Goal: Transaction & Acquisition: Purchase product/service

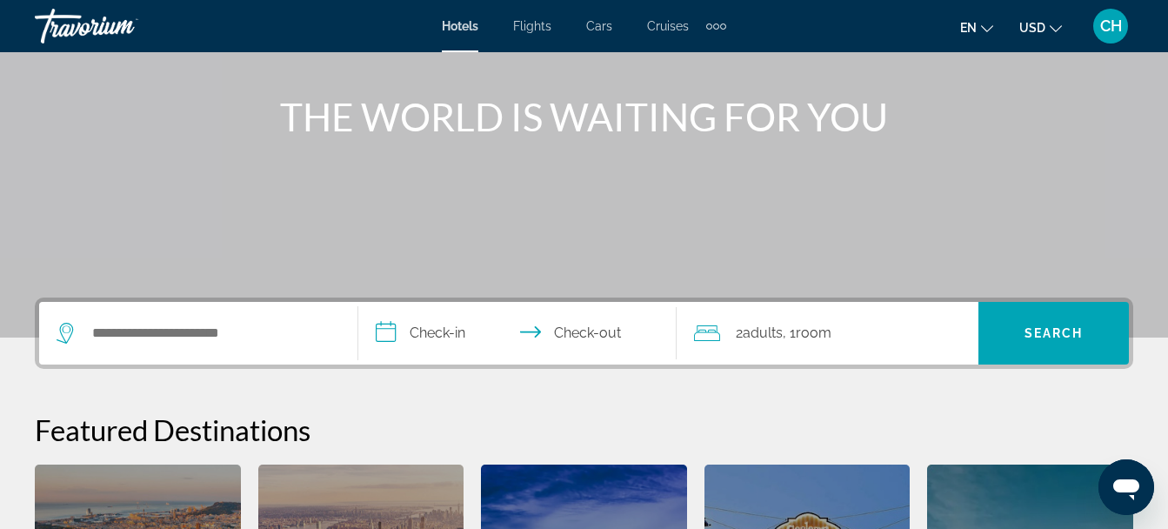
scroll to position [89, 0]
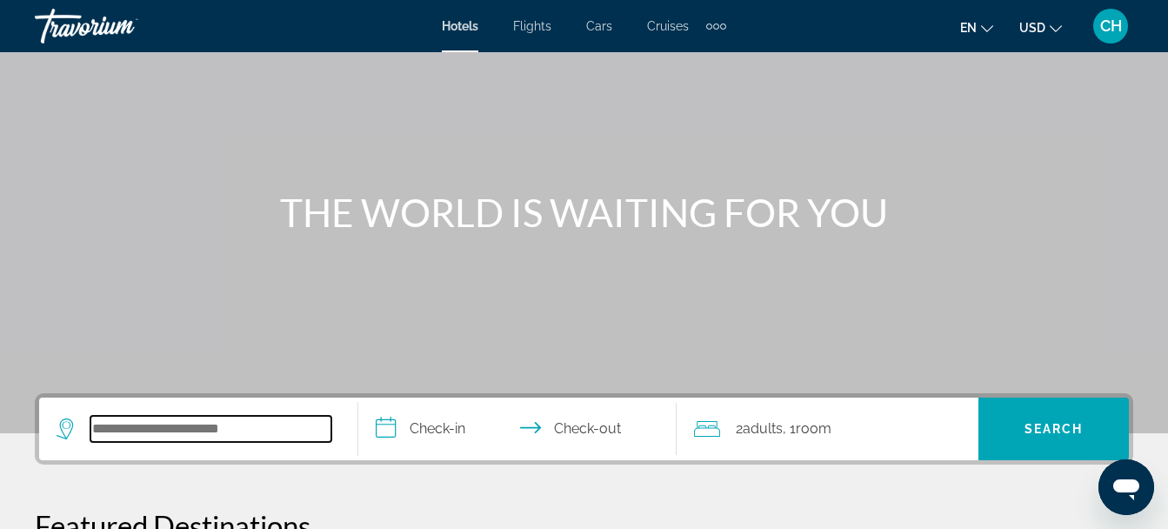
click at [100, 441] on input "Search widget" at bounding box center [210, 429] width 241 height 26
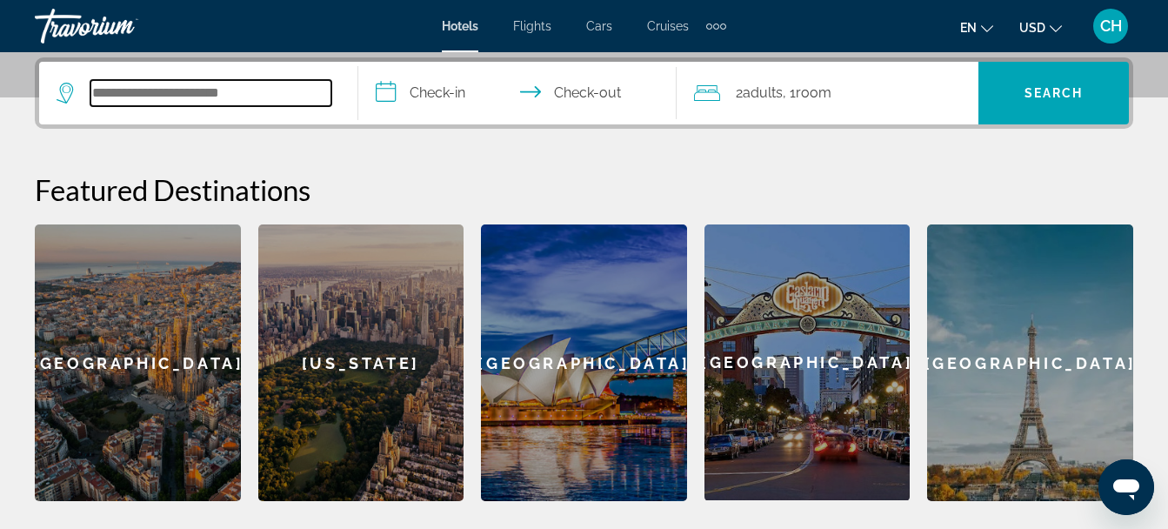
scroll to position [425, 0]
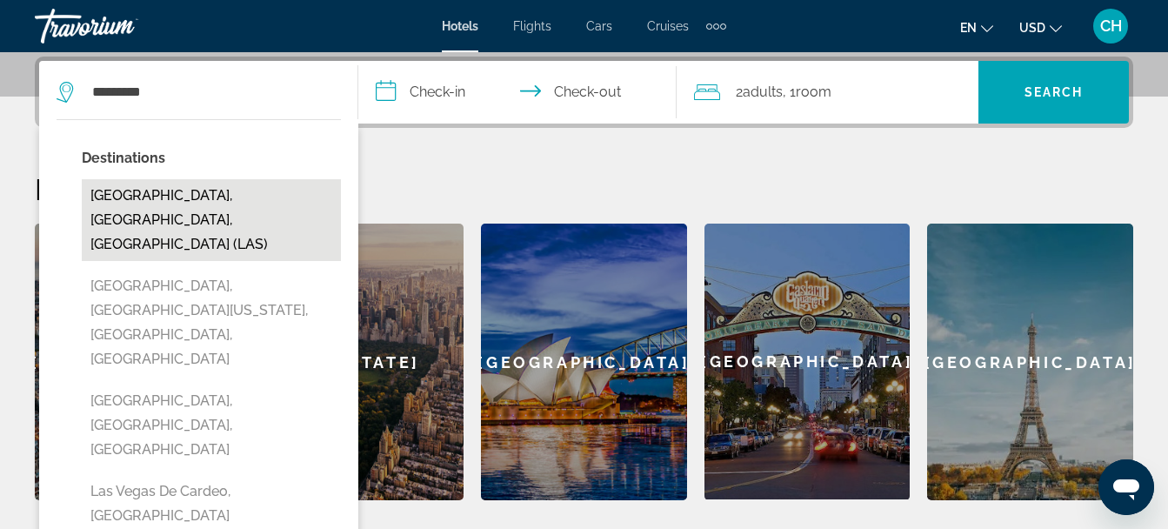
click at [265, 188] on button "[GEOGRAPHIC_DATA], [GEOGRAPHIC_DATA], [GEOGRAPHIC_DATA] (LAS)" at bounding box center [211, 220] width 259 height 82
type input "**********"
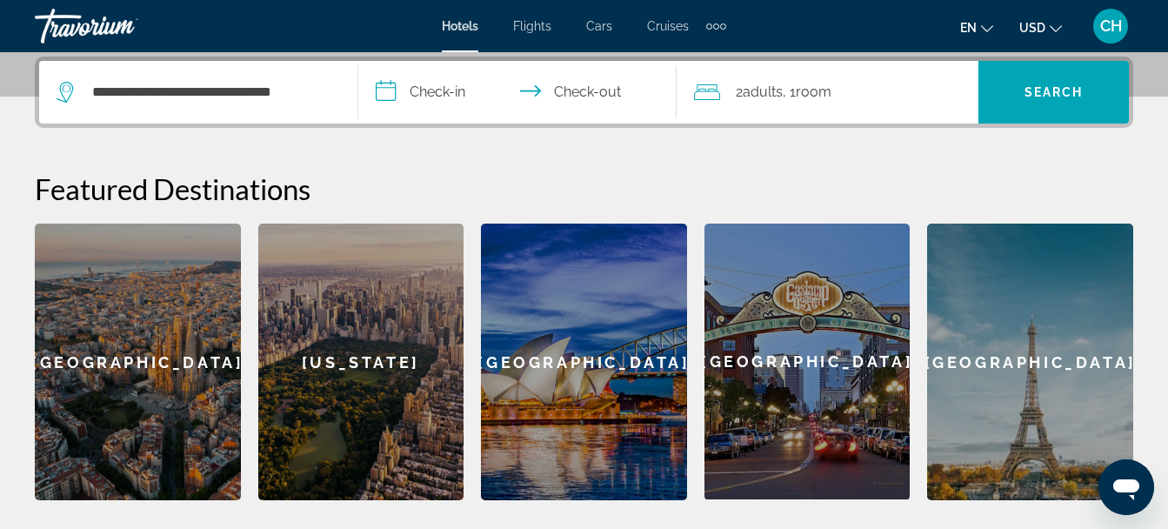
click at [424, 83] on input "**********" at bounding box center [521, 95] width 326 height 68
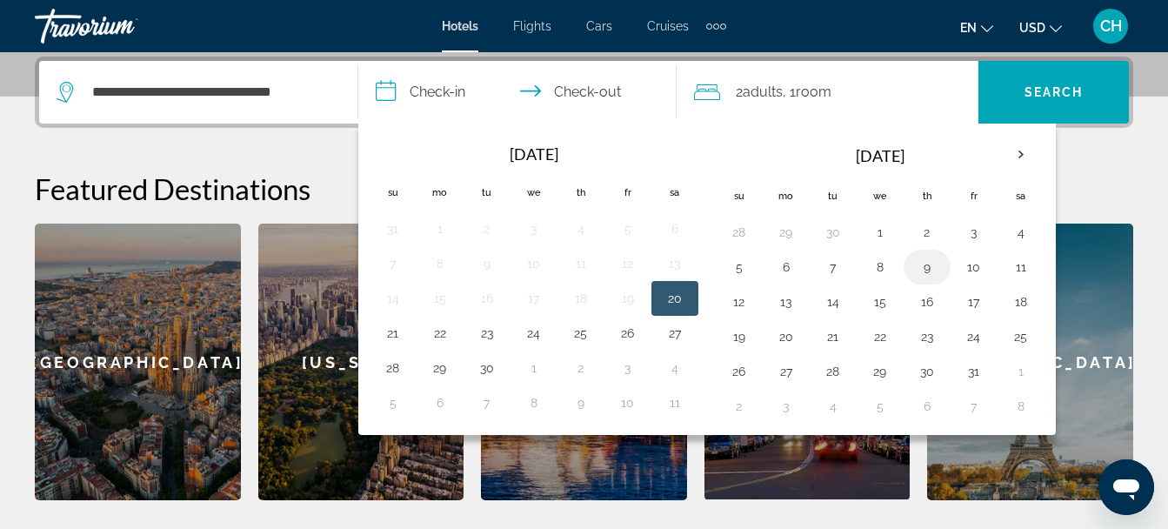
click at [925, 262] on button "9" at bounding box center [927, 267] width 28 height 24
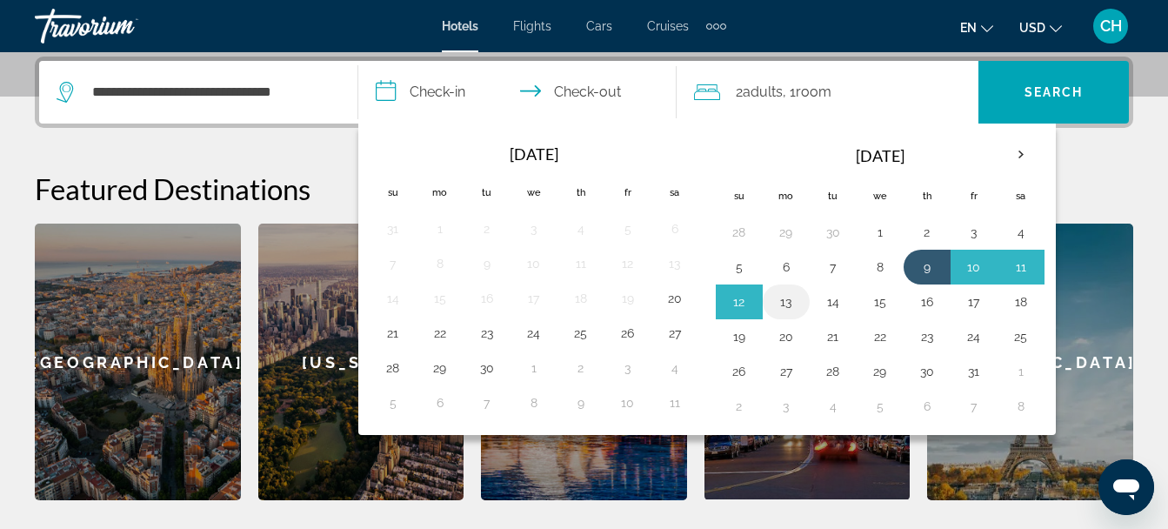
click at [788, 297] on button "13" at bounding box center [786, 302] width 28 height 24
type input "**********"
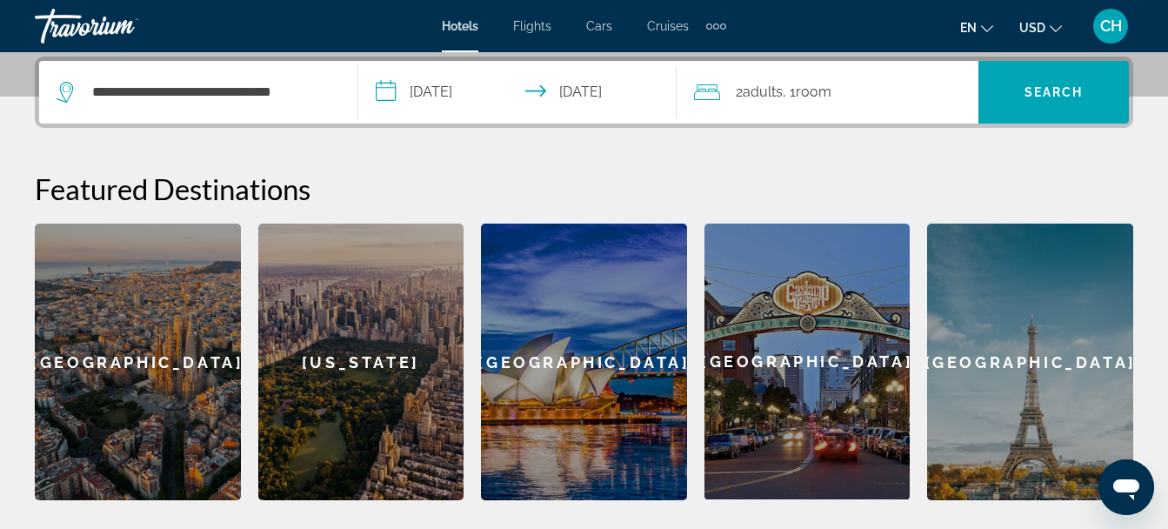
click at [766, 100] on span "2 Adult Adults" at bounding box center [759, 92] width 47 height 24
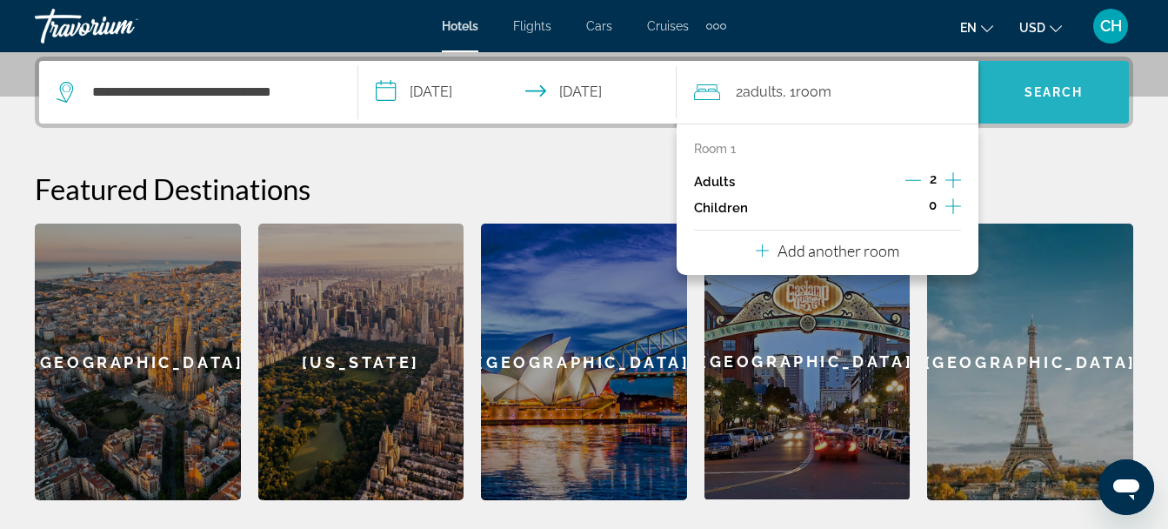
click at [1051, 92] on span "Search" at bounding box center [1053, 92] width 59 height 14
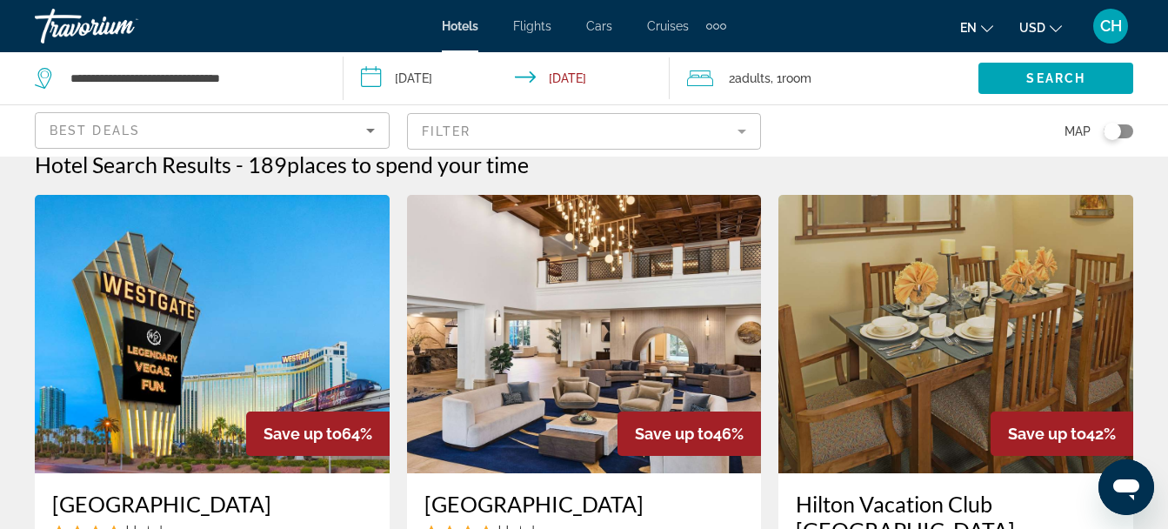
scroll to position [23, 0]
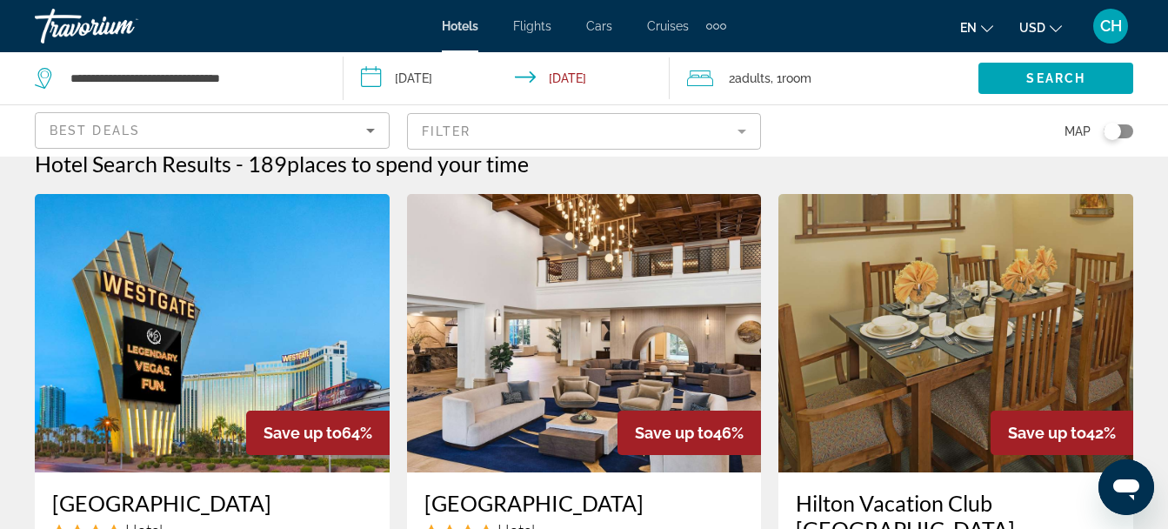
click at [369, 132] on icon "Sort by" at bounding box center [370, 130] width 21 height 21
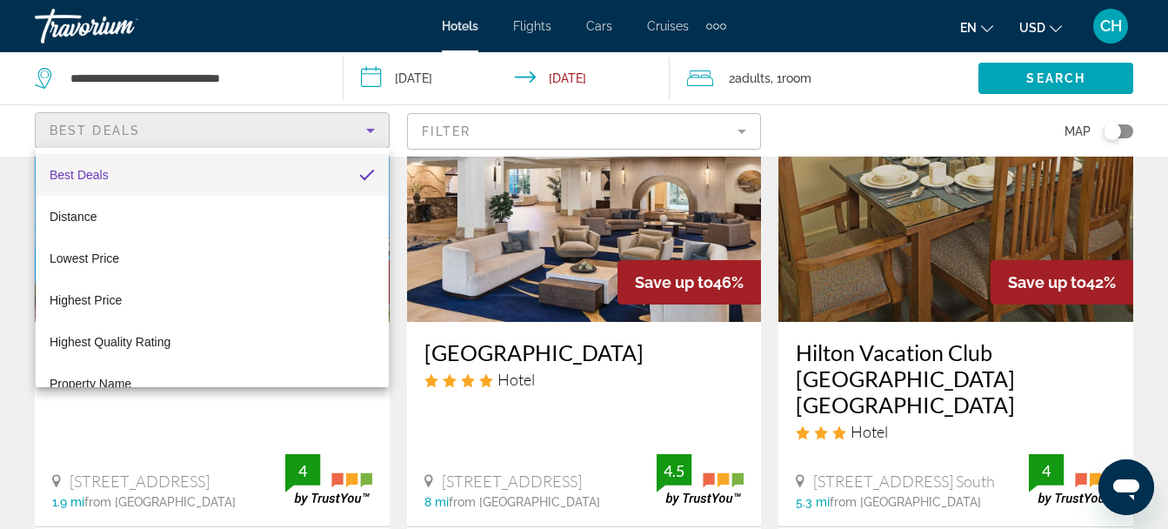
scroll to position [117, 0]
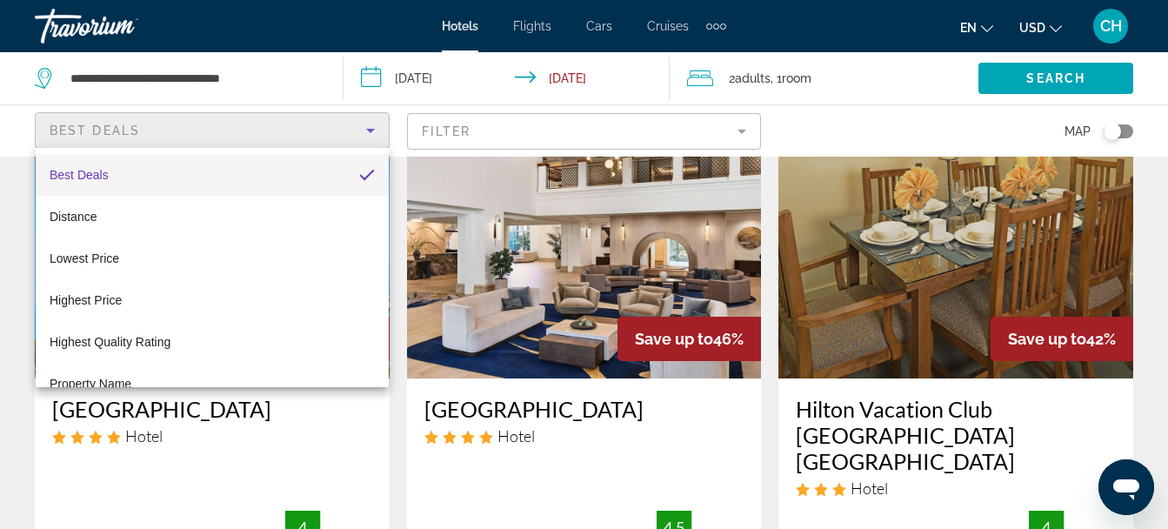
click at [856, 26] on div at bounding box center [584, 264] width 1168 height 529
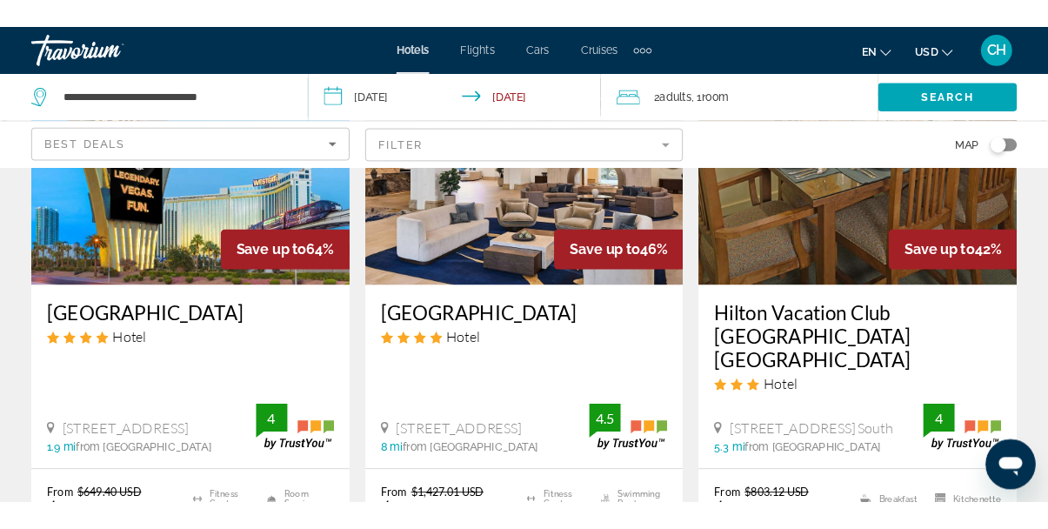
scroll to position [210, 0]
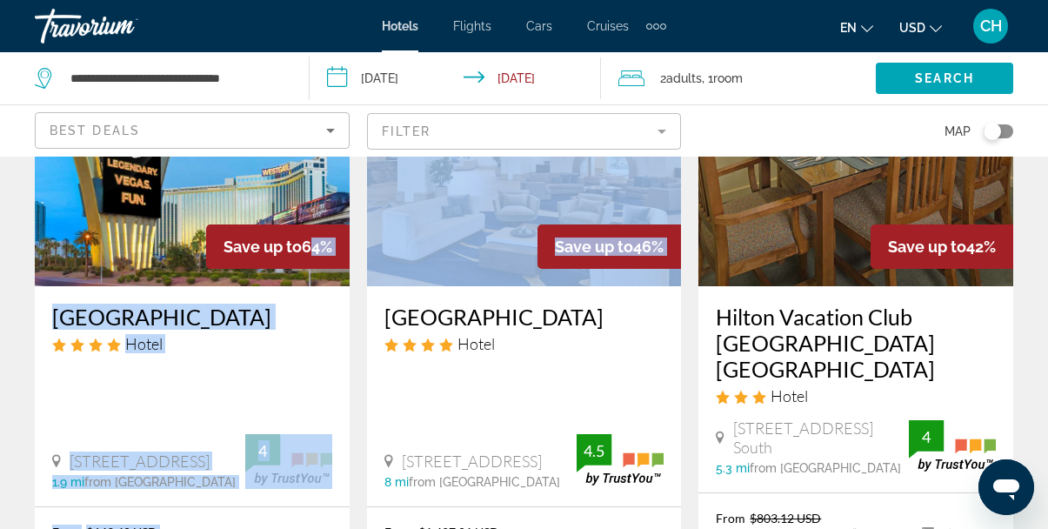
drag, startPoint x: 301, startPoint y: 224, endPoint x: 590, endPoint y: 174, distance: 293.1
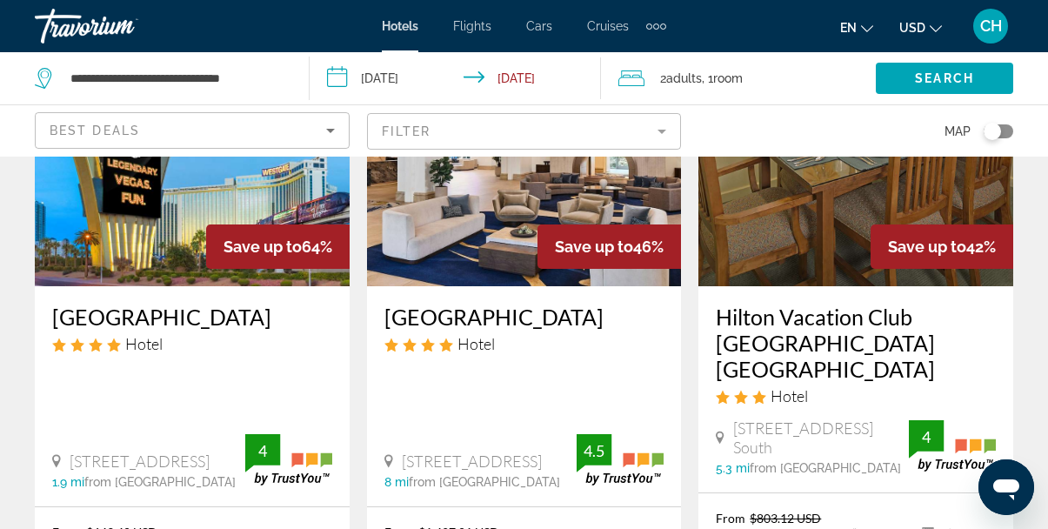
drag, startPoint x: 590, startPoint y: 174, endPoint x: 792, endPoint y: 123, distance: 208.8
click at [792, 123] on div "Map" at bounding box center [855, 130] width 315 height 51
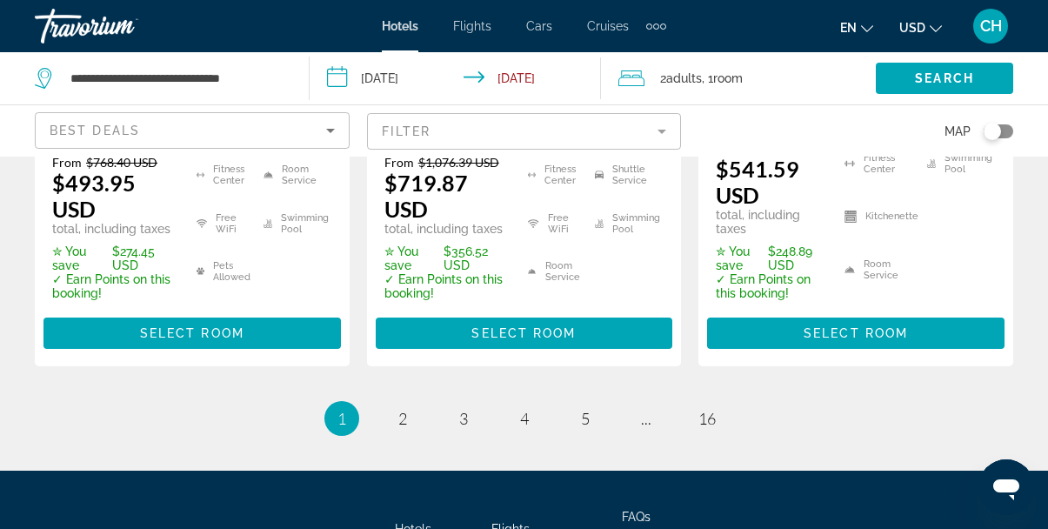
scroll to position [2826, 0]
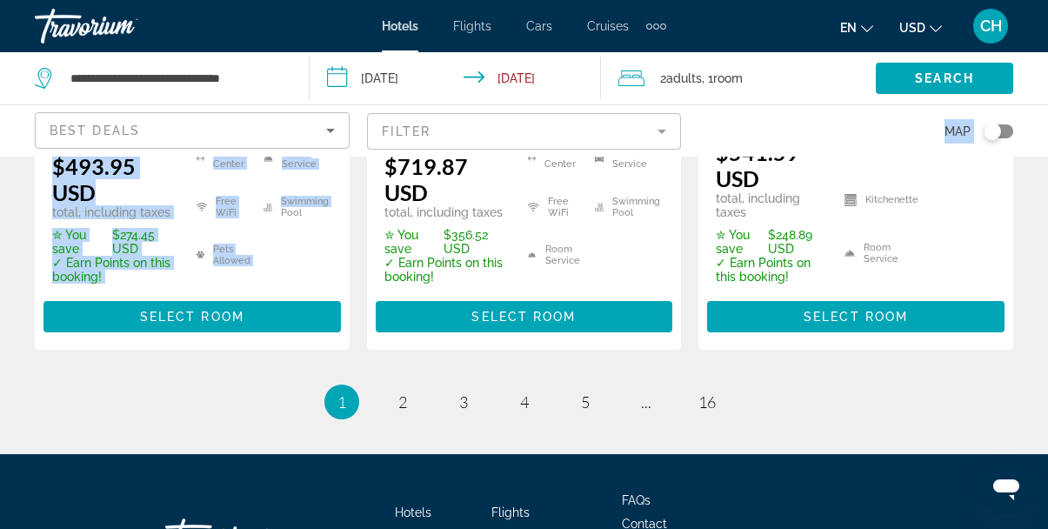
drag, startPoint x: 255, startPoint y: 160, endPoint x: 331, endPoint y: 143, distance: 78.3
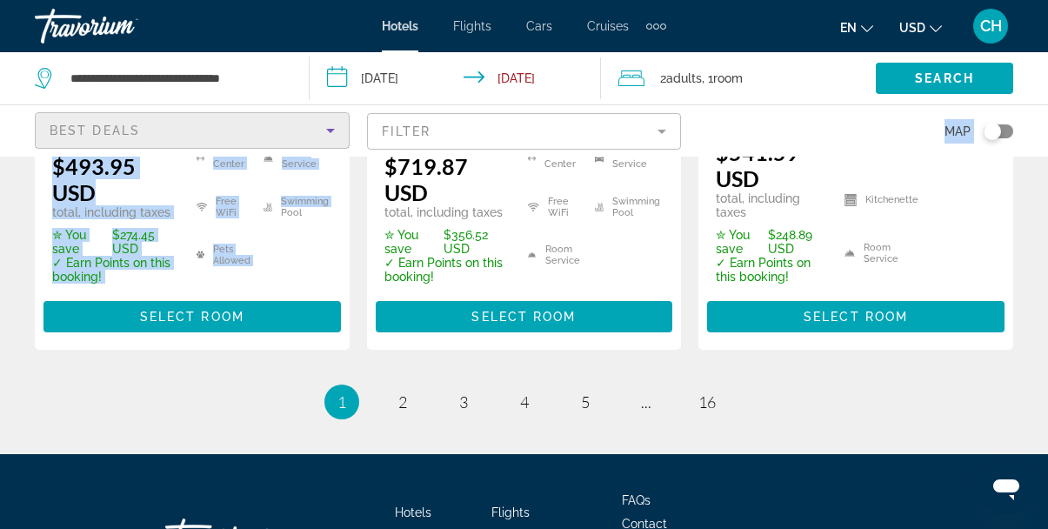
drag, startPoint x: 331, startPoint y: 143, endPoint x: 318, endPoint y: 139, distance: 13.8
click at [318, 139] on div "Best Deals" at bounding box center [188, 130] width 277 height 21
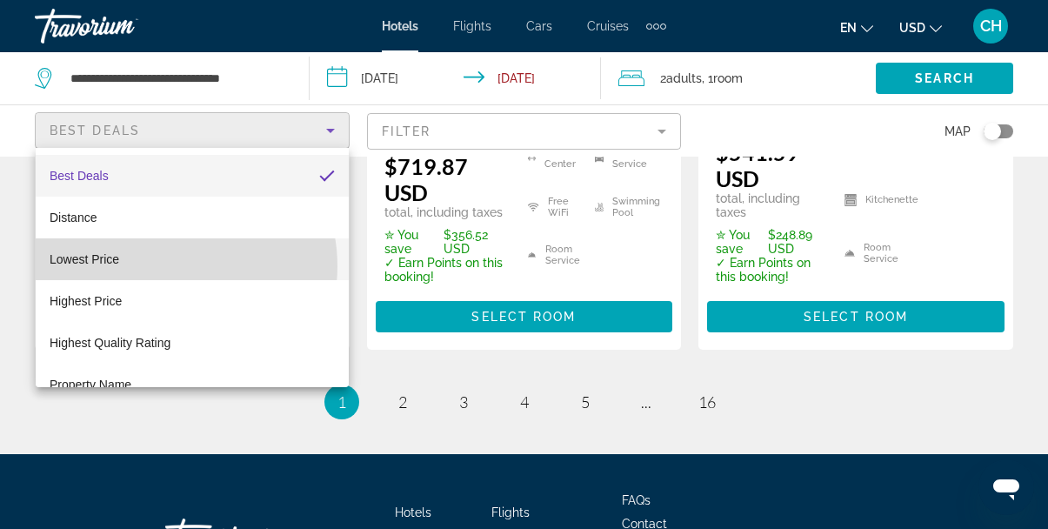
click at [166, 266] on mat-option "Lowest Price" at bounding box center [192, 259] width 313 height 42
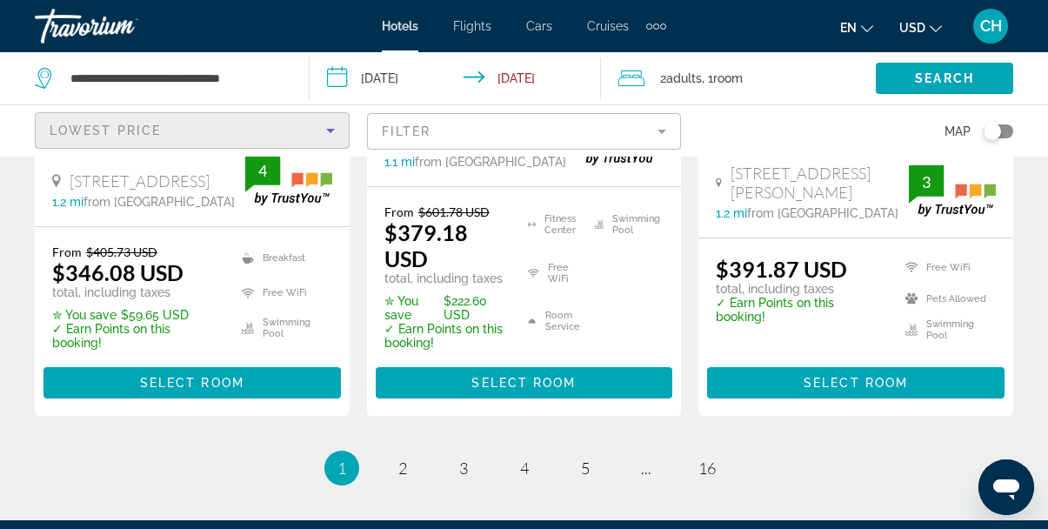
scroll to position [2608, 0]
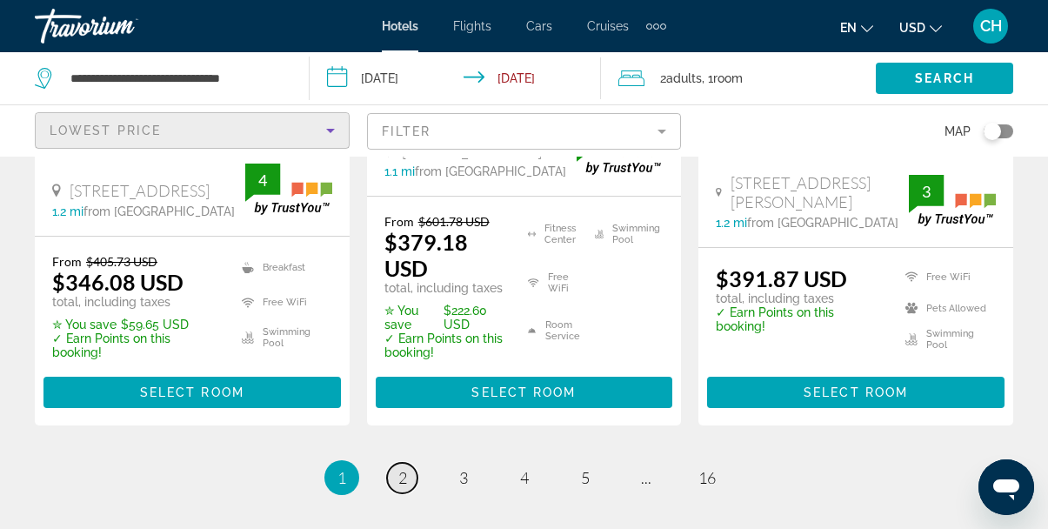
click at [402, 487] on span "2" at bounding box center [402, 477] width 9 height 19
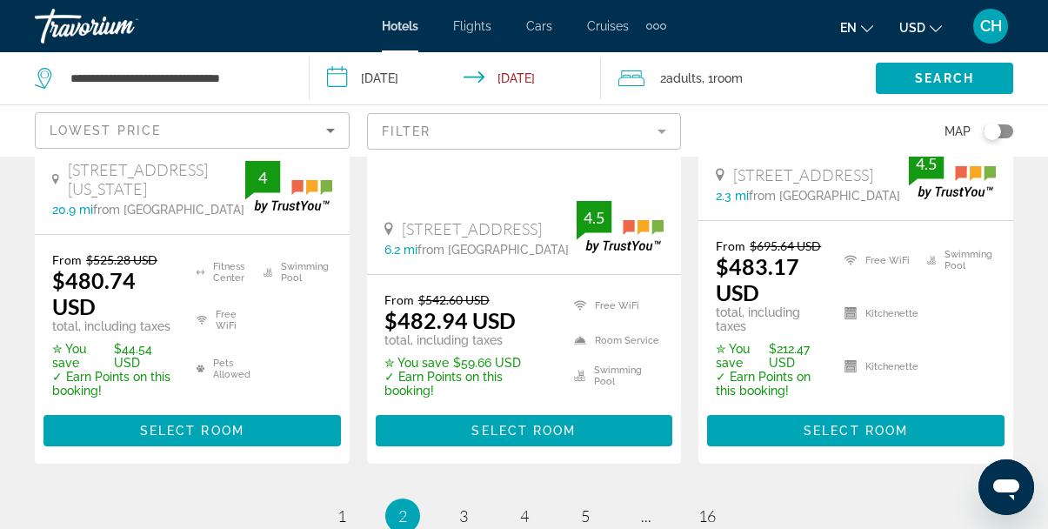
scroll to position [2811, 0]
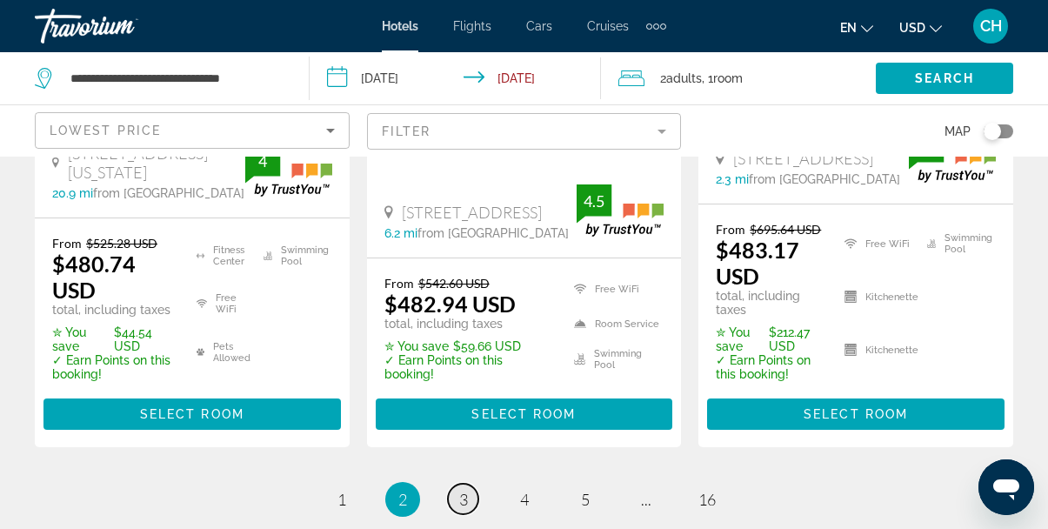
click at [464, 490] on span "3" at bounding box center [463, 499] width 9 height 19
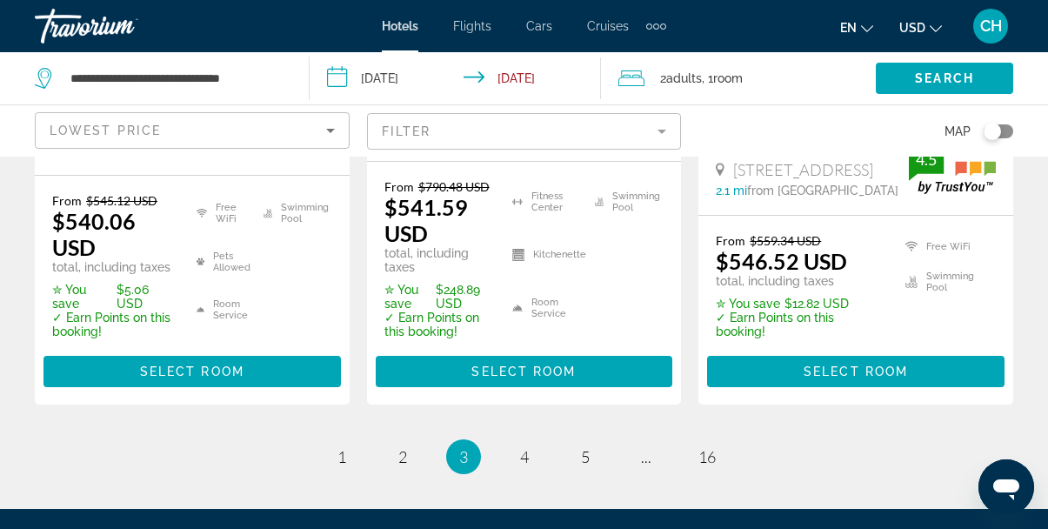
scroll to position [2848, 0]
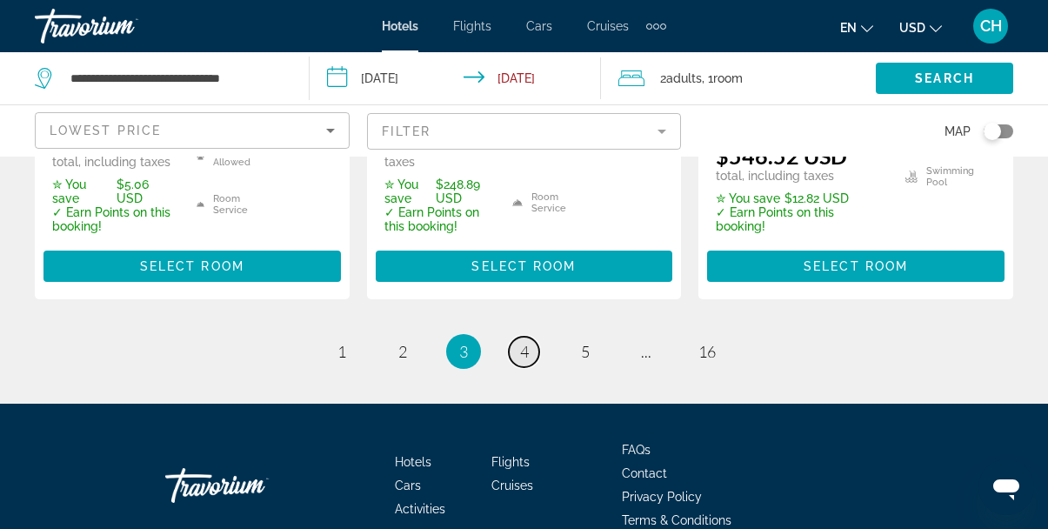
click at [522, 342] on span "4" at bounding box center [524, 351] width 9 height 19
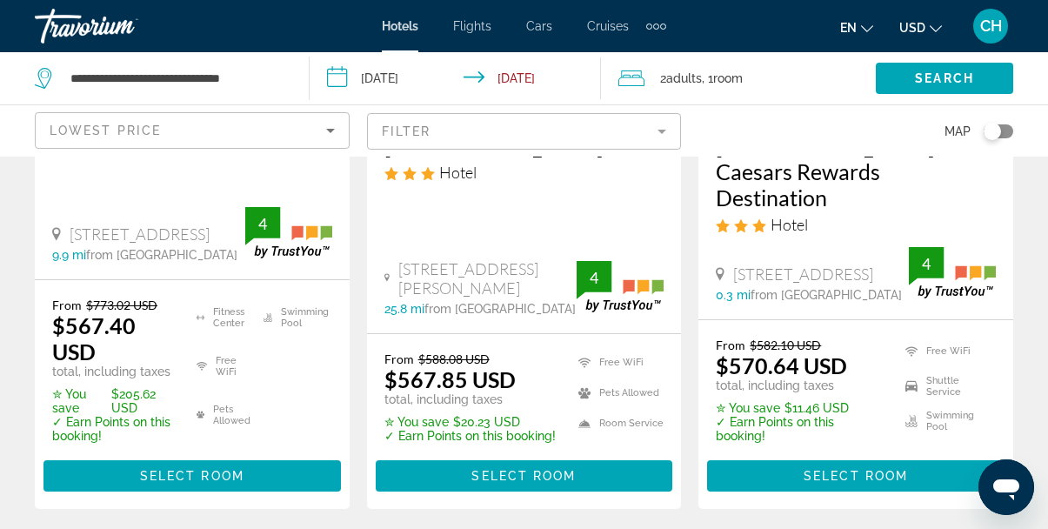
scroll to position [1199, 0]
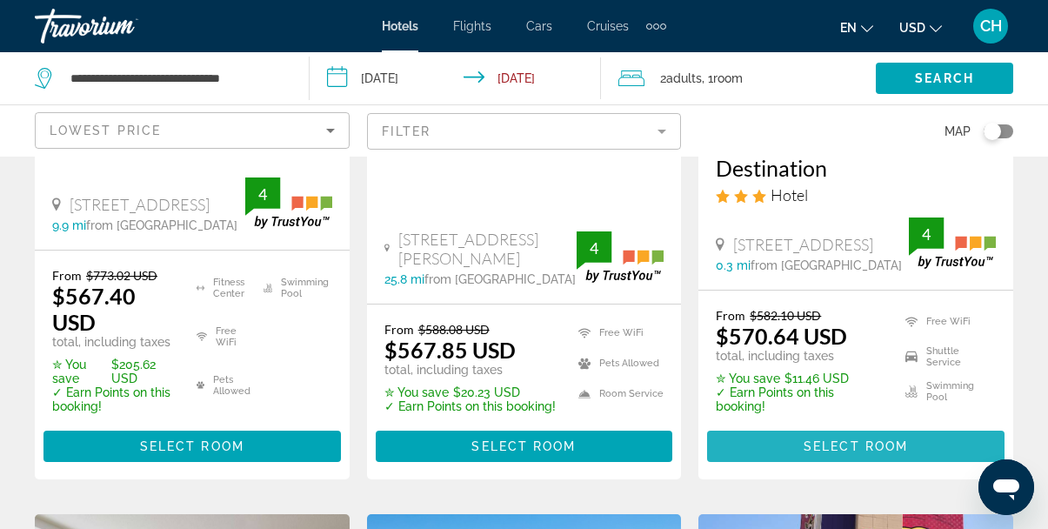
click at [847, 439] on span "Select Room" at bounding box center [856, 446] width 104 height 14
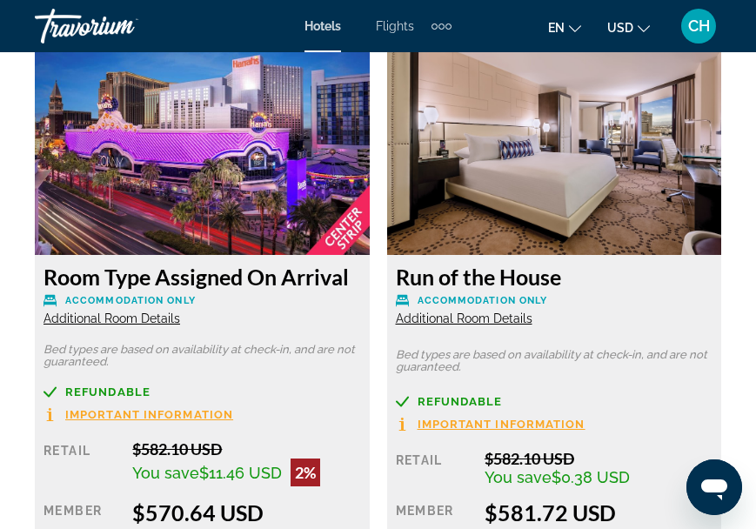
scroll to position [3044, 0]
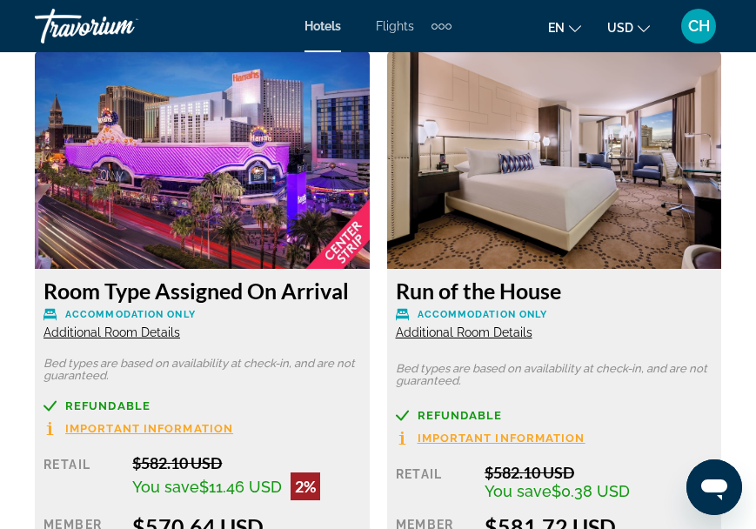
click at [444, 334] on span "Additional Room Details" at bounding box center [464, 332] width 137 height 14
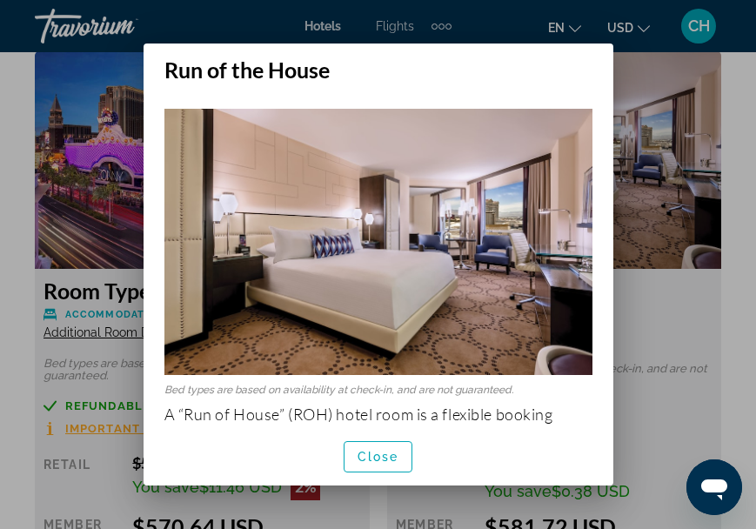
scroll to position [83, 0]
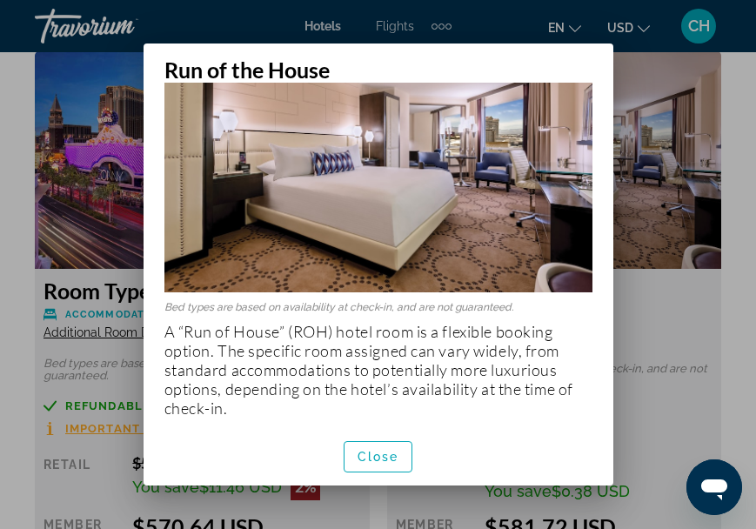
click at [213, 26] on div at bounding box center [378, 264] width 756 height 529
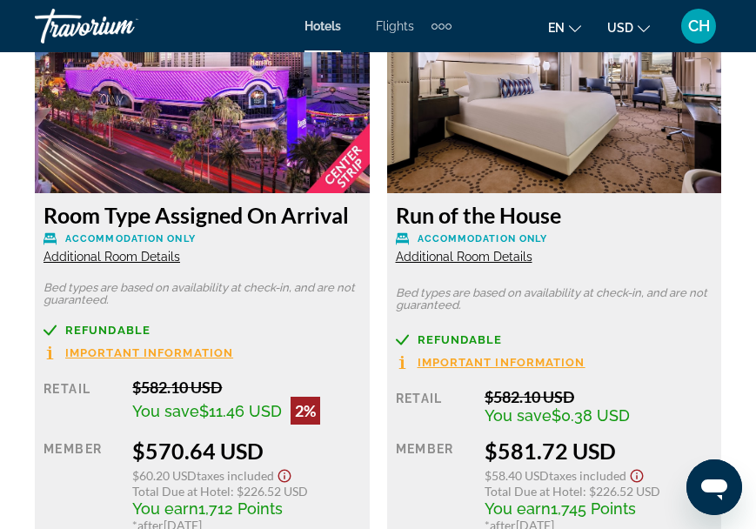
scroll to position [3118, 0]
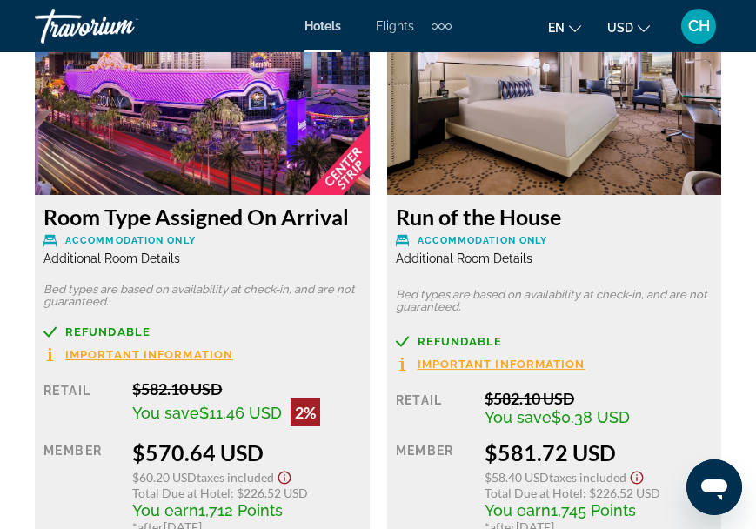
click at [450, 256] on span "Additional Room Details" at bounding box center [464, 258] width 137 height 14
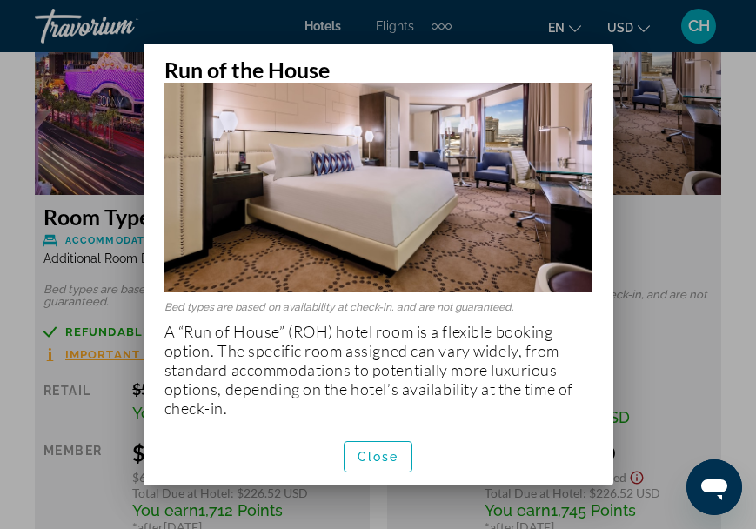
scroll to position [0, 0]
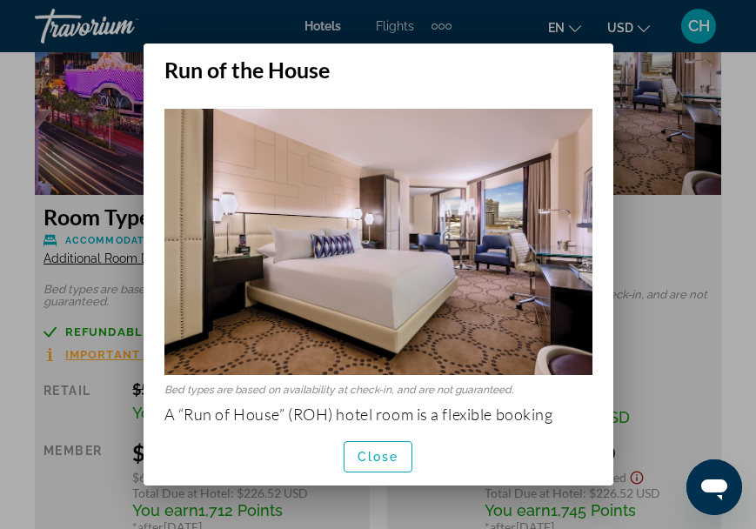
click at [666, 92] on div at bounding box center [378, 264] width 756 height 529
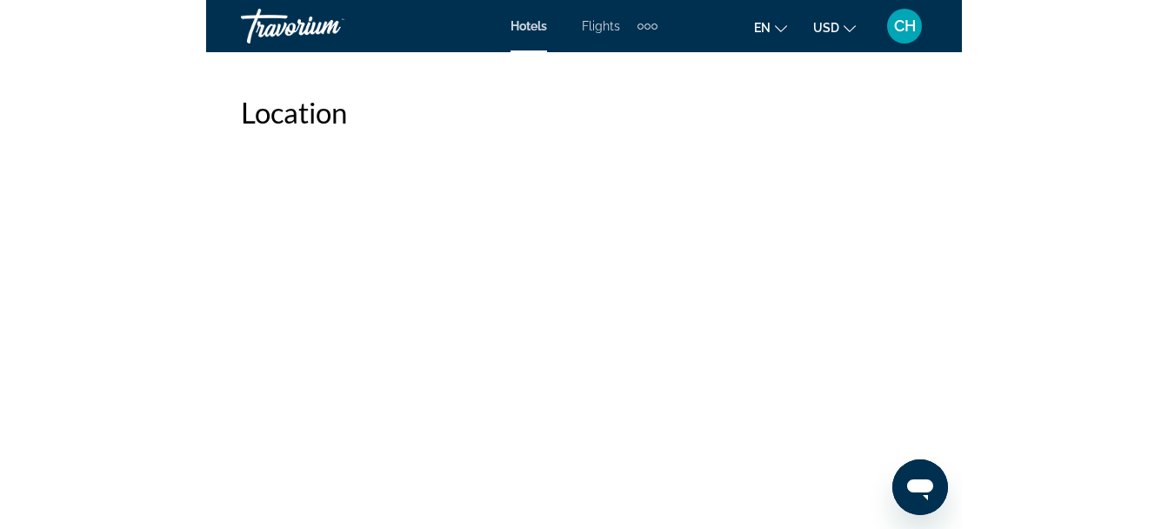
scroll to position [1906, 0]
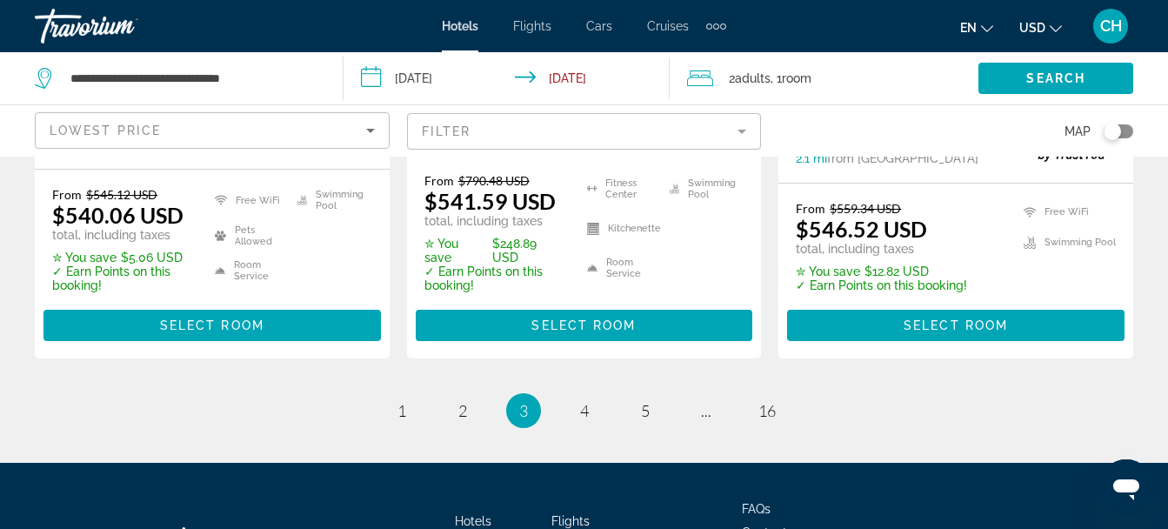
scroll to position [2673, 0]
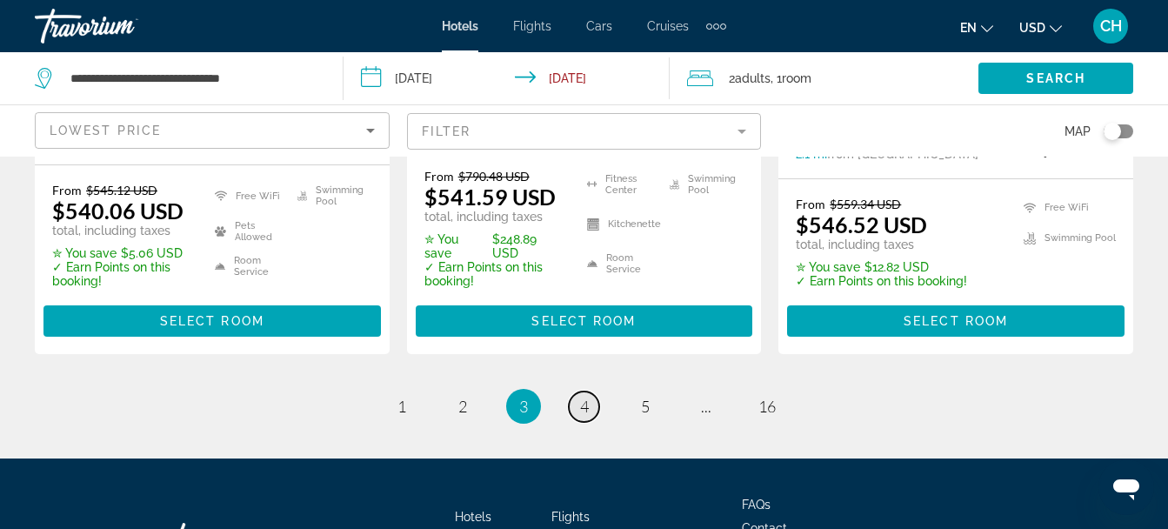
click at [585, 397] on span "4" at bounding box center [584, 406] width 9 height 19
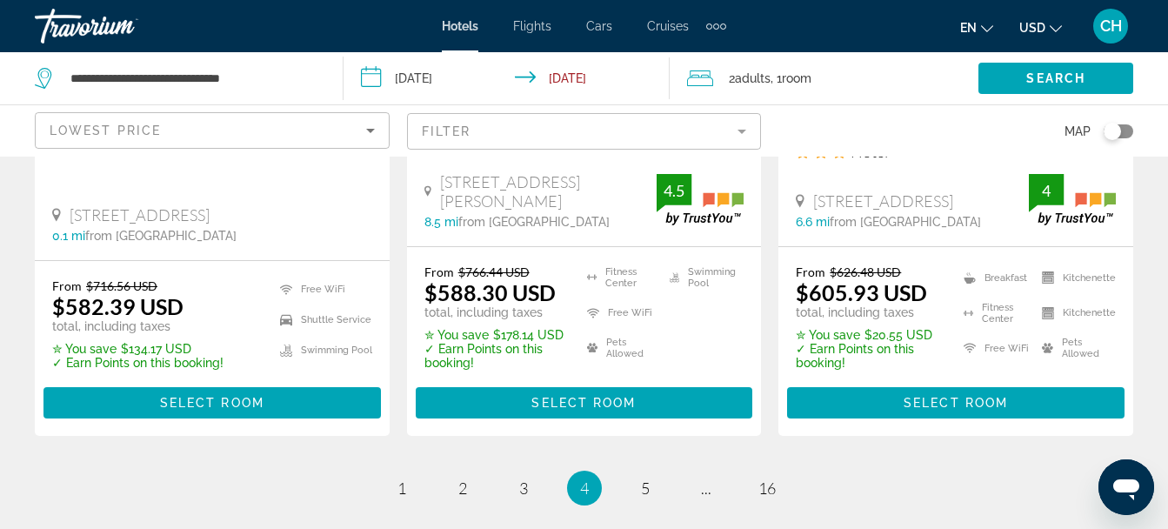
scroll to position [2562, 0]
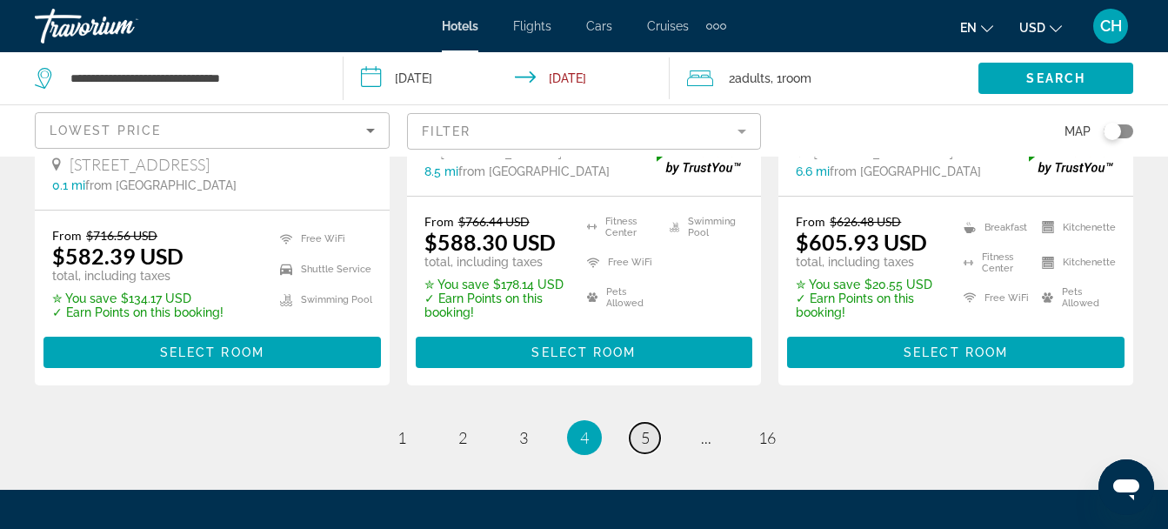
click at [644, 428] on span "5" at bounding box center [645, 437] width 9 height 19
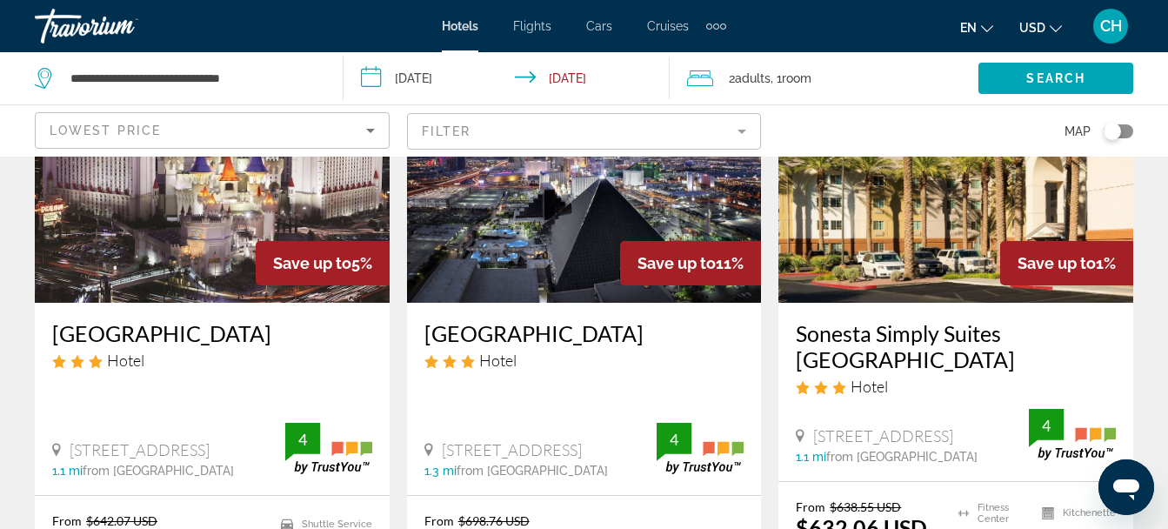
scroll to position [194, 0]
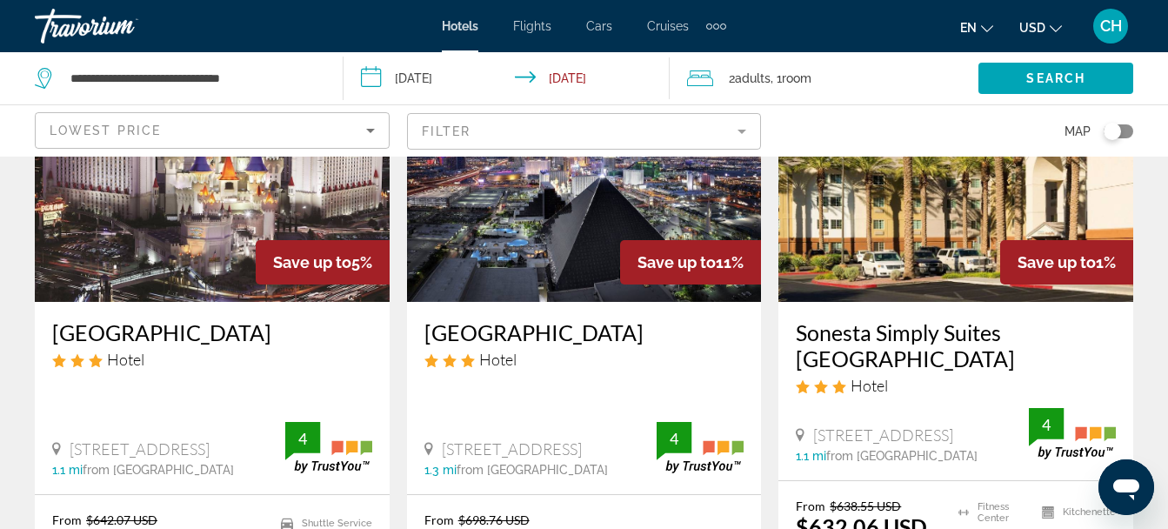
click at [915, 245] on img "Main content" at bounding box center [955, 162] width 355 height 278
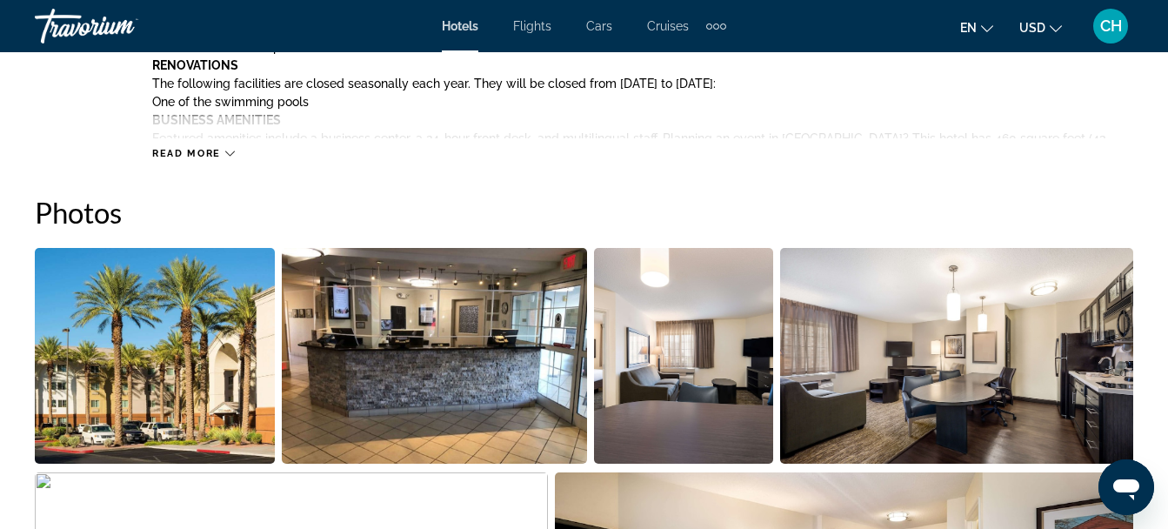
scroll to position [1062, 0]
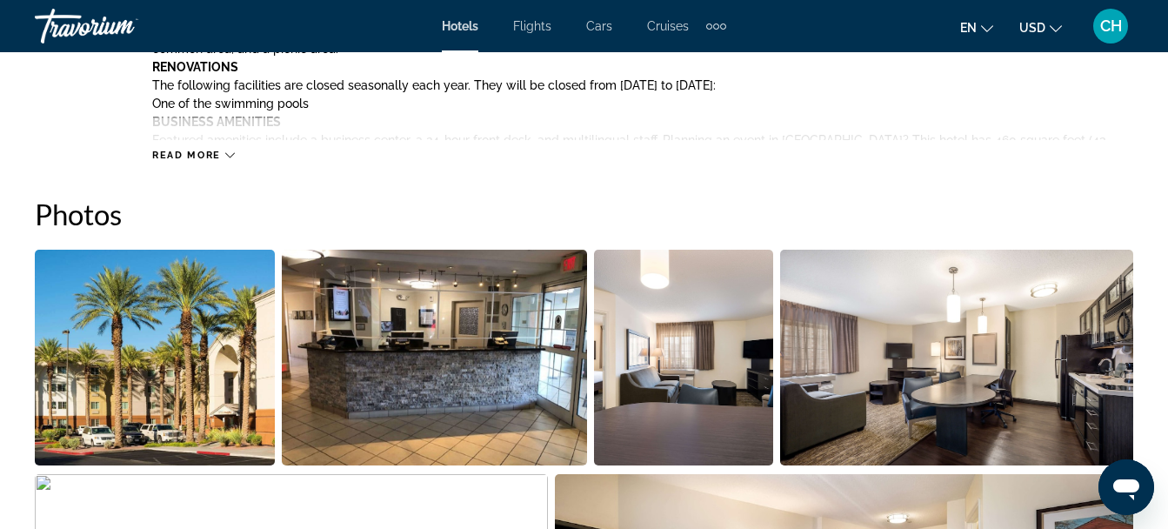
click at [123, 402] on img "Open full-screen image slider" at bounding box center [155, 358] width 240 height 216
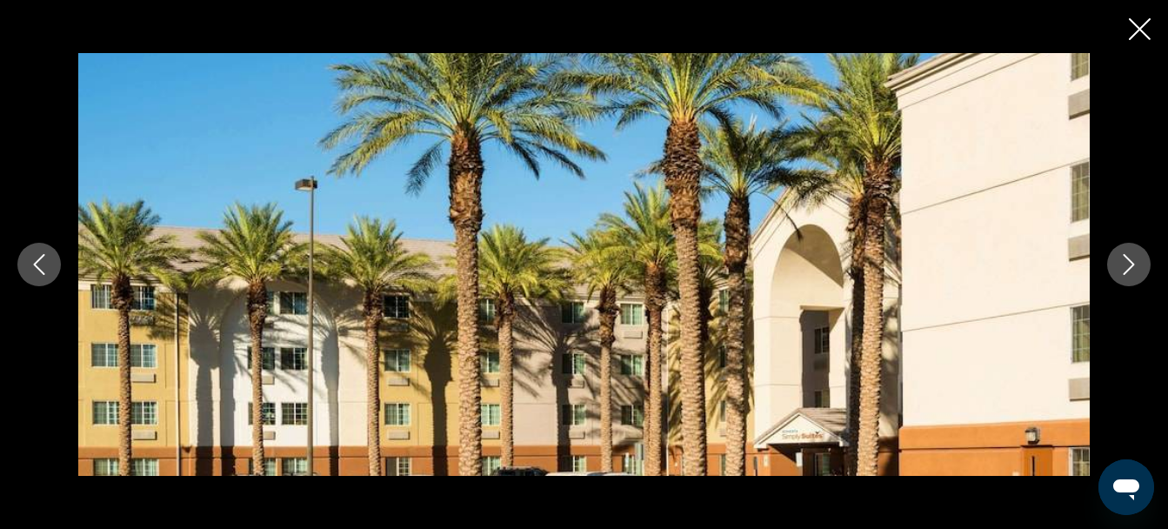
click at [1137, 31] on icon "Close slideshow" at bounding box center [1140, 29] width 22 height 22
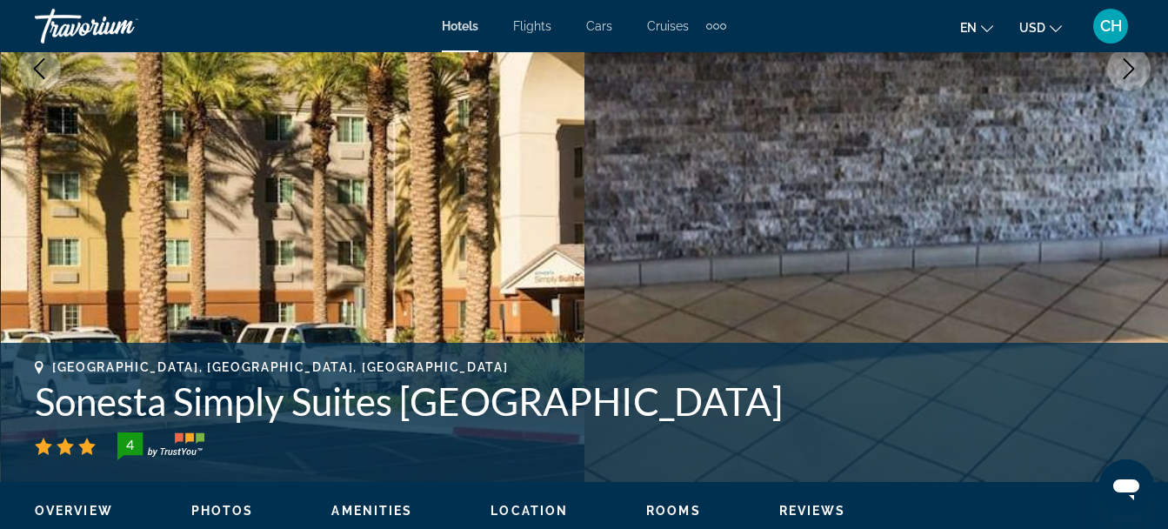
scroll to position [394, 0]
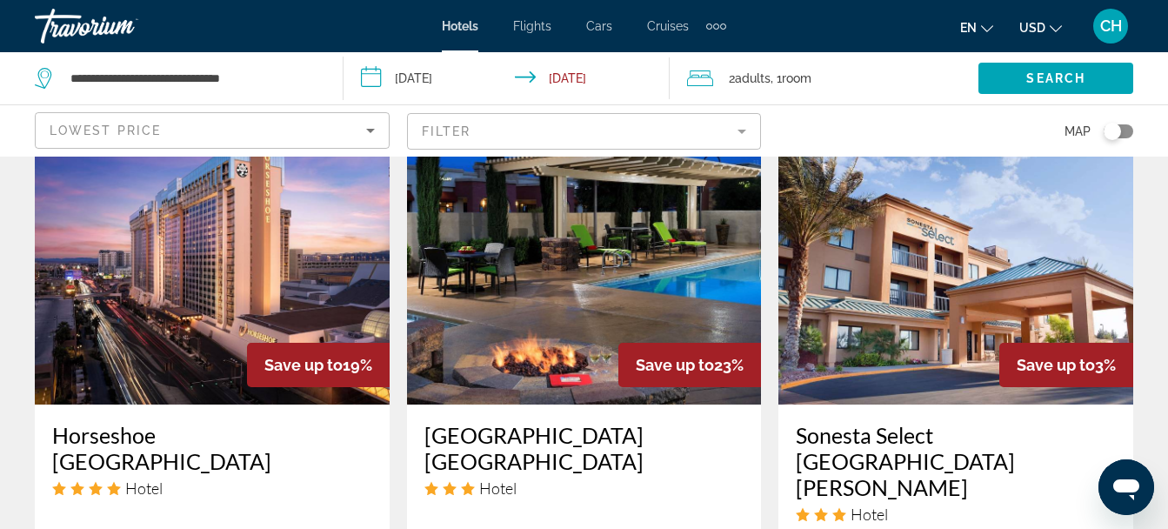
scroll to position [2148, 0]
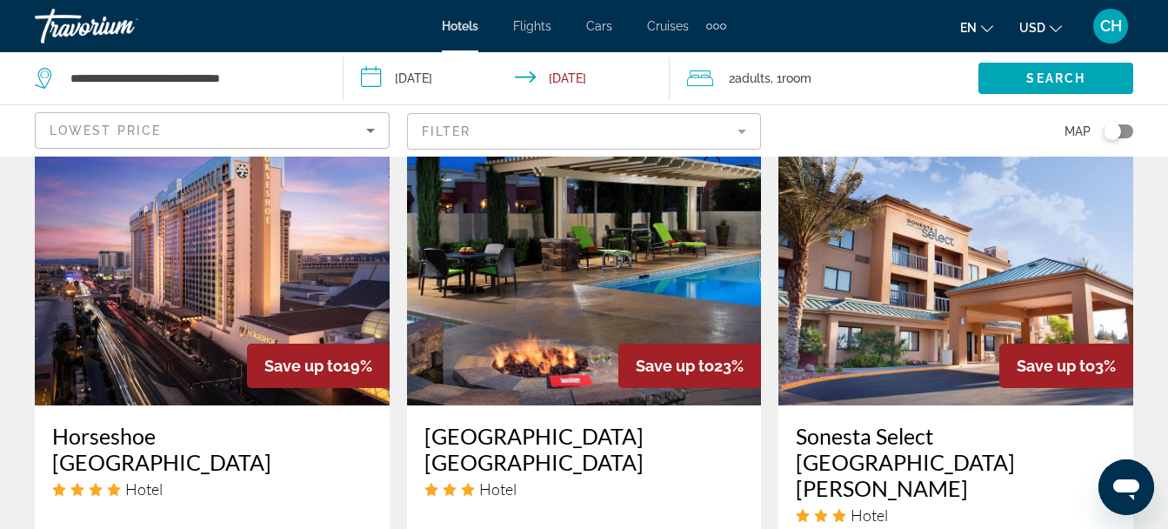
click at [893, 278] on img "Main content" at bounding box center [955, 266] width 355 height 278
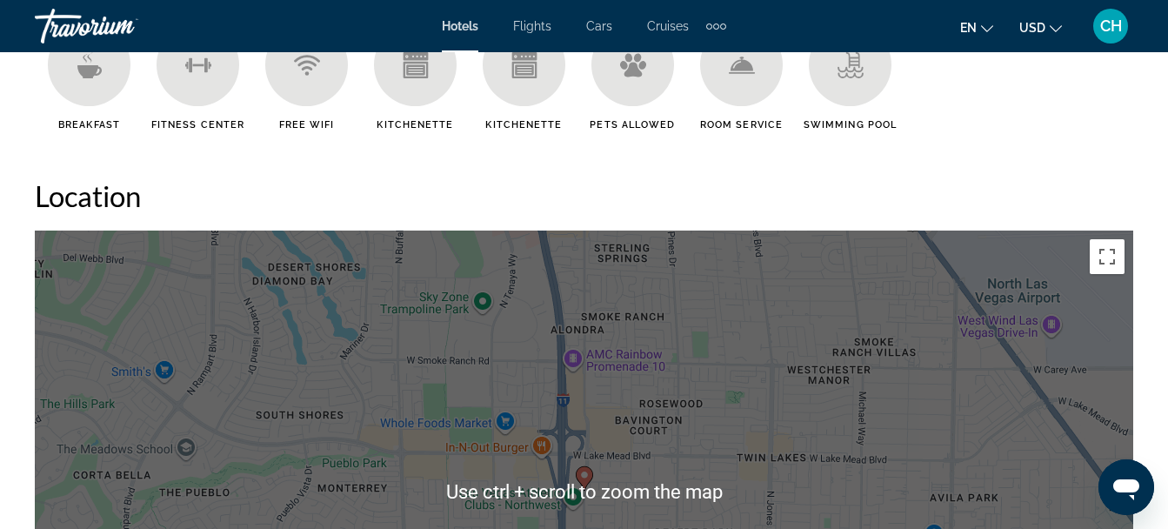
scroll to position [1736, 0]
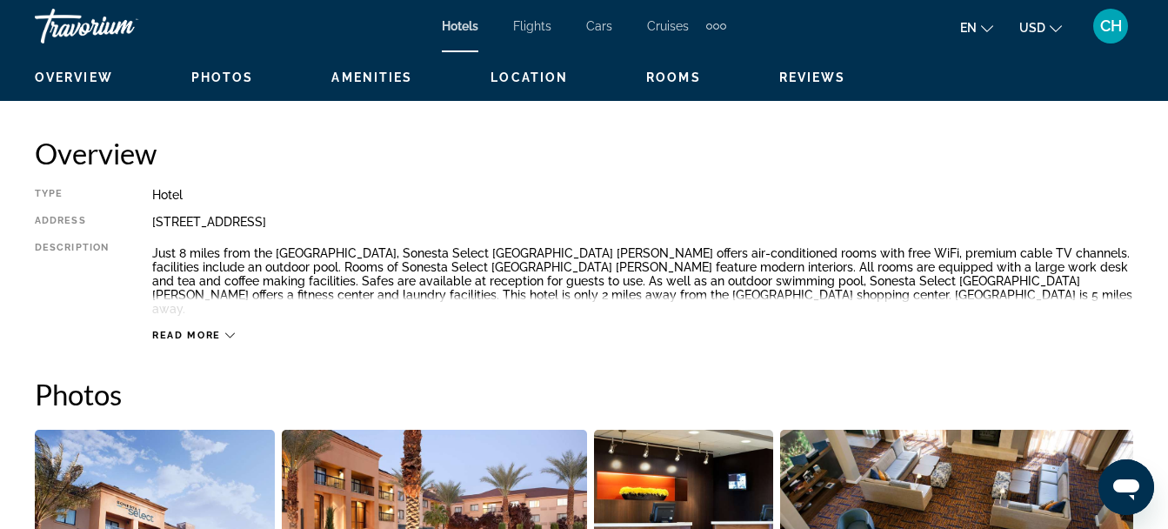
scroll to position [829, 0]
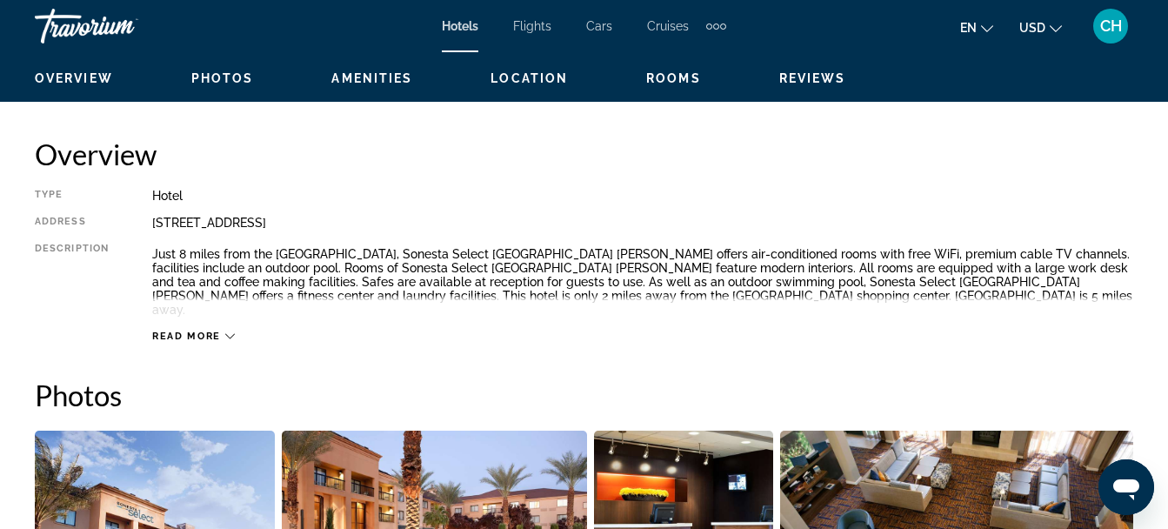
click at [230, 331] on icon "Main content" at bounding box center [230, 336] width 10 height 10
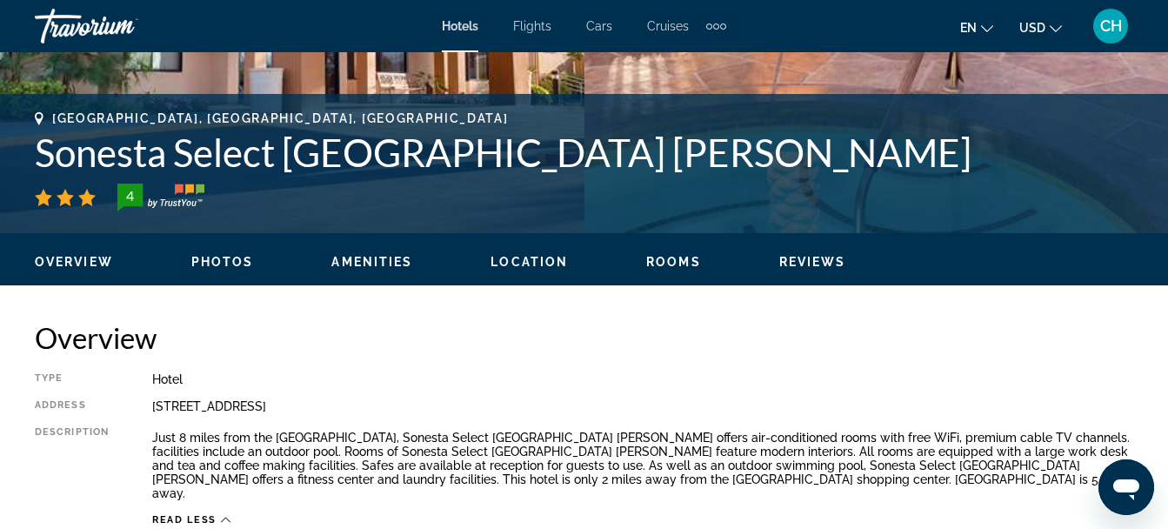
scroll to position [564, 0]
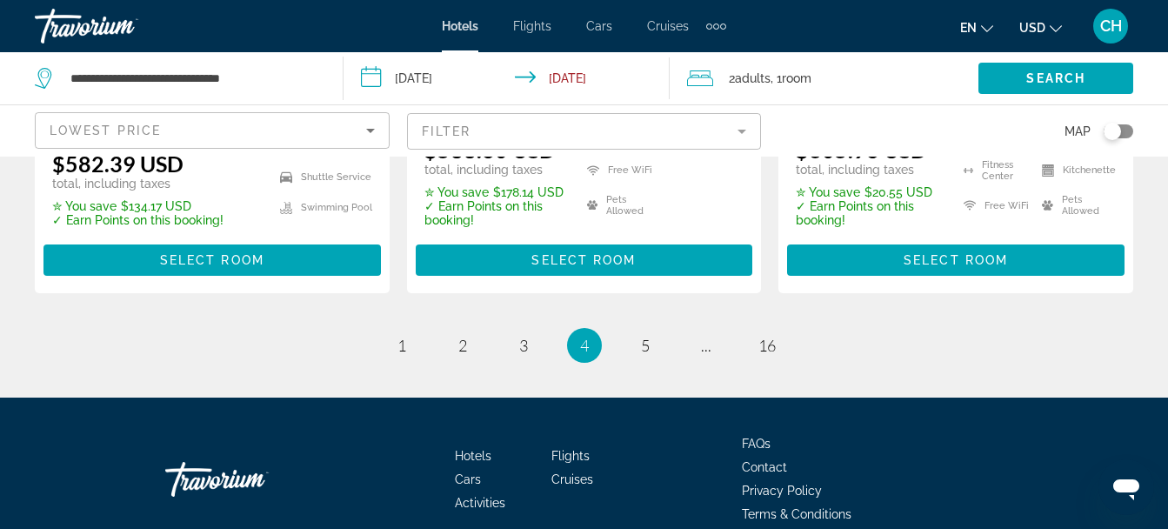
scroll to position [2655, 0]
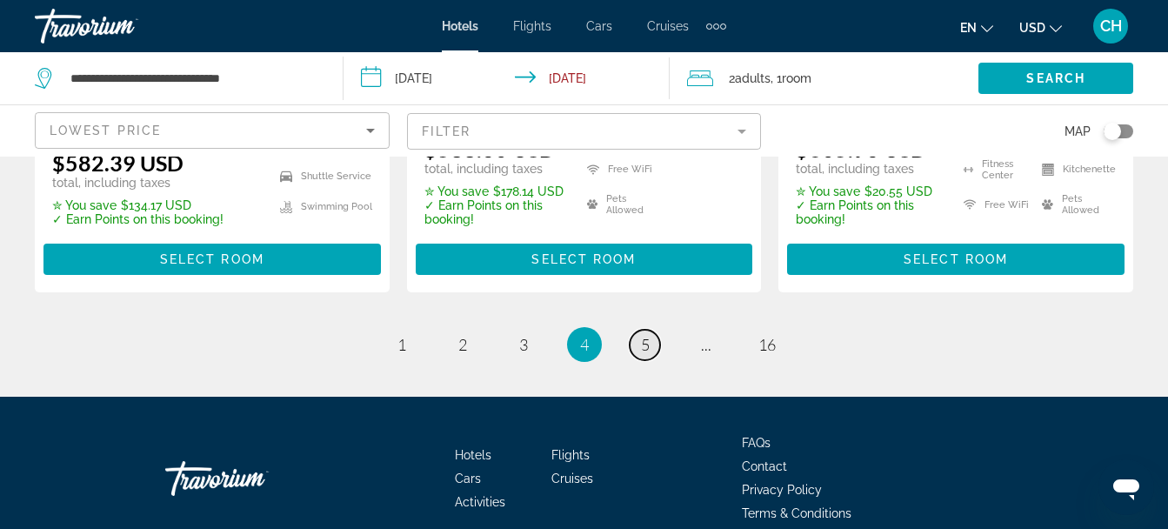
click at [644, 335] on span "5" at bounding box center [645, 344] width 9 height 19
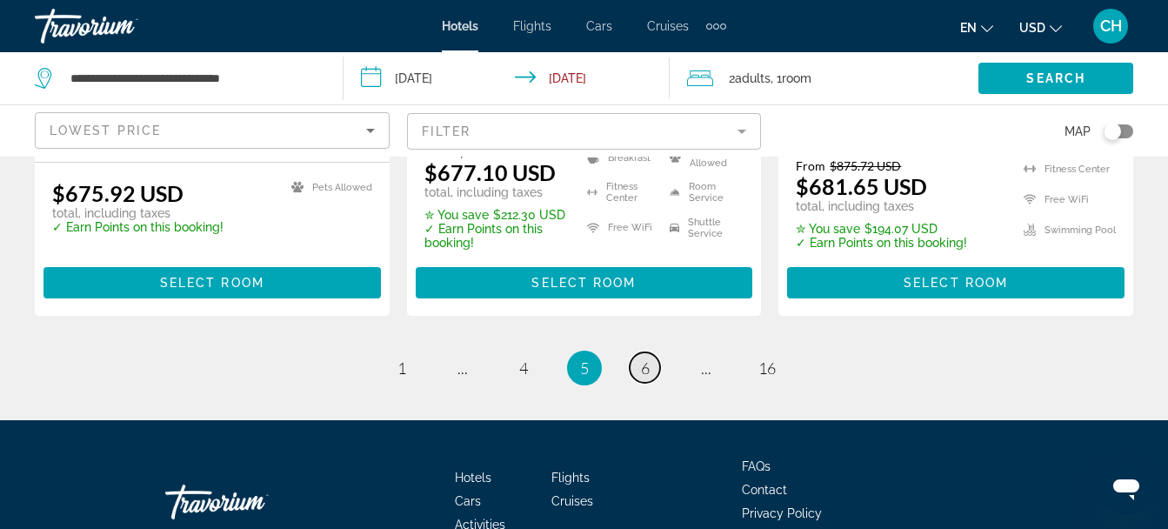
scroll to position [2700, 0]
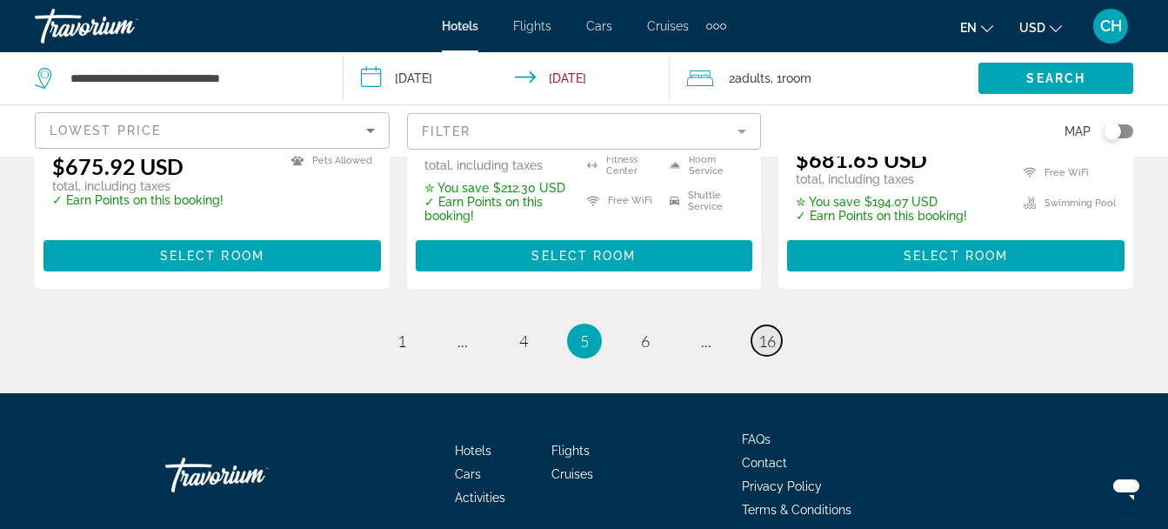
click at [764, 331] on span "16" at bounding box center [766, 340] width 17 height 19
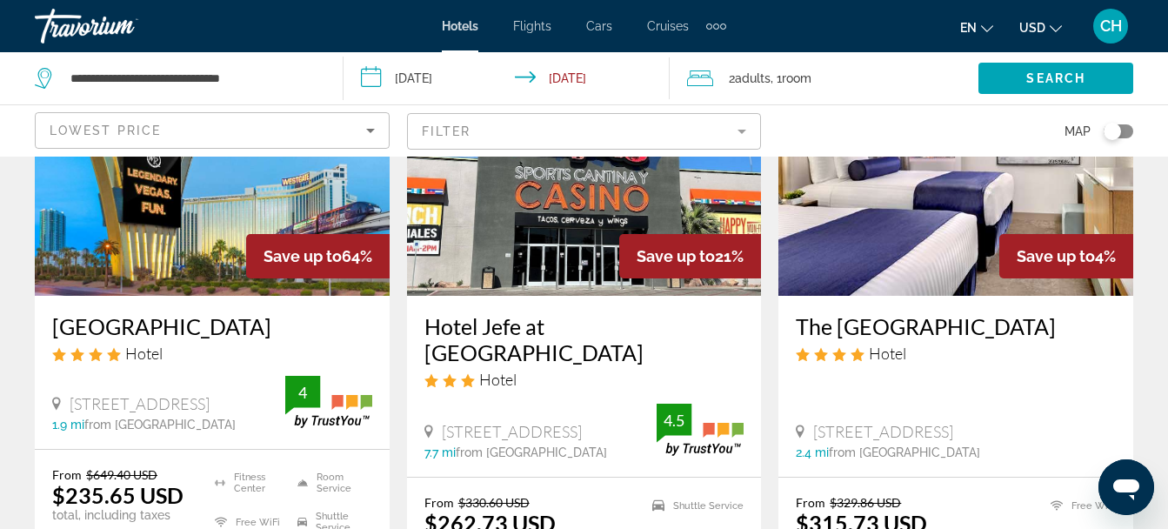
scroll to position [882, 0]
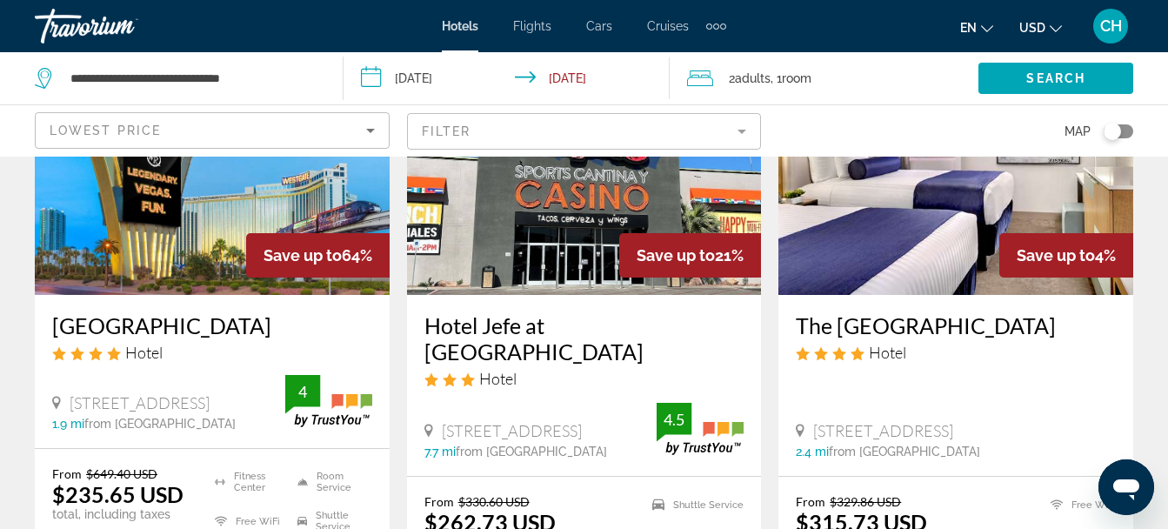
click at [927, 363] on div "The Strat Hotel Casino & Tower Hotel 2000 Las Vegas Blvd S 2.4 mi from Las Vega…" at bounding box center [955, 385] width 355 height 180
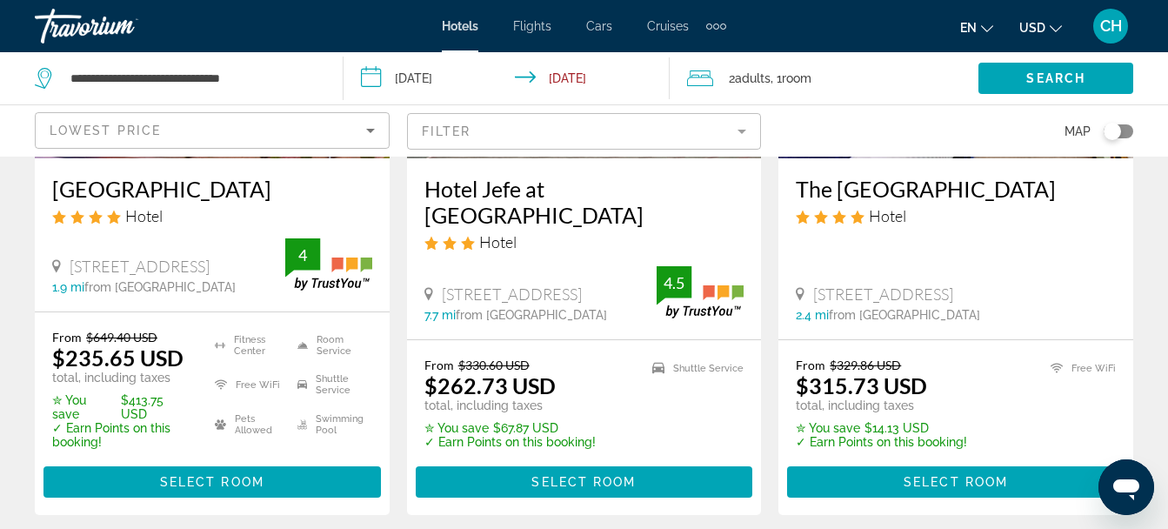
scroll to position [1017, 0]
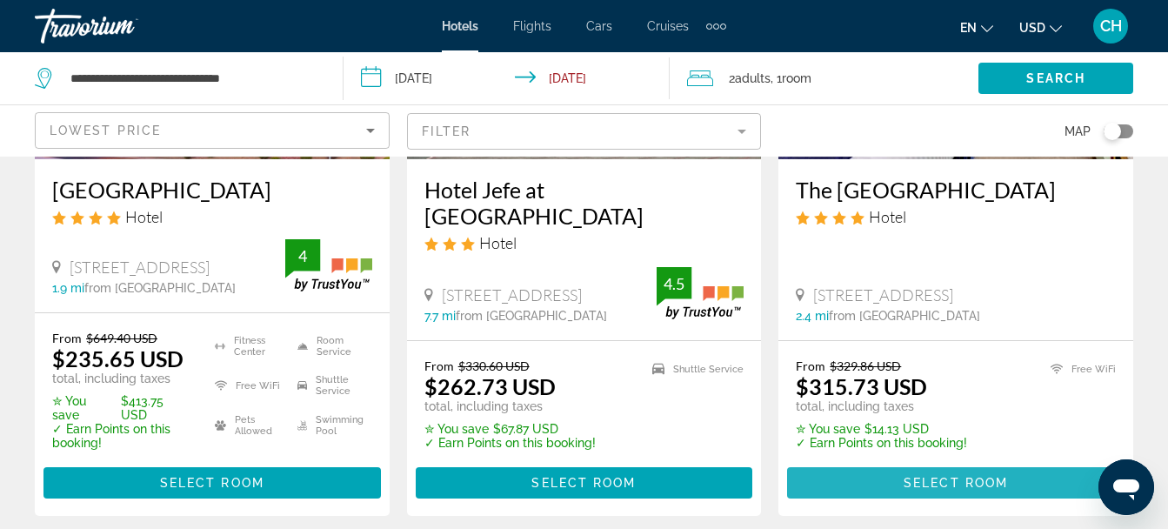
click at [932, 476] on span "Select Room" at bounding box center [956, 483] width 104 height 14
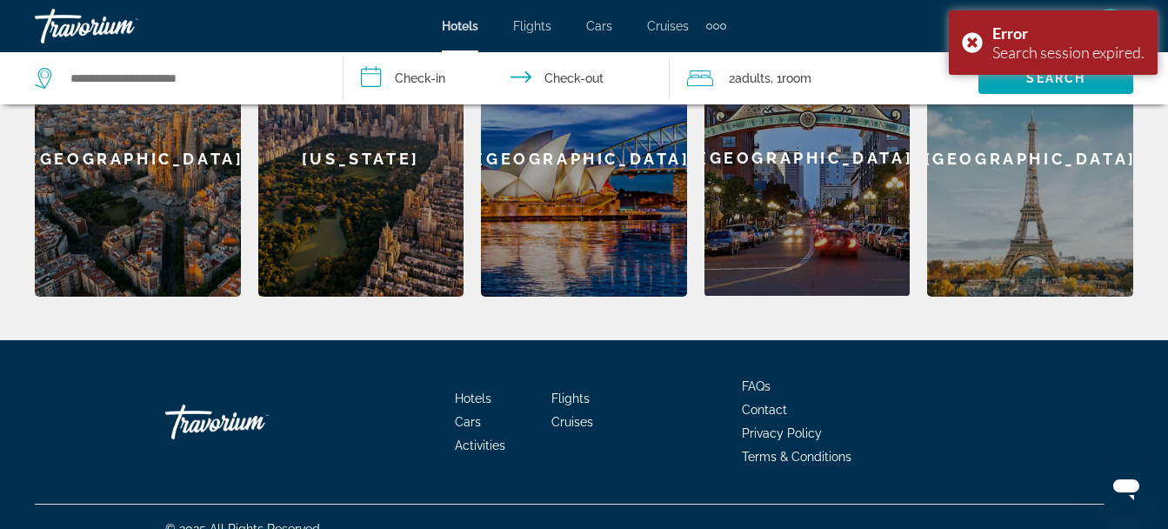
scroll to position [830, 0]
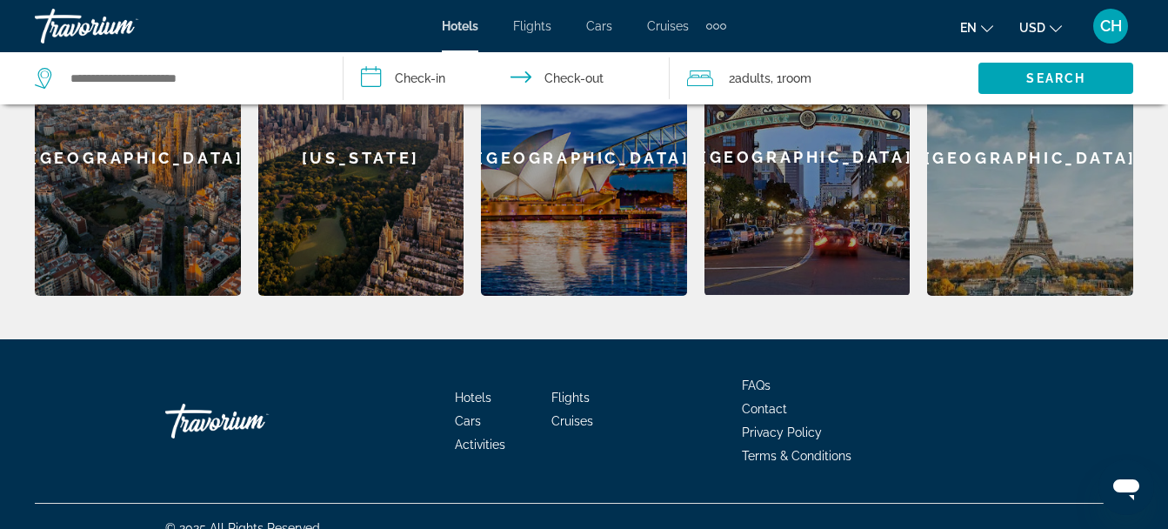
click at [454, 30] on span "Hotels" at bounding box center [460, 26] width 37 height 14
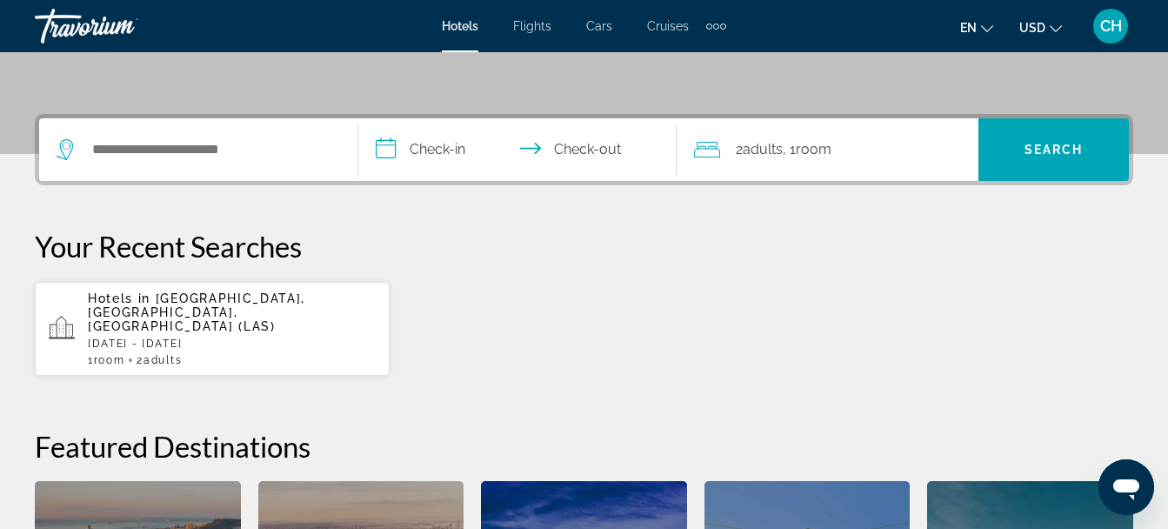
scroll to position [367, 0]
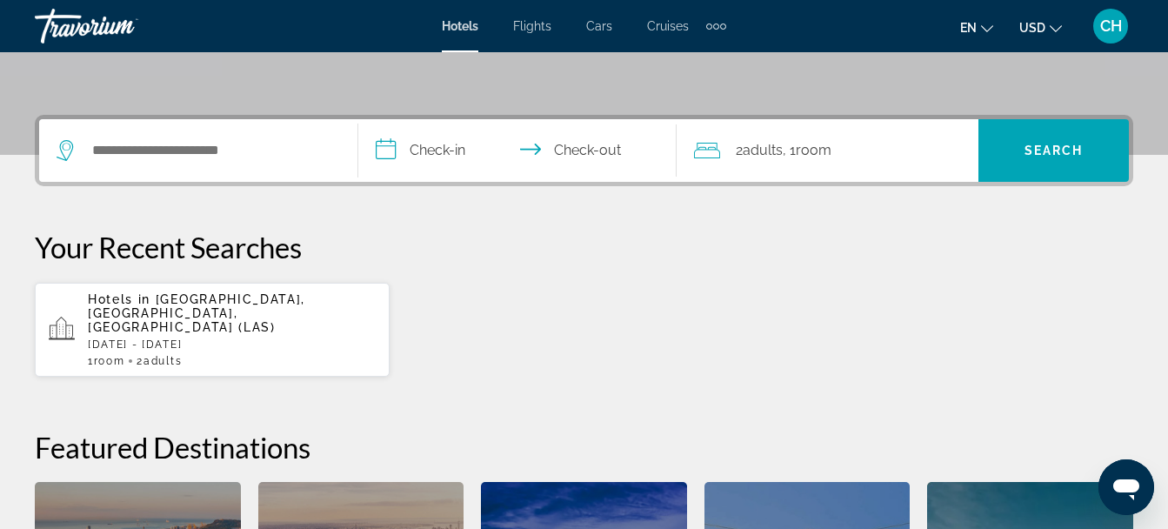
click at [129, 309] on p "Hotels in Las Vegas, NV, United States (LAS)" at bounding box center [232, 313] width 288 height 42
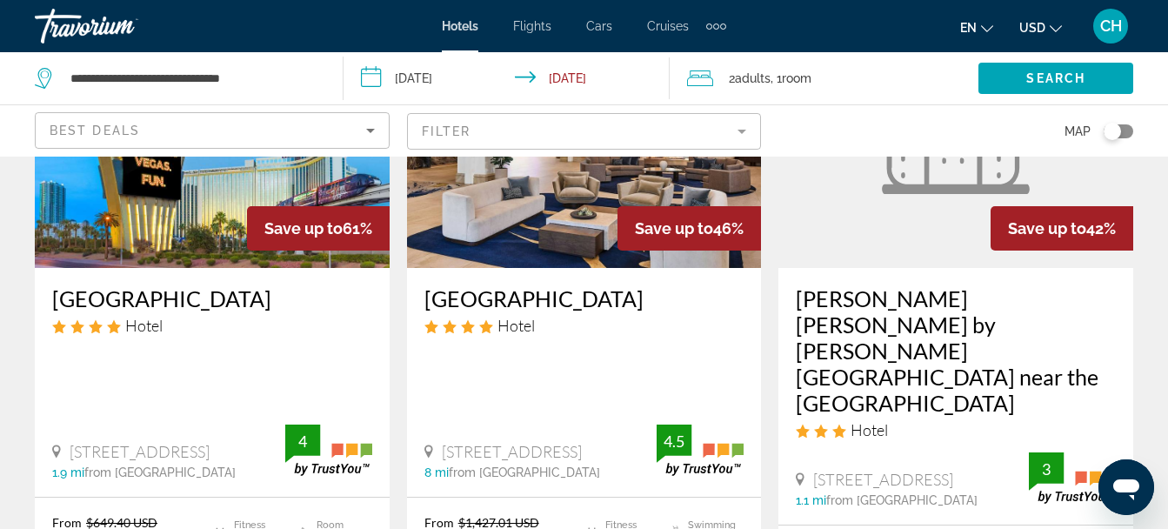
scroll to position [376, 0]
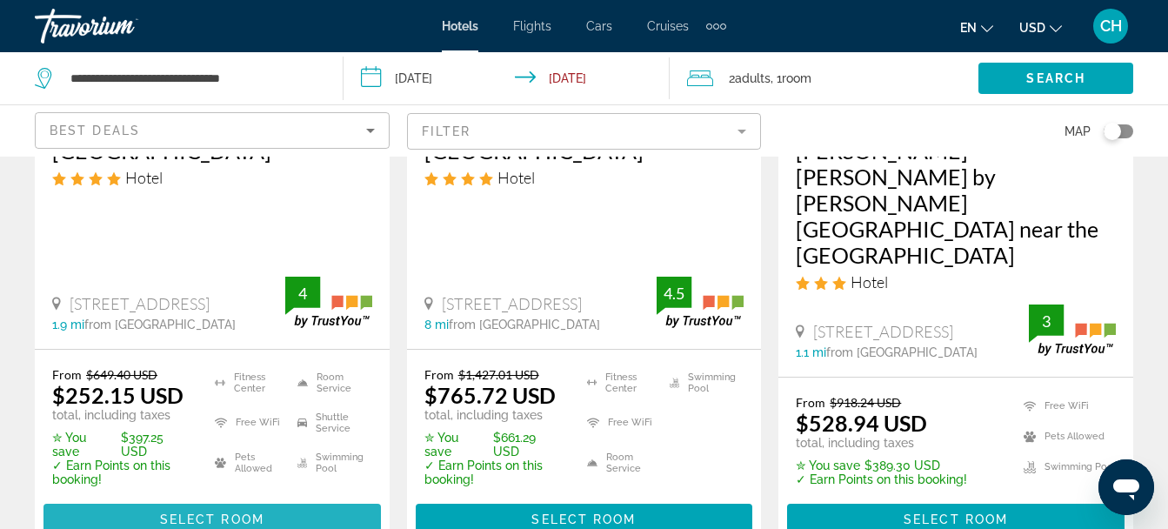
click at [180, 512] on span "Select Room" at bounding box center [212, 519] width 104 height 14
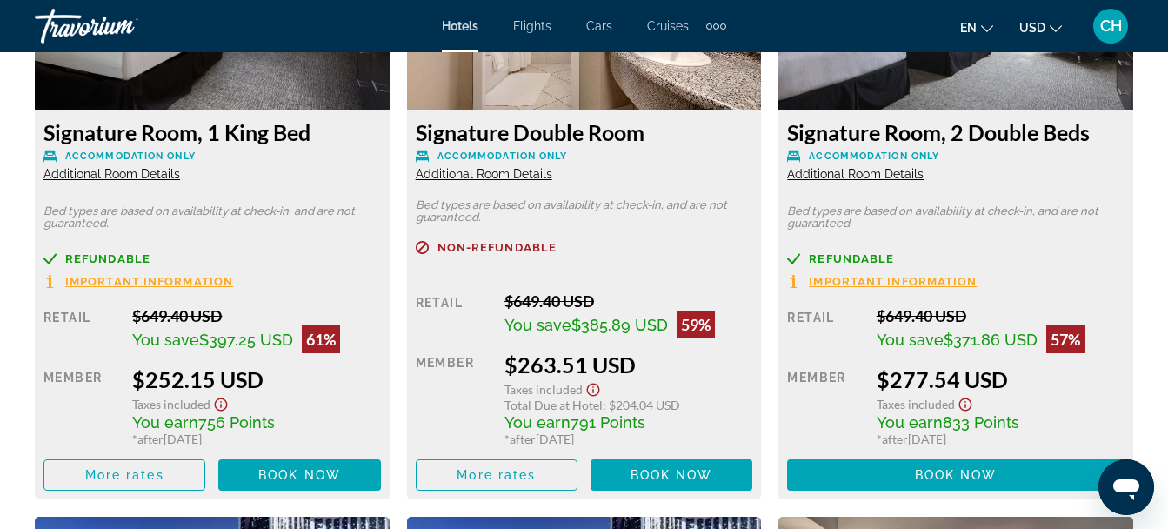
scroll to position [2876, 0]
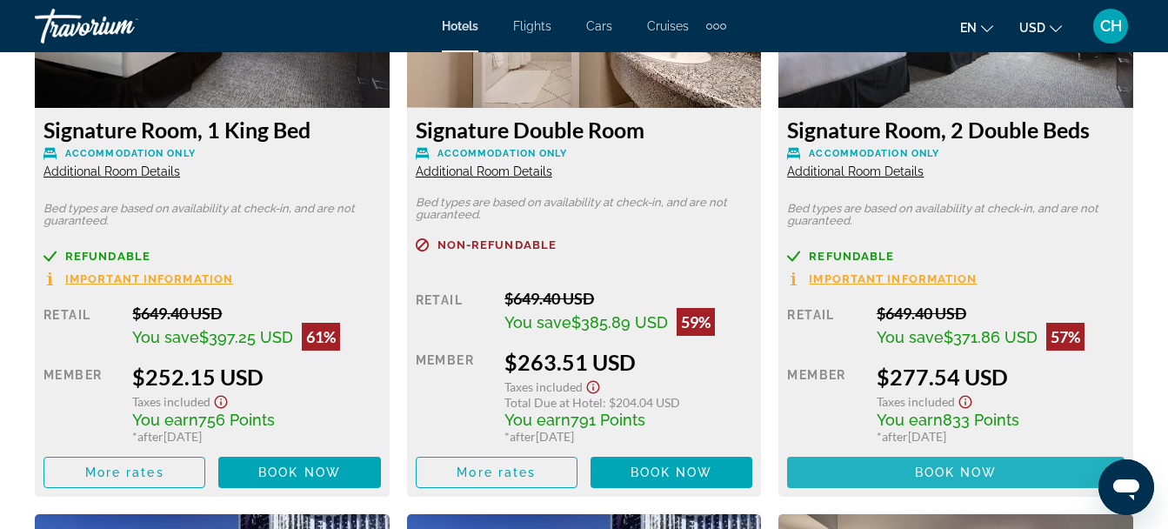
click at [943, 472] on span "Book now" at bounding box center [956, 472] width 83 height 14
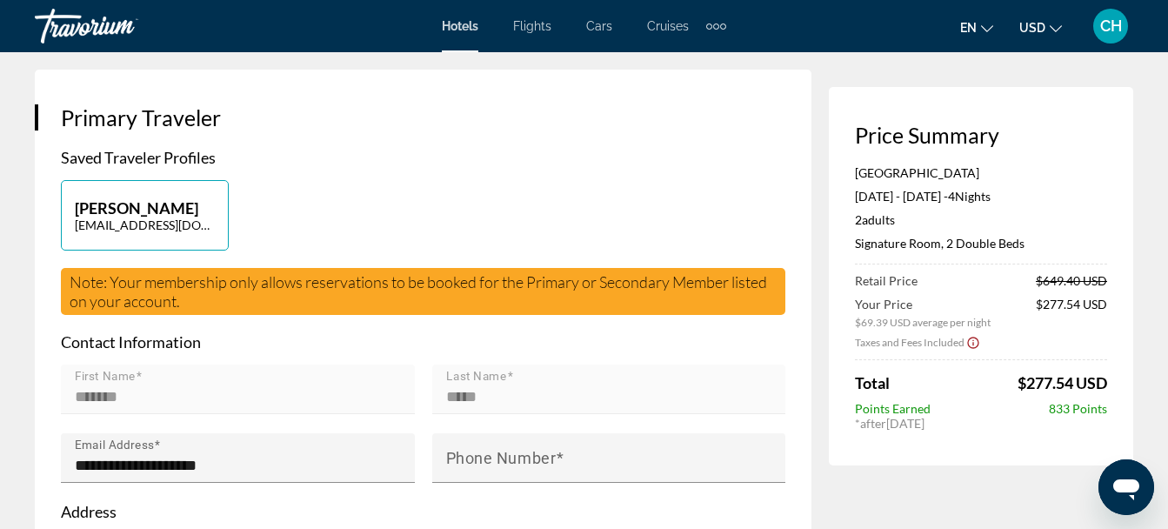
scroll to position [346, 0]
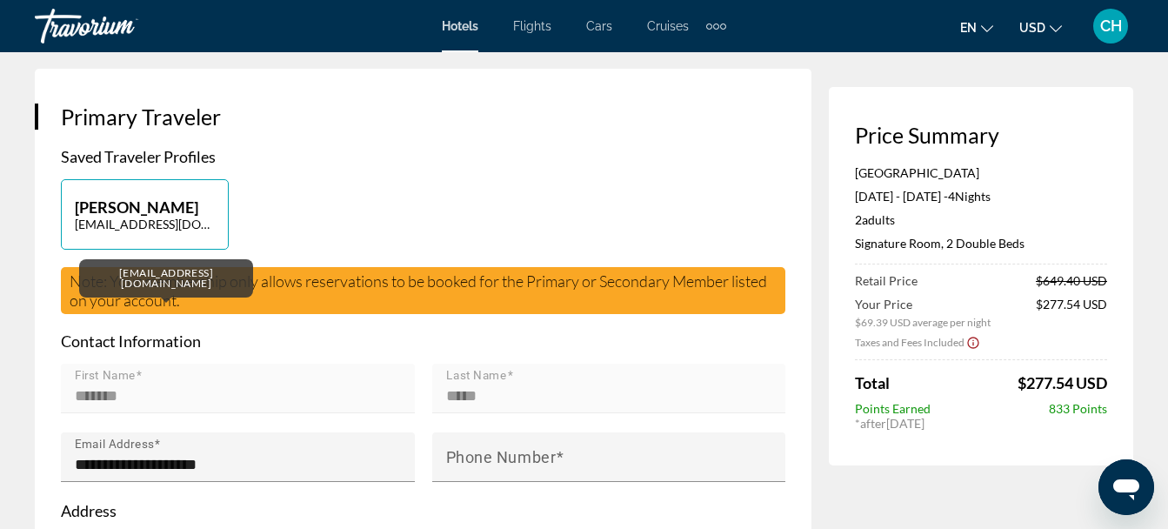
click at [180, 231] on p "connellhymes@aol.com" at bounding box center [145, 224] width 140 height 15
type input "*******"
type input "*****"
type input "**********"
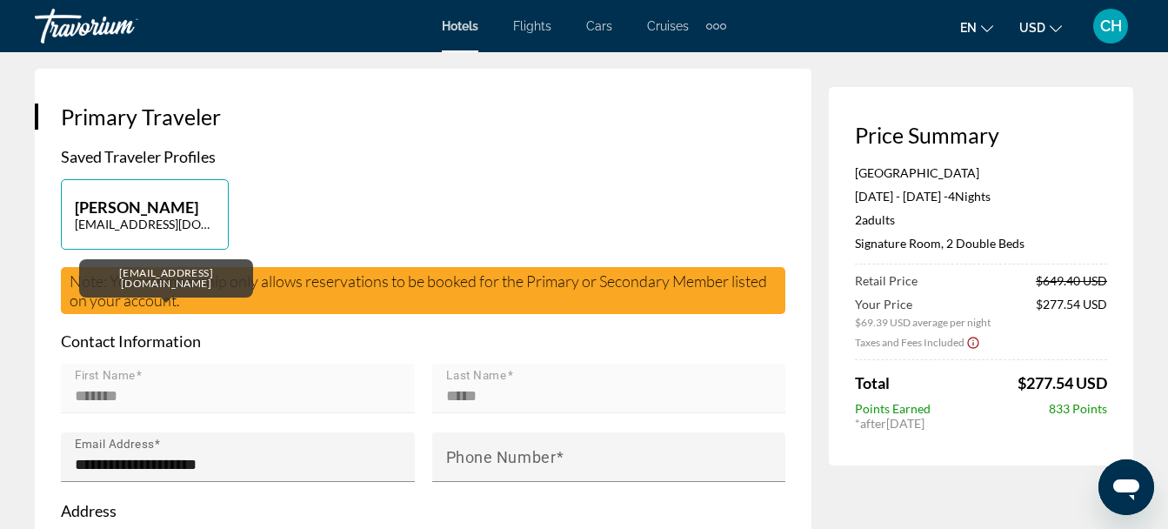
type input "********"
type input "*****"
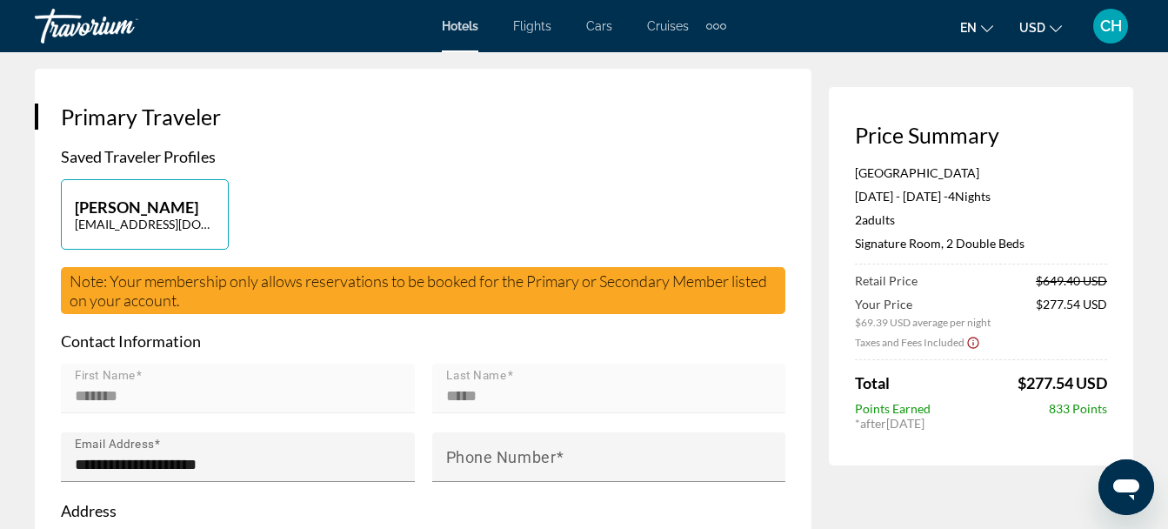
click at [404, 198] on div "**********" at bounding box center [423, 425] width 724 height 557
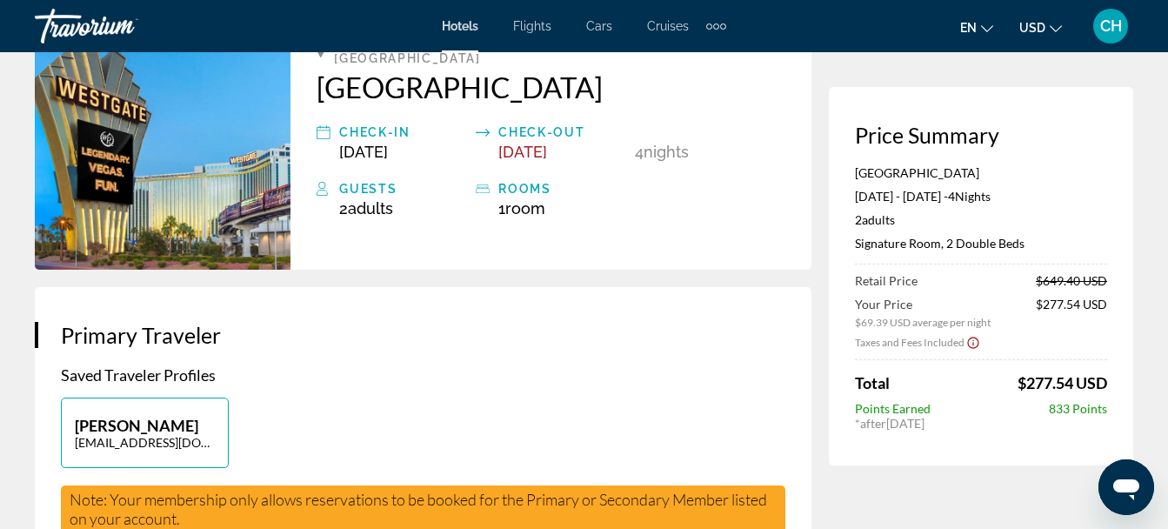
scroll to position [0, 0]
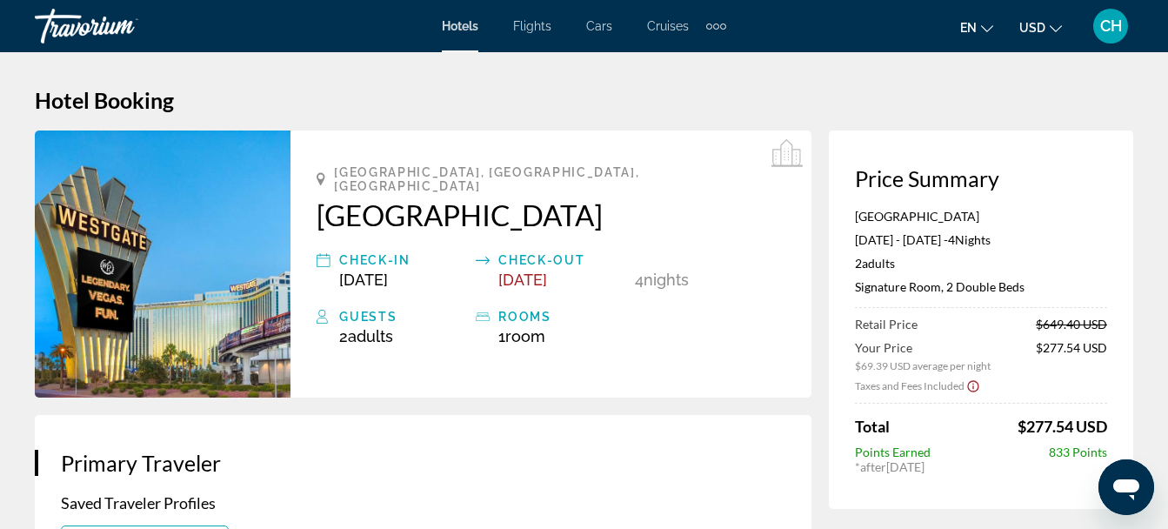
click at [1118, 32] on span "CH" at bounding box center [1111, 25] width 22 height 17
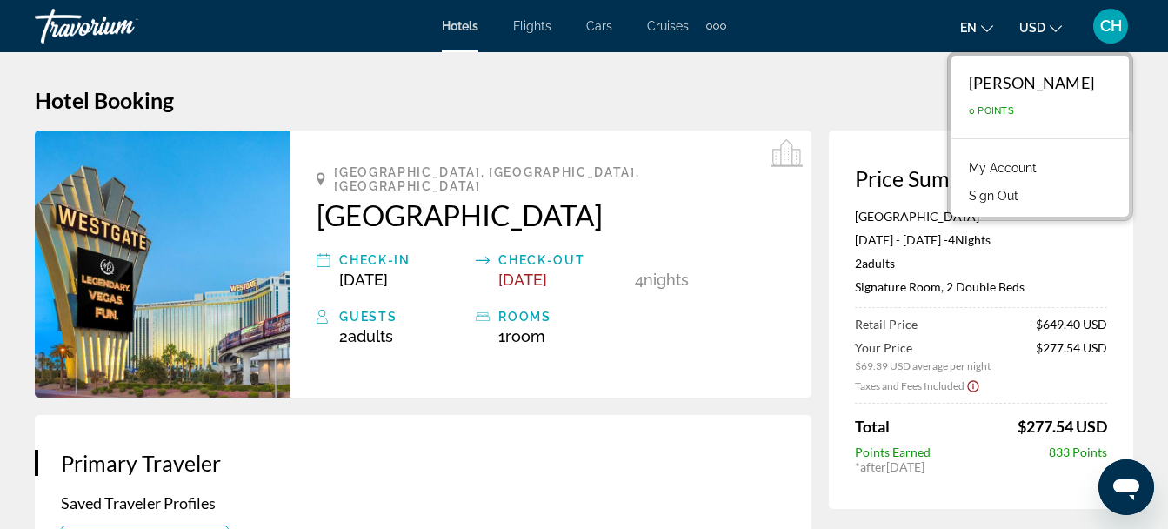
click at [1033, 162] on link "My Account" at bounding box center [1002, 168] width 85 height 23
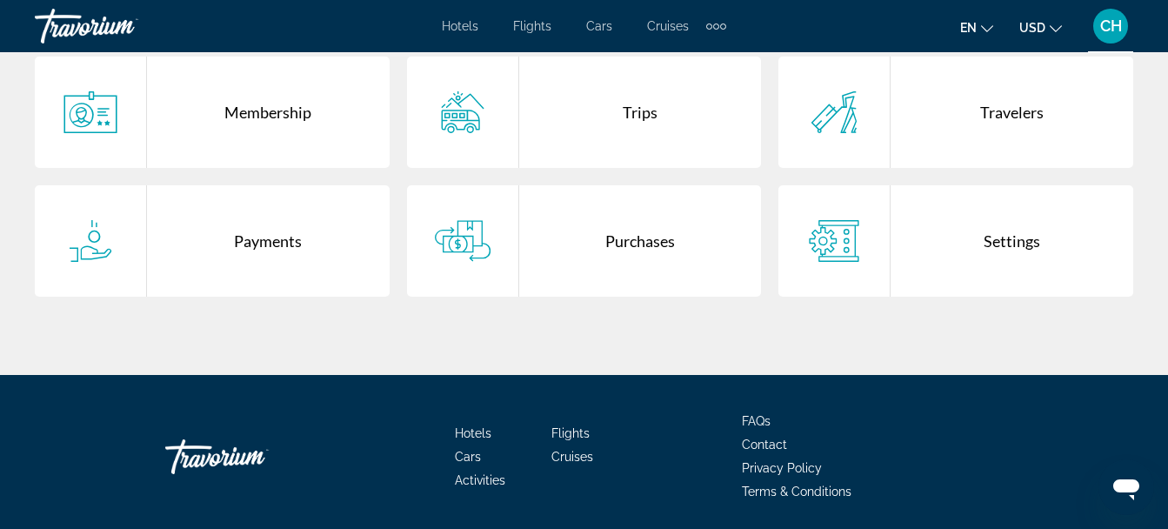
scroll to position [367, 0]
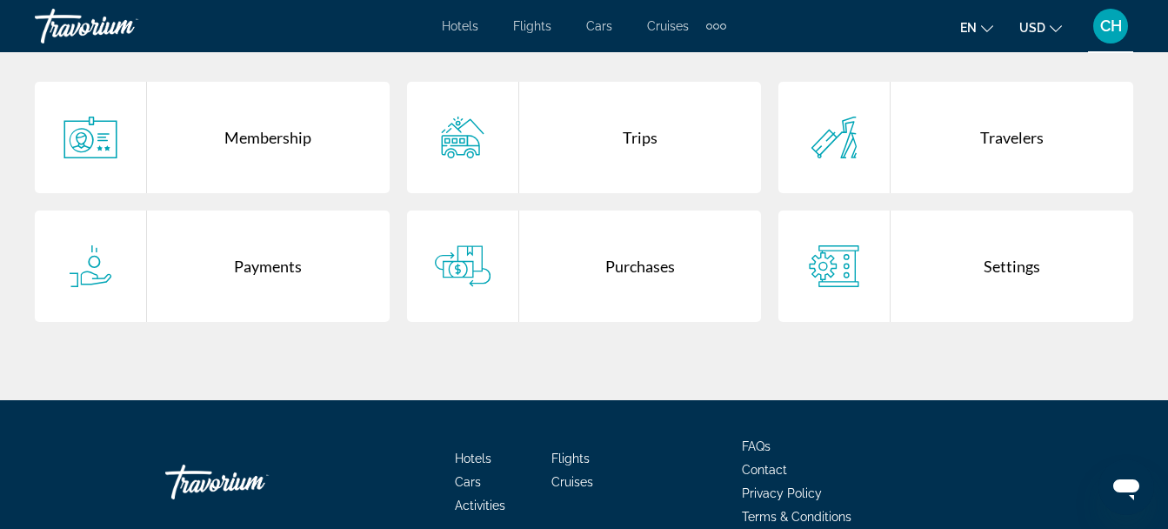
click at [984, 154] on div "Travelers" at bounding box center [1012, 137] width 243 height 111
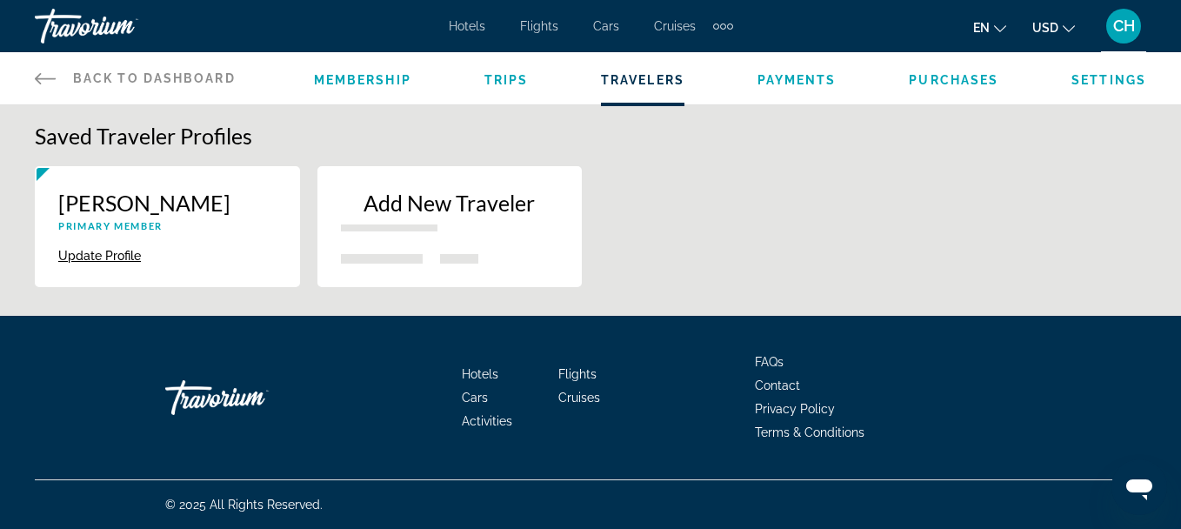
click at [377, 215] on p "Add New Traveler" at bounding box center [450, 203] width 218 height 26
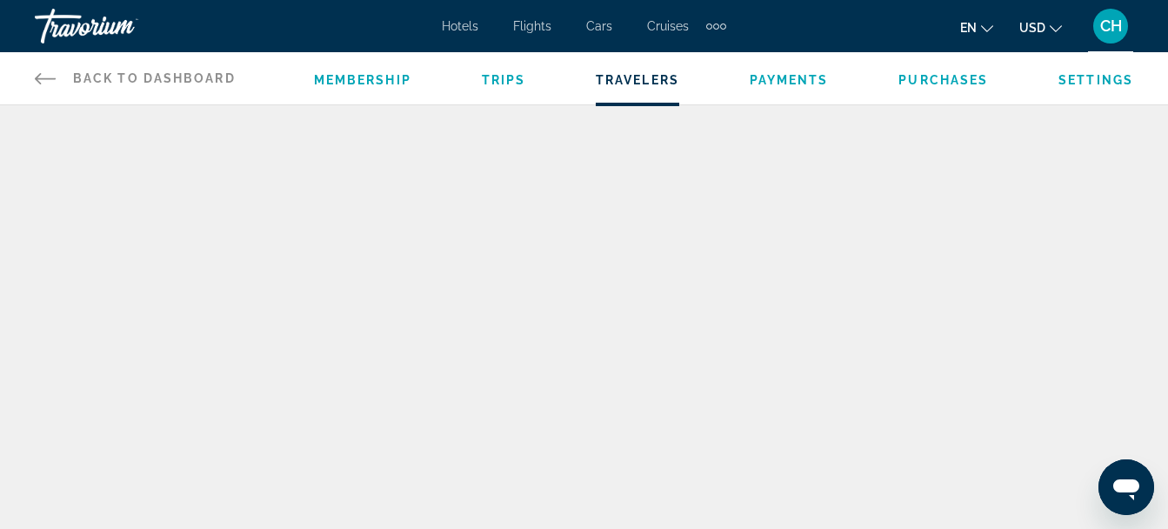
scroll to position [217, 0]
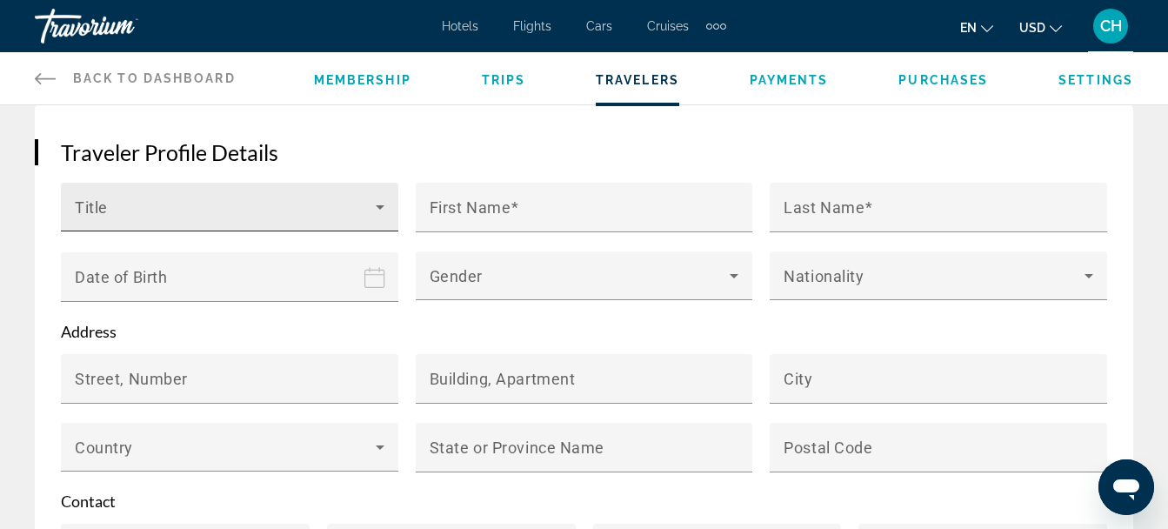
click at [175, 214] on span "Main content" at bounding box center [225, 213] width 301 height 21
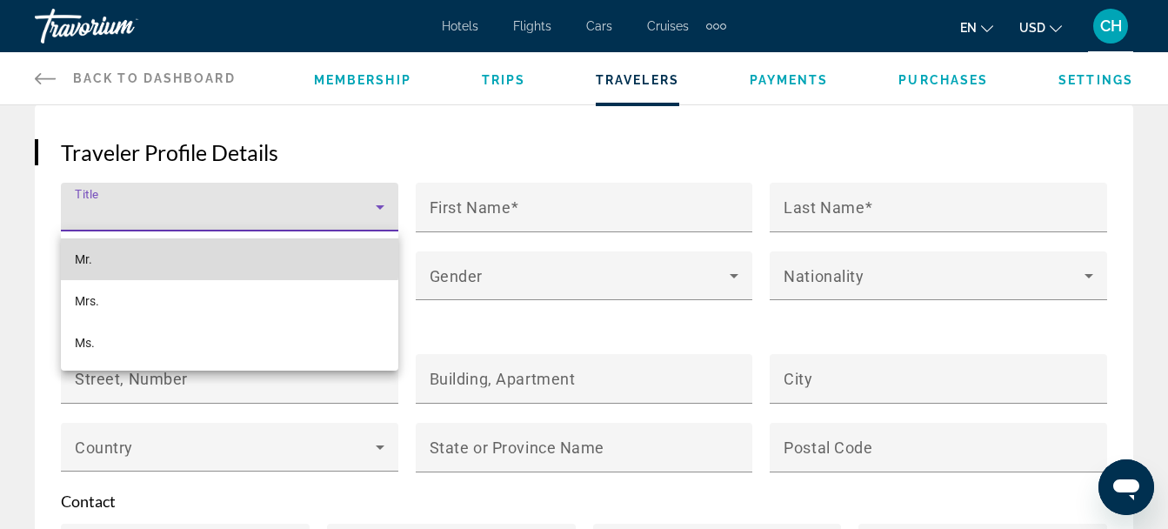
click at [145, 241] on mat-option "Mr." at bounding box center [229, 259] width 337 height 42
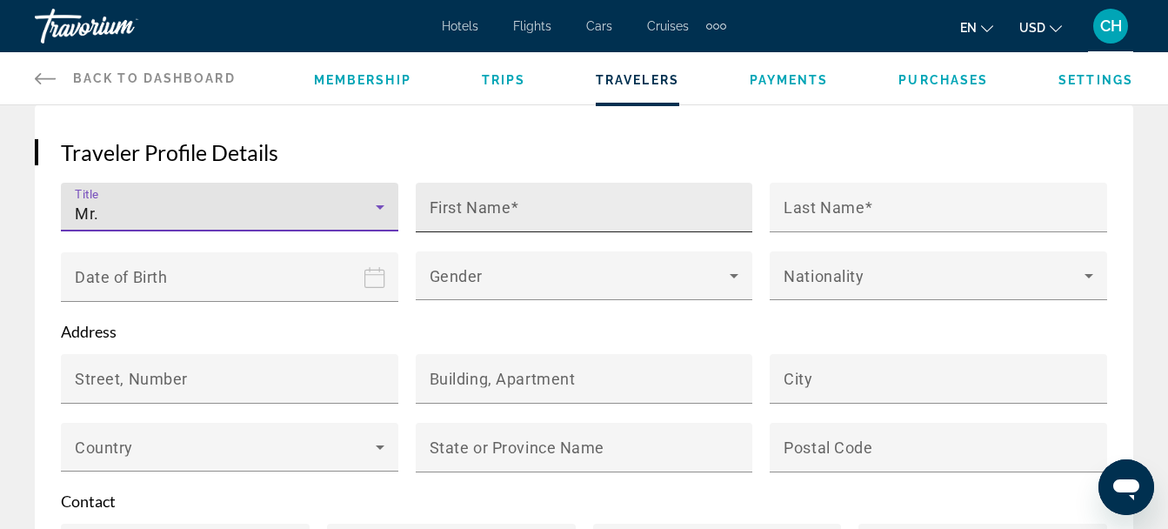
click at [524, 210] on input "First Name" at bounding box center [590, 214] width 320 height 21
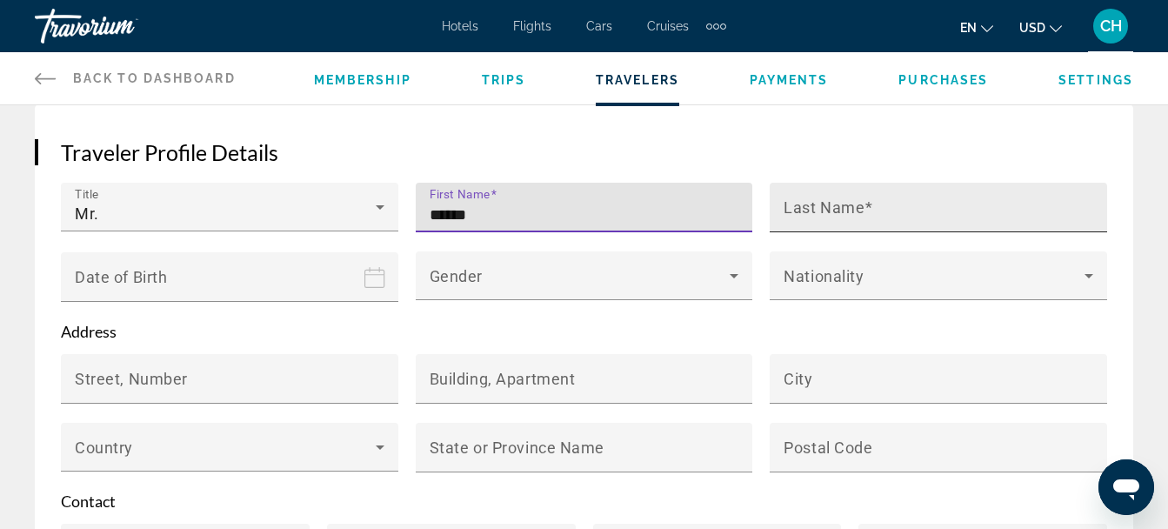
type input "******"
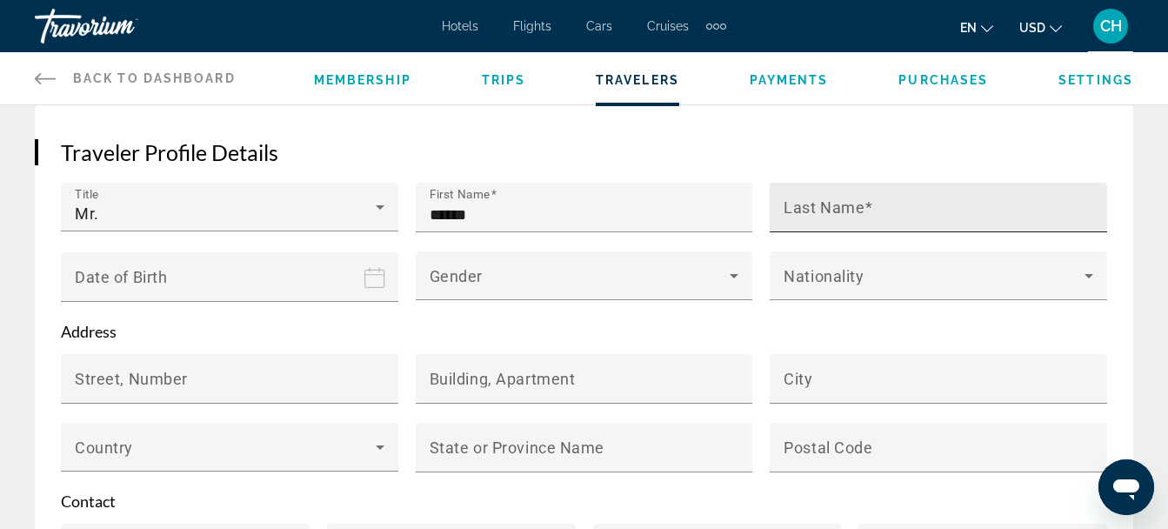
click at [858, 203] on mat-label "Last Name" at bounding box center [824, 207] width 81 height 18
click at [858, 204] on input "Last Name" at bounding box center [944, 214] width 320 height 21
type input "*****"
click at [126, 278] on input "Date of birth" at bounding box center [233, 289] width 344 height 76
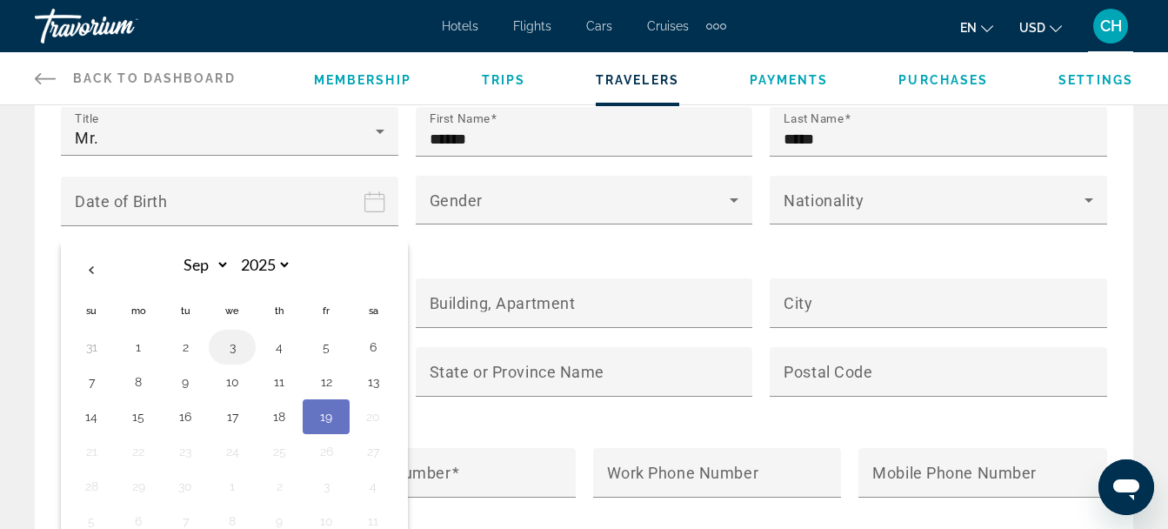
scroll to position [294, 0]
click at [198, 270] on select "*** *** *** *** *** *** *** *** *** *** *** ***" at bounding box center [201, 264] width 57 height 30
click at [366, 198] on icon "Date of birth" at bounding box center [374, 200] width 21 height 21
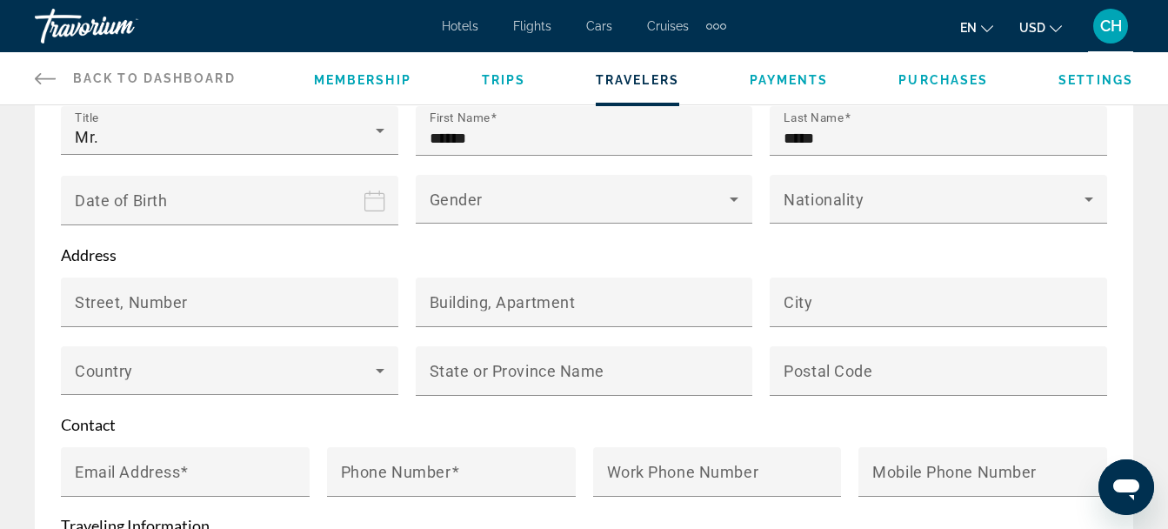
click at [144, 203] on input "Date of birth" at bounding box center [233, 213] width 344 height 76
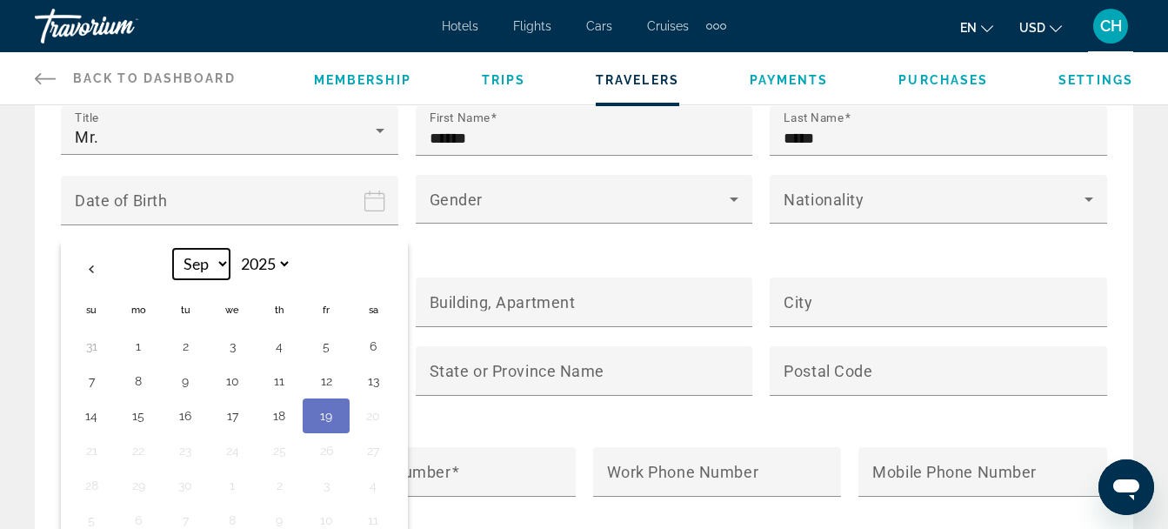
click at [210, 264] on select "*** *** *** *** *** *** *** *** *** *** *** ***" at bounding box center [201, 264] width 57 height 30
click at [173, 249] on select "*** *** *** *** *** *** *** *** *** *** *** ***" at bounding box center [201, 264] width 57 height 30
click at [89, 264] on th "Previous month" at bounding box center [91, 269] width 47 height 38
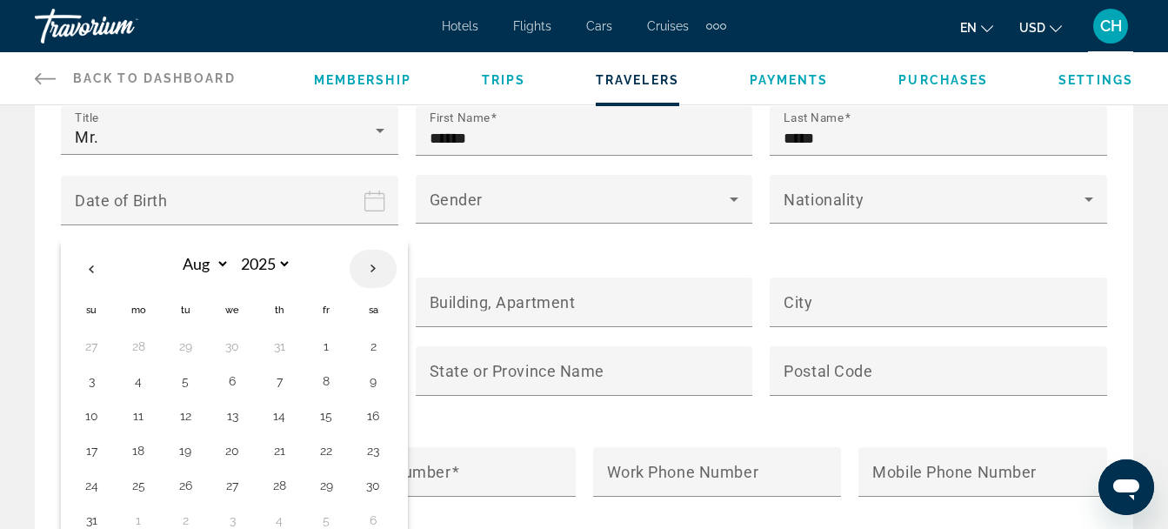
click at [379, 275] on th "Next month" at bounding box center [373, 269] width 47 height 38
select select "*"
click at [379, 275] on th "Date of birth" at bounding box center [373, 270] width 47 height 42
click at [233, 384] on button "10" at bounding box center [232, 381] width 28 height 24
type input "**********"
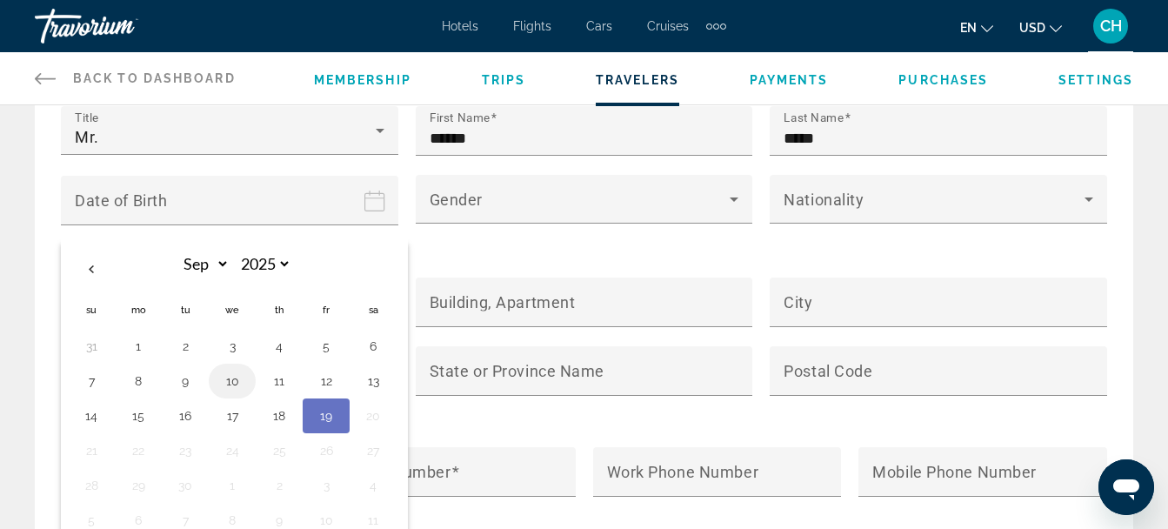
type input "**********"
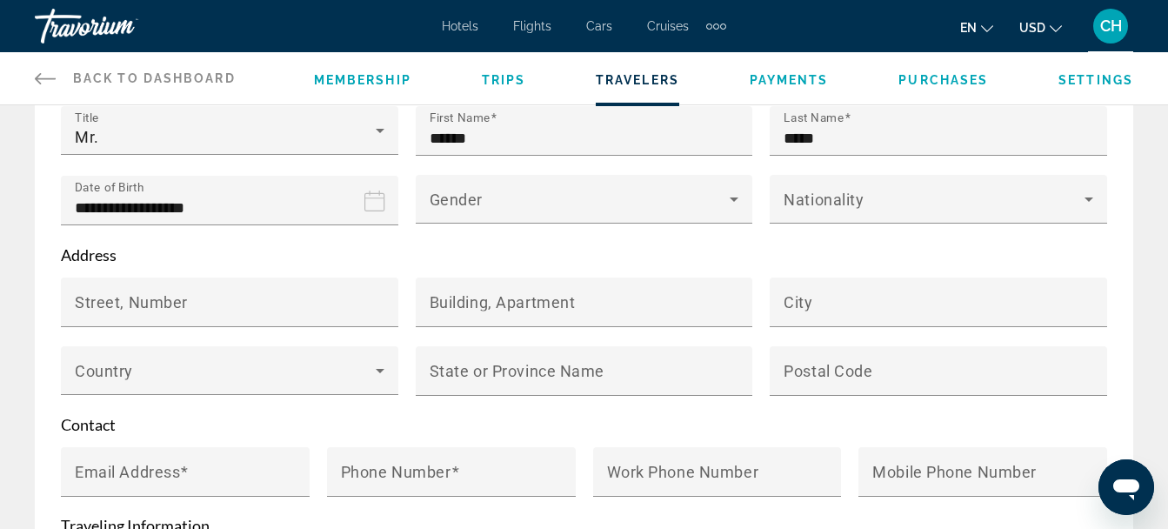
click at [368, 207] on icon "Date of birth" at bounding box center [374, 200] width 21 height 21
click at [197, 199] on input "**********" at bounding box center [233, 213] width 344 height 76
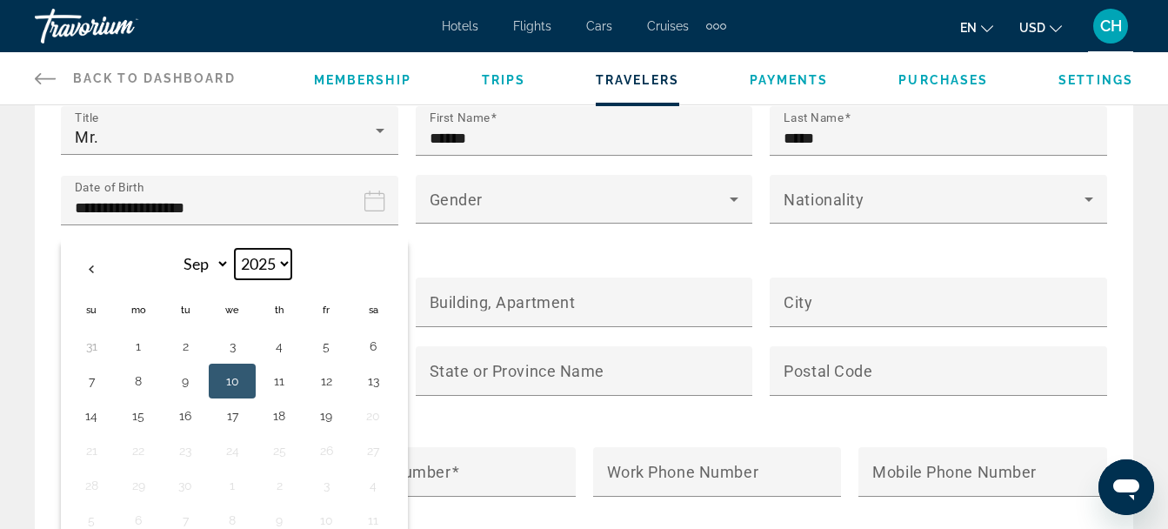
click at [282, 259] on select "**** **** **** **** **** **** **** **** **** **** **** **** **** **** **** ****…" at bounding box center [263, 264] width 57 height 30
select select "****"
click at [235, 249] on select "**** **** **** **** **** **** **** **** **** **** **** **** **** **** **** ****…" at bounding box center [263, 264] width 57 height 30
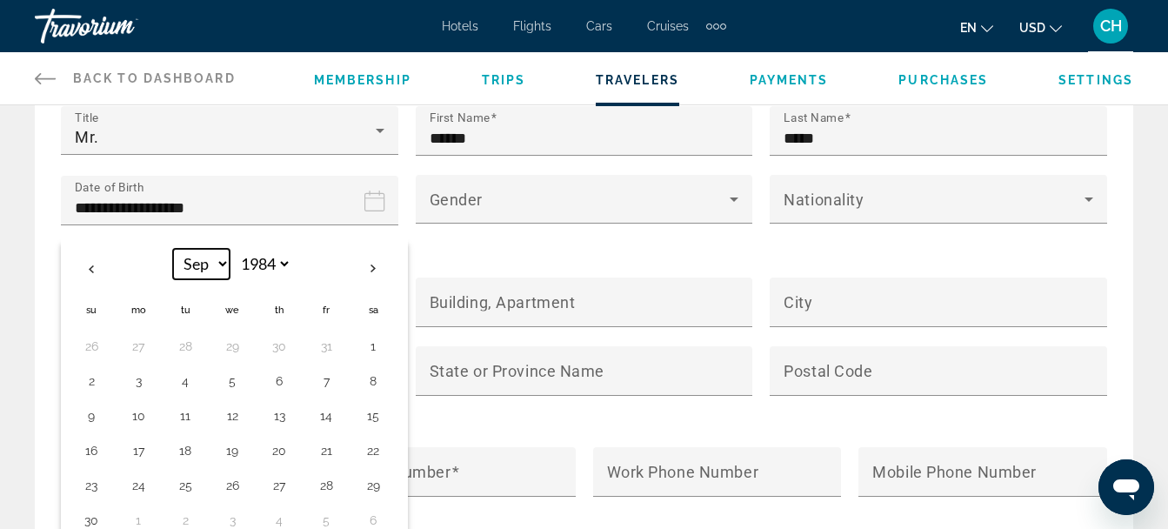
click at [223, 266] on select "*** *** *** *** *** *** *** *** *** *** *** ***" at bounding box center [201, 264] width 57 height 30
select select "*"
click at [173, 249] on select "*** *** *** *** *** *** *** *** *** *** *** ***" at bounding box center [201, 264] width 57 height 30
click at [284, 449] on button "25" at bounding box center [279, 450] width 28 height 24
type input "**********"
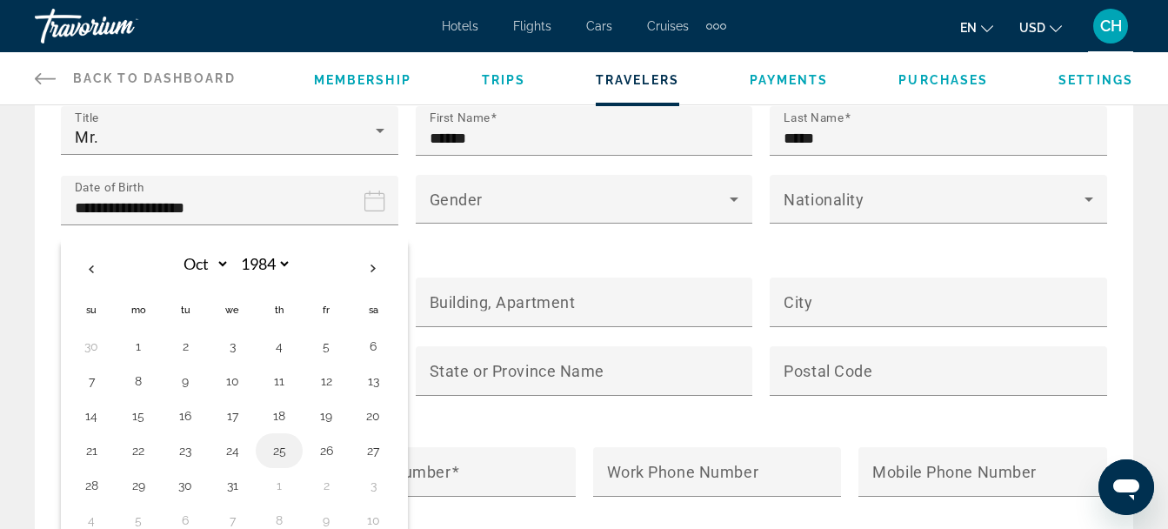
type input "**********"
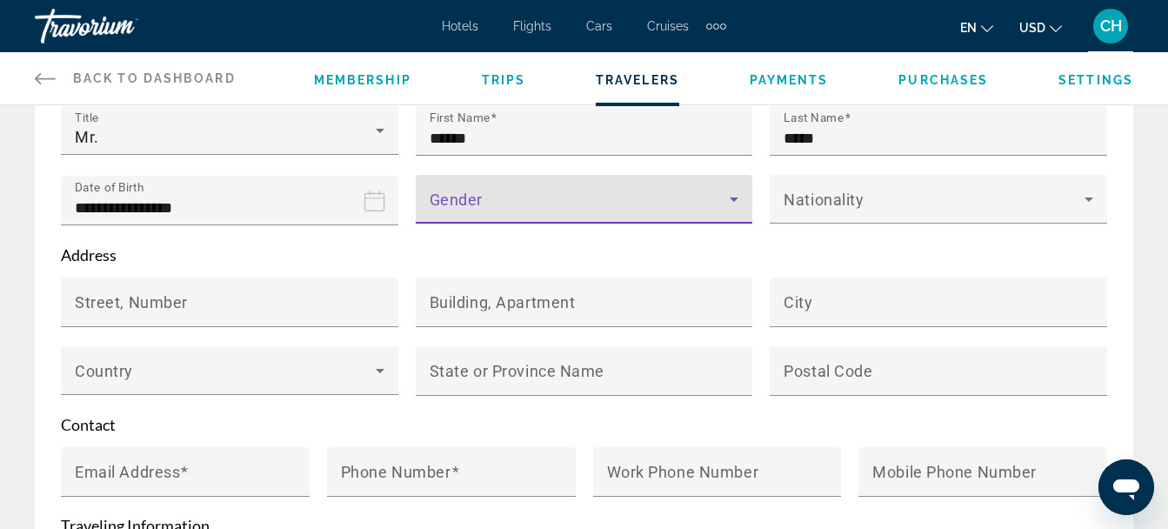
click at [515, 209] on span "Main content" at bounding box center [580, 206] width 301 height 21
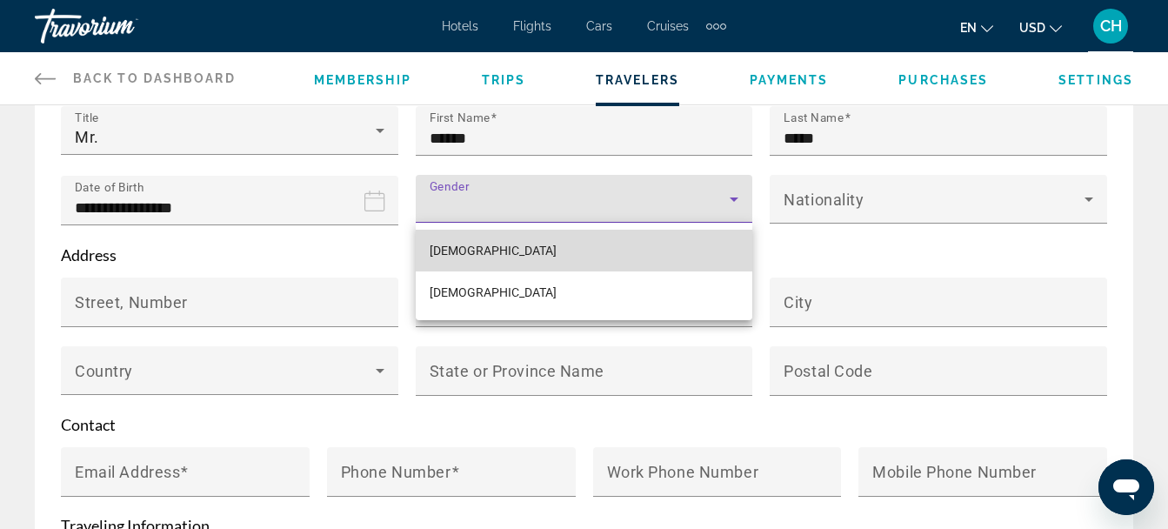
click at [479, 258] on mat-option "Male" at bounding box center [584, 251] width 337 height 42
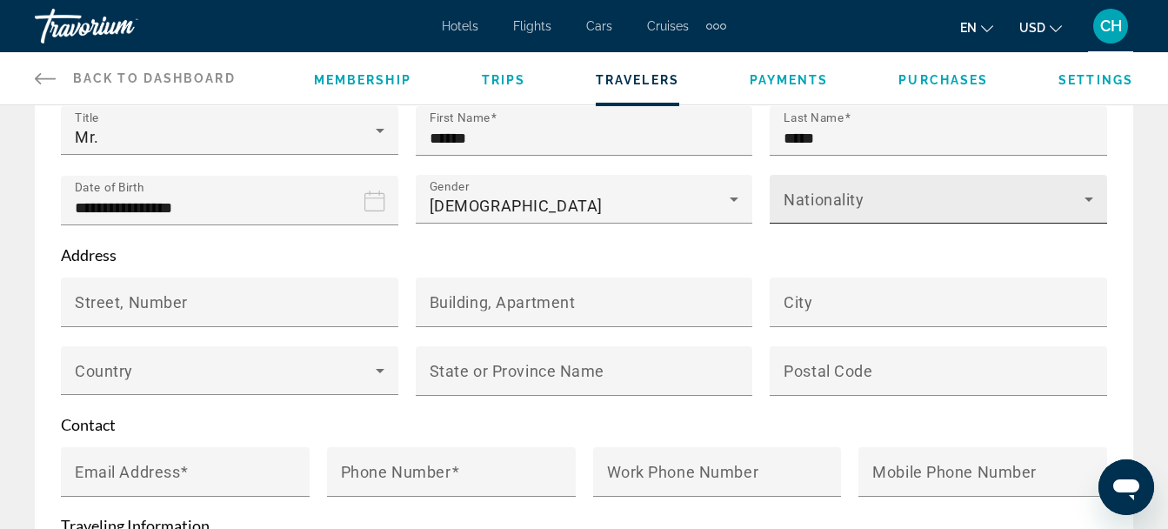
click at [846, 193] on mat-label "Nationality" at bounding box center [824, 199] width 80 height 18
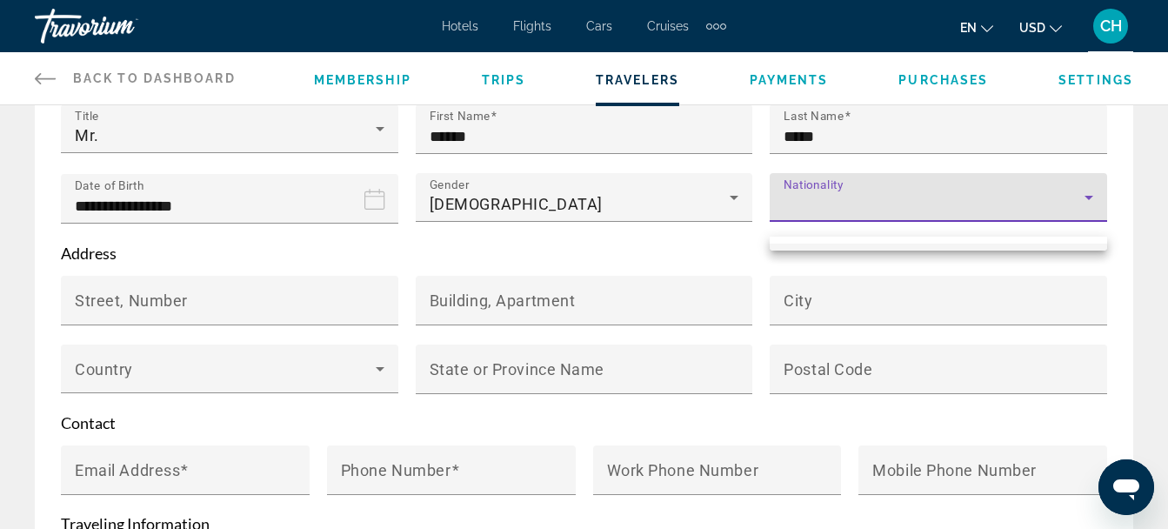
scroll to position [297, 0]
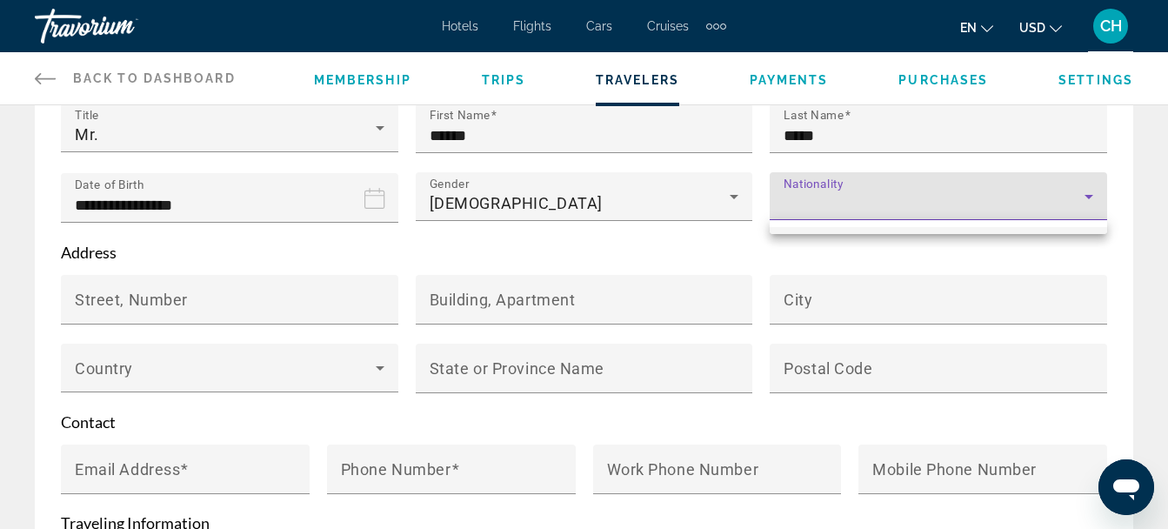
click at [868, 194] on div at bounding box center [584, 264] width 1168 height 529
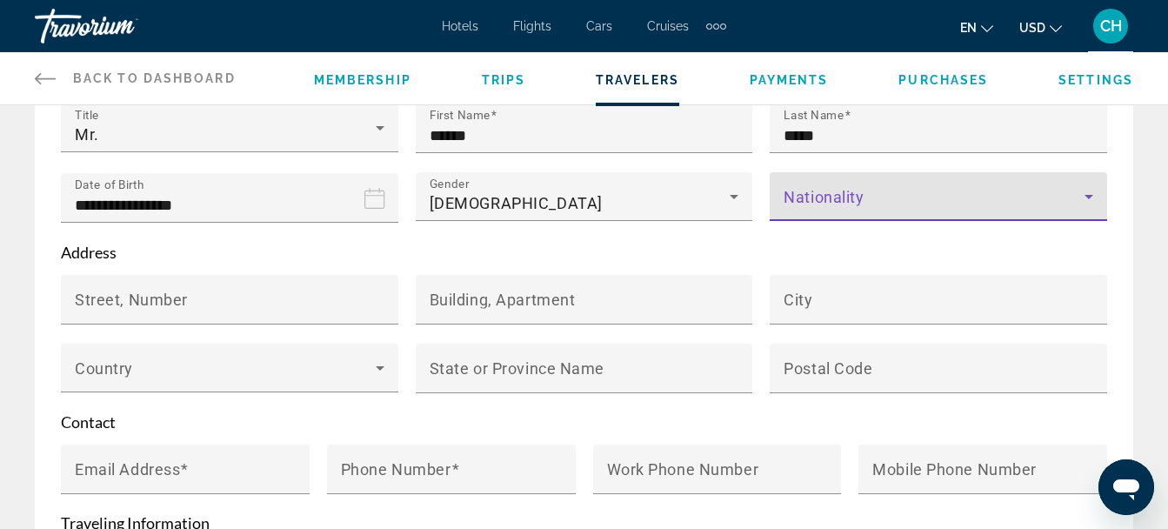
click at [851, 203] on span "Main content" at bounding box center [934, 203] width 301 height 21
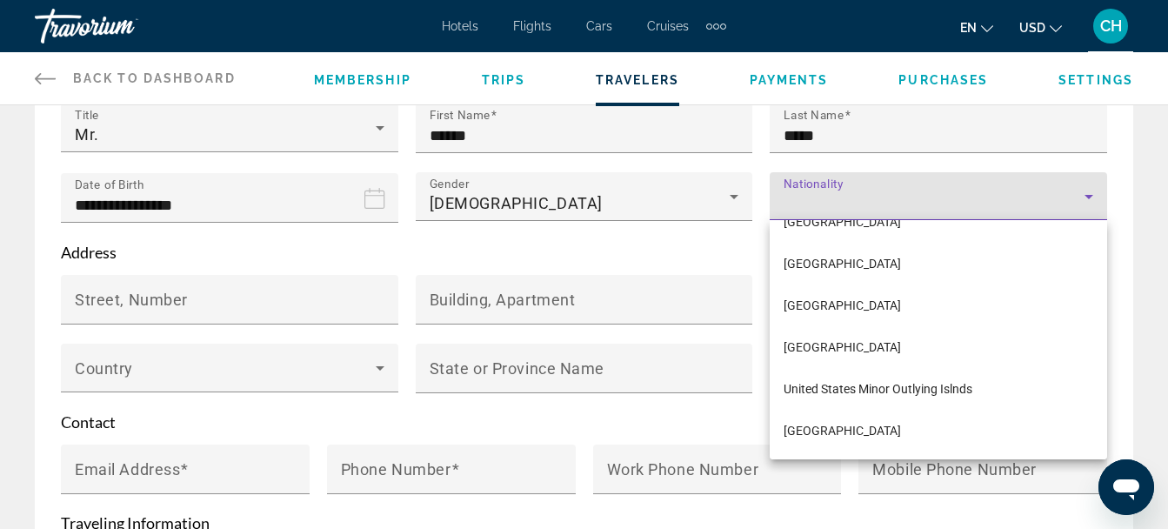
scroll to position [10000, 0]
click at [873, 341] on span "United States of America" at bounding box center [842, 349] width 117 height 21
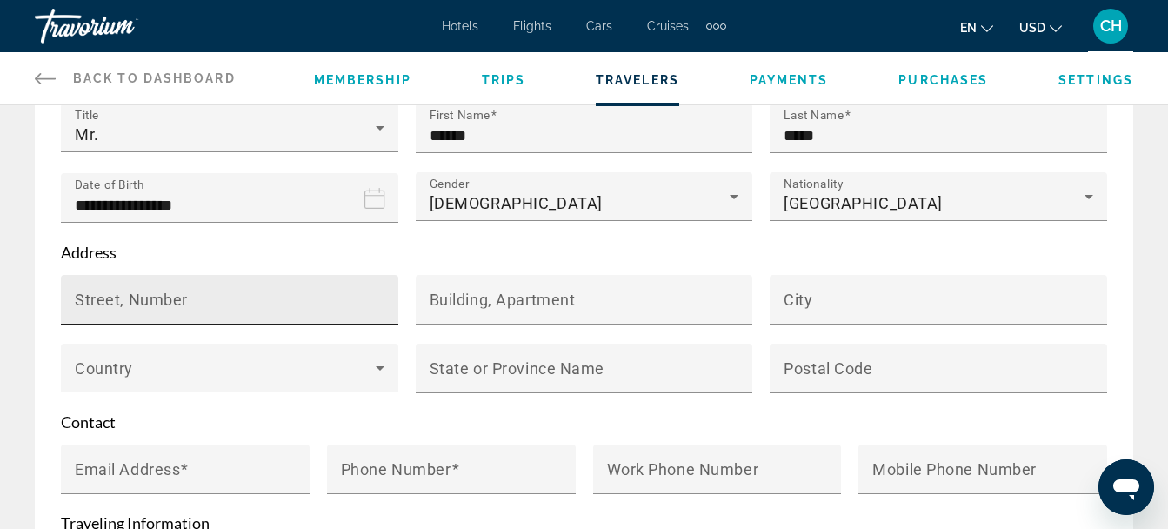
click at [100, 305] on mat-label "Street, Number" at bounding box center [131, 299] width 113 height 18
click at [100, 305] on input "Street, Number" at bounding box center [235, 307] width 320 height 21
click at [161, 305] on input "**********" at bounding box center [235, 307] width 320 height 21
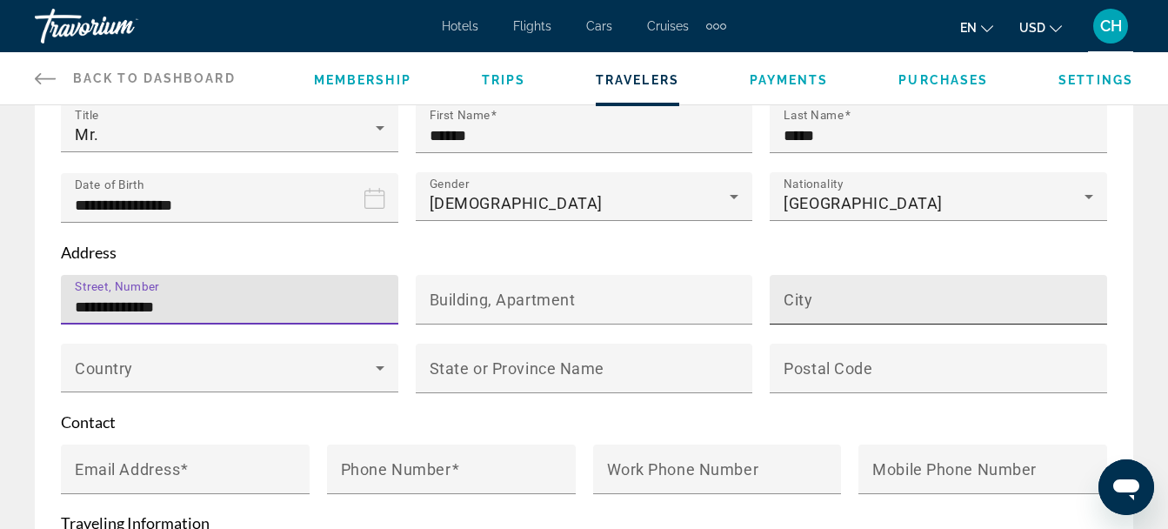
type input "**********"
click at [836, 304] on input "City" at bounding box center [944, 307] width 320 height 21
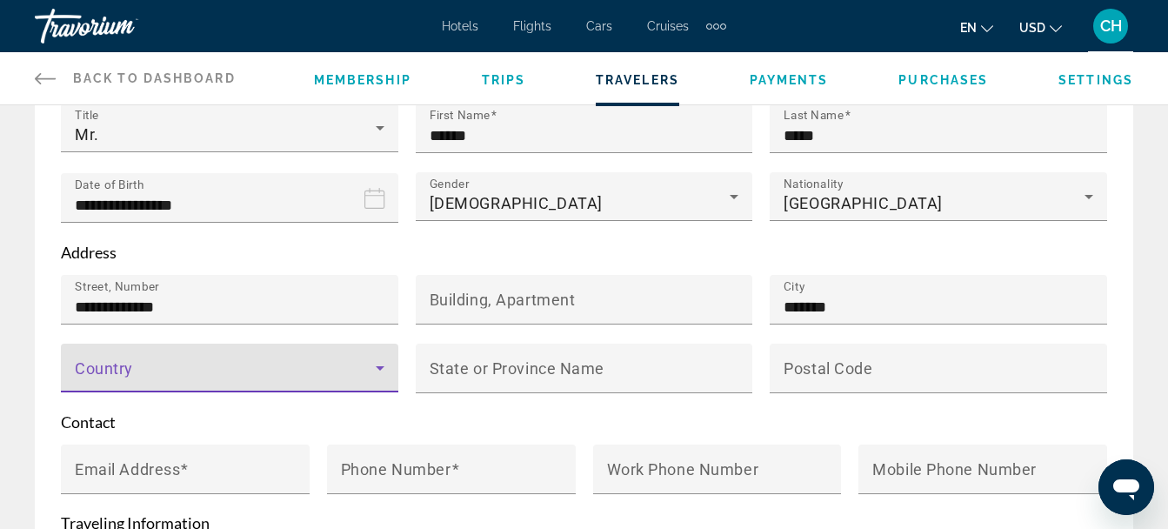
click at [168, 381] on span "Main content" at bounding box center [225, 374] width 301 height 21
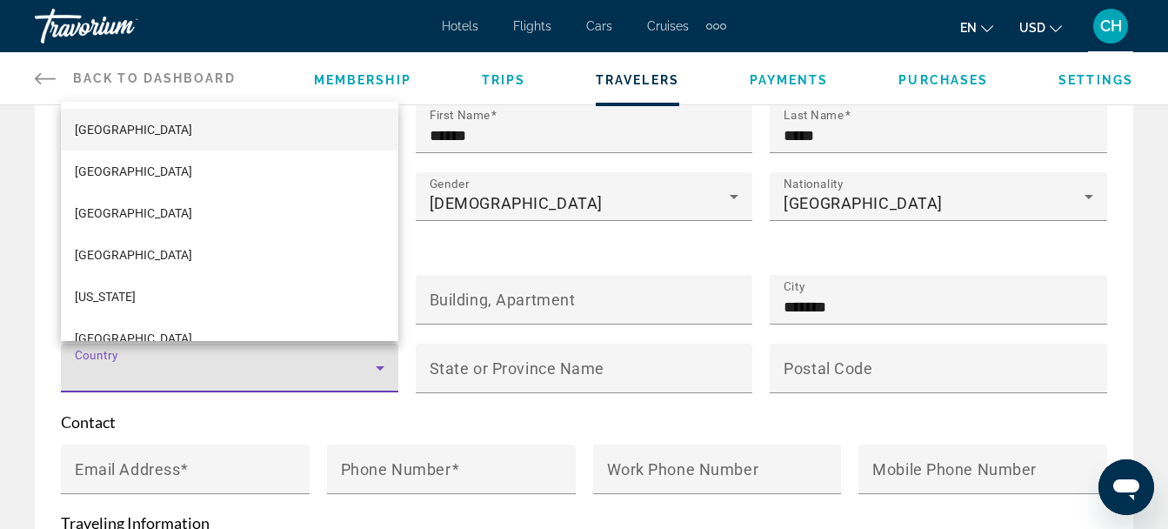
click at [812, 302] on div at bounding box center [584, 264] width 1168 height 529
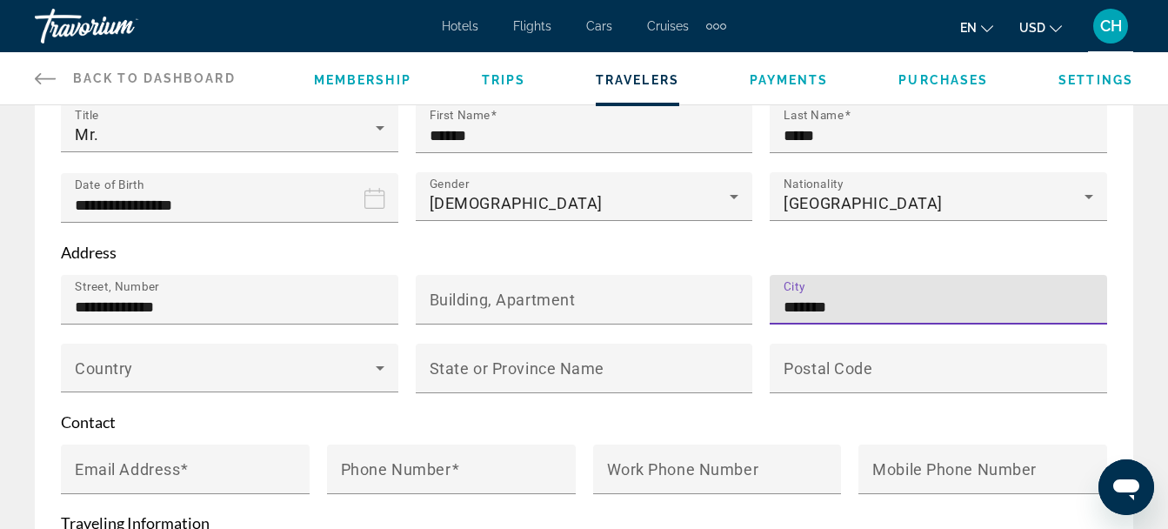
click at [813, 302] on input "*******" at bounding box center [944, 307] width 320 height 21
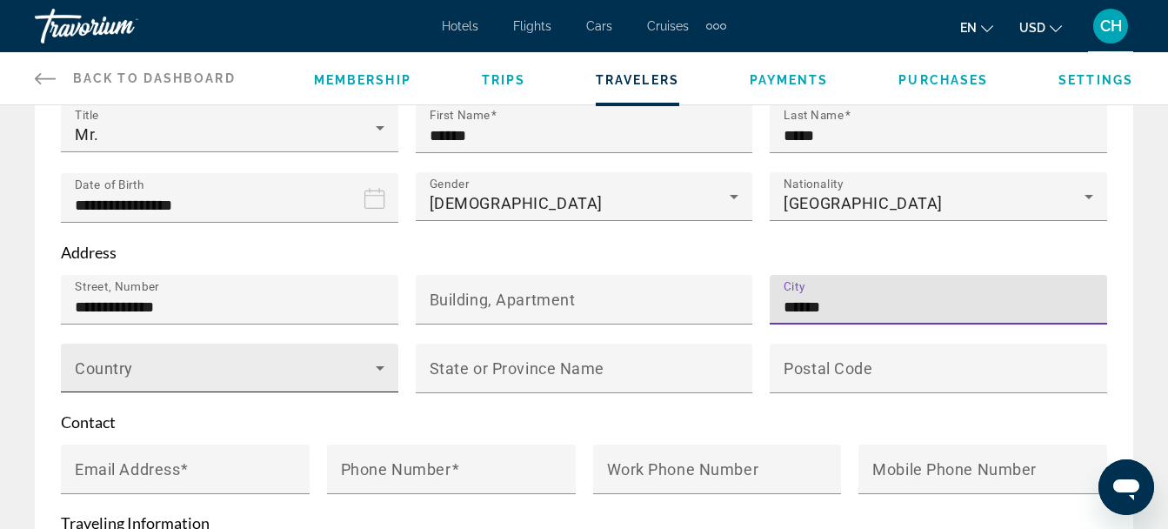
type input "******"
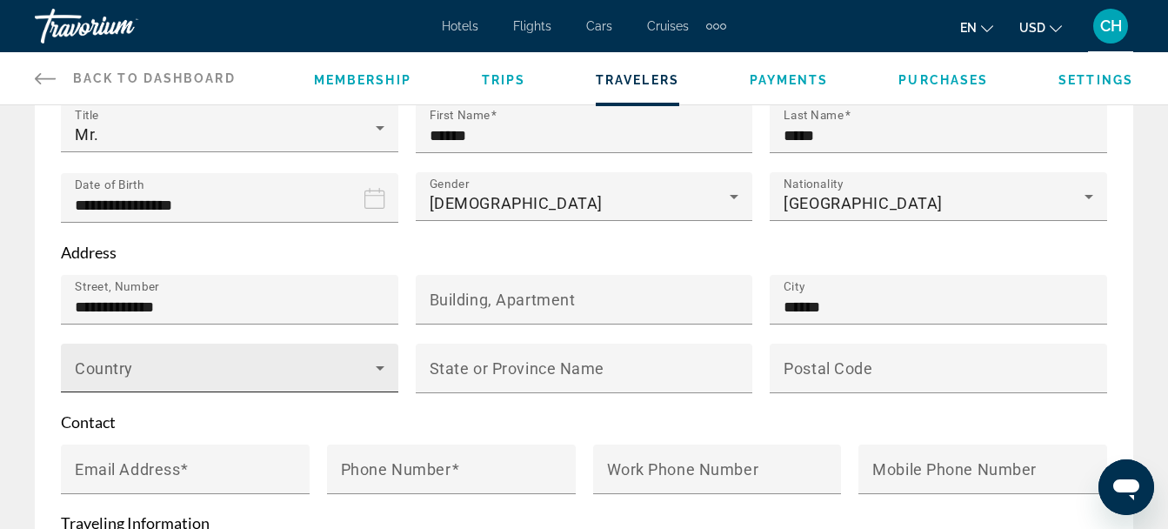
click at [159, 361] on div "Country" at bounding box center [230, 368] width 310 height 49
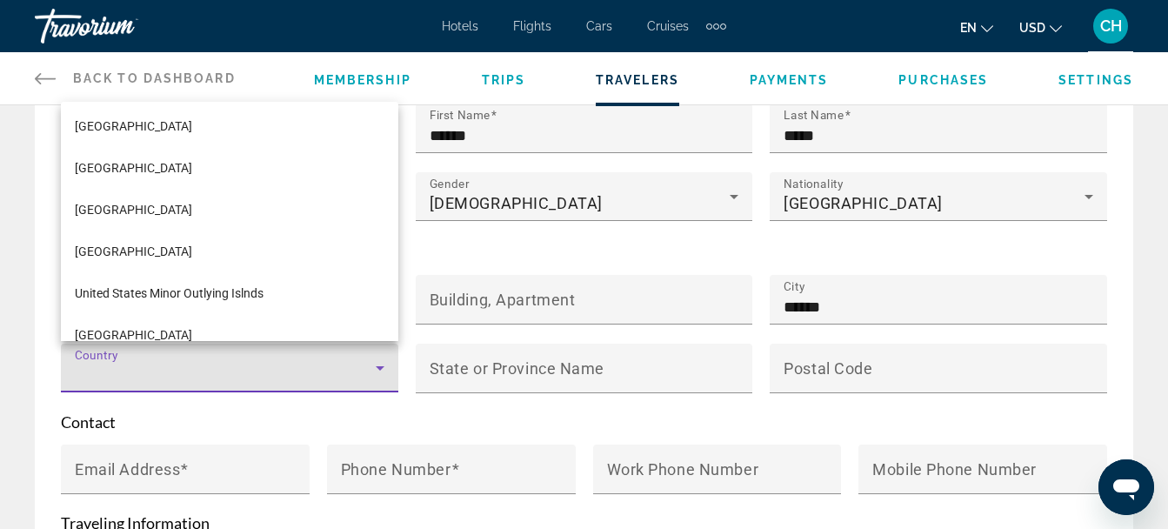
scroll to position [9979, 0]
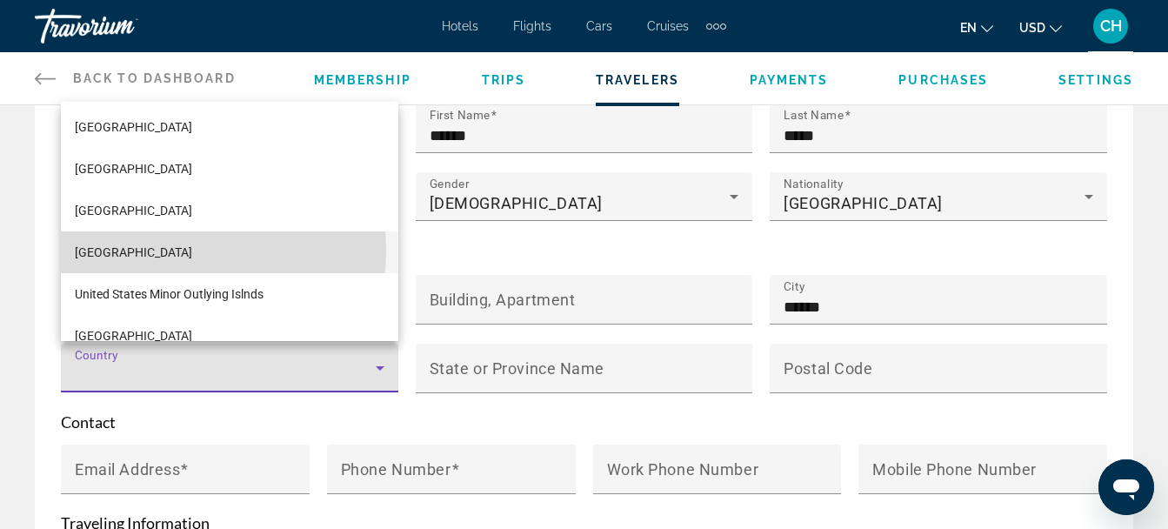
click at [143, 250] on span "United States of America" at bounding box center [133, 252] width 117 height 21
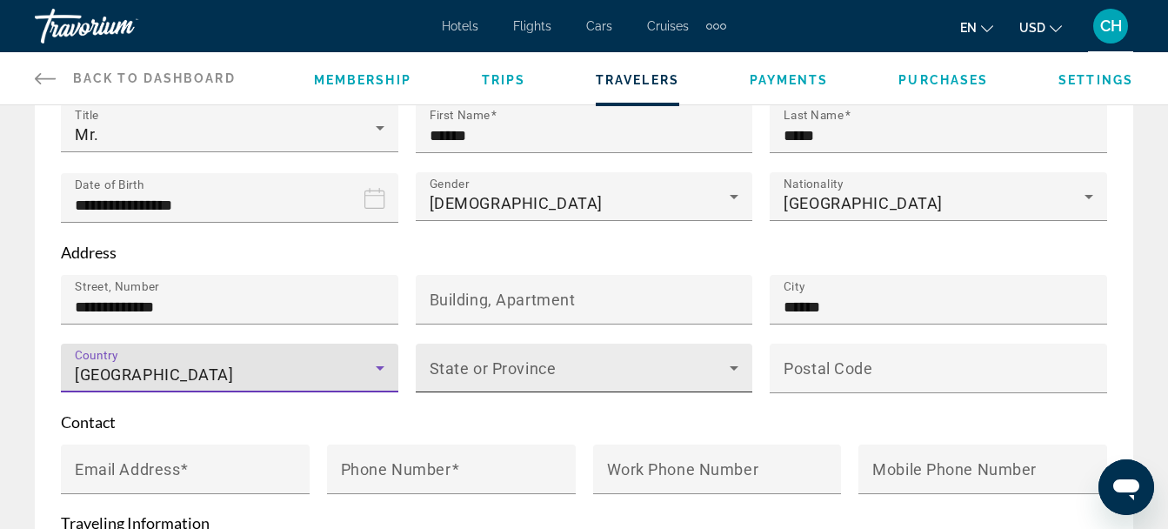
click at [508, 370] on span "Main content" at bounding box center [580, 374] width 301 height 21
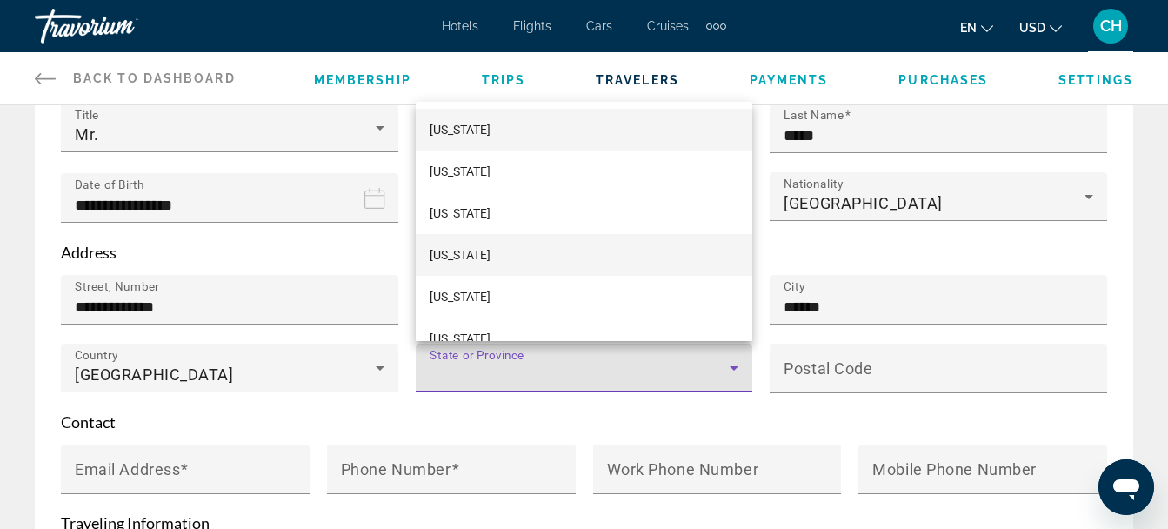
click at [485, 247] on mat-option "Arkansas" at bounding box center [584, 255] width 337 height 42
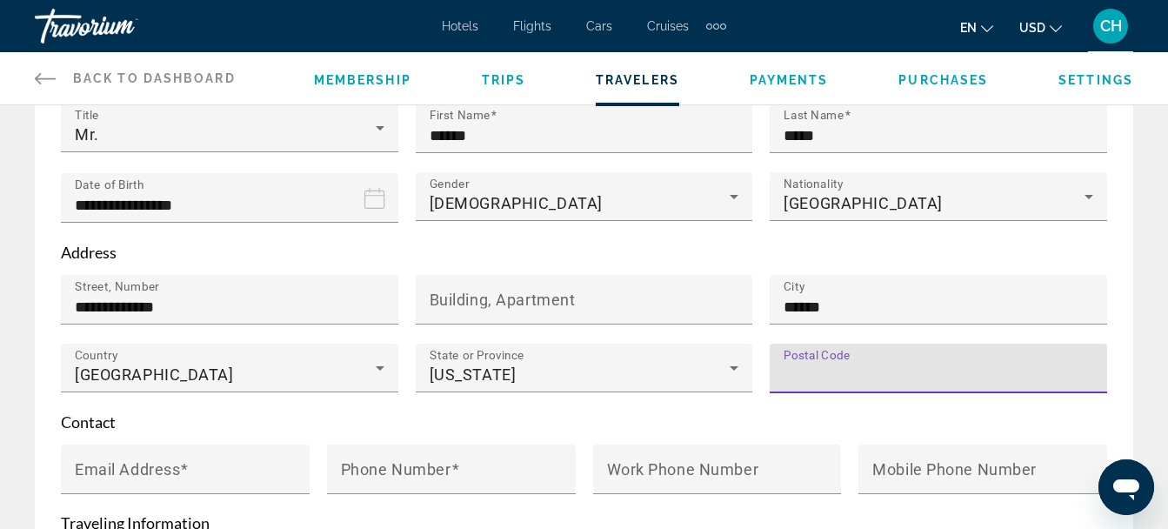
click at [826, 376] on input "Postal Code" at bounding box center [944, 375] width 320 height 21
type input "*****"
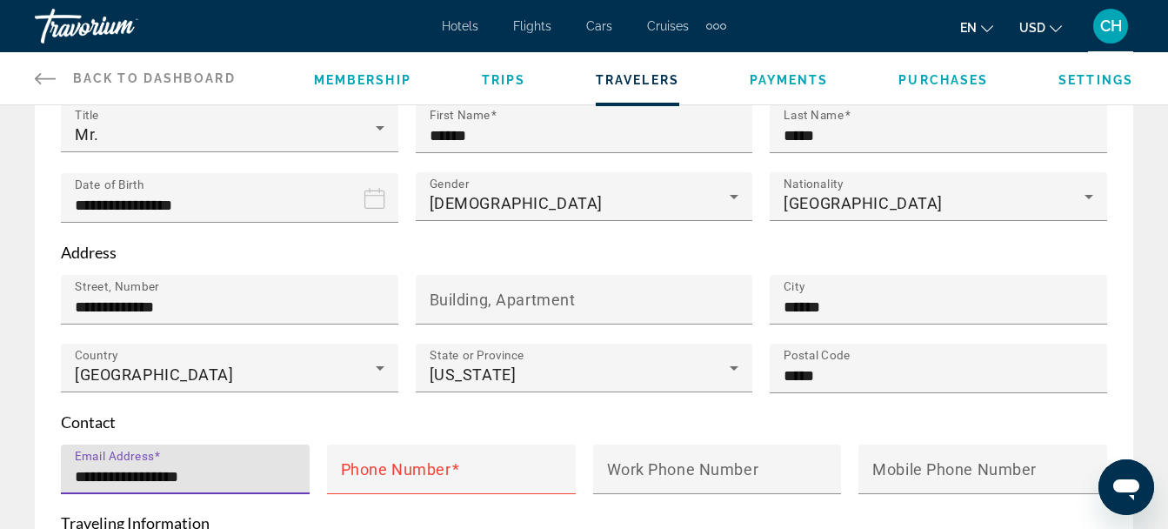
click at [141, 470] on input "**********" at bounding box center [190, 476] width 231 height 21
type input "**********"
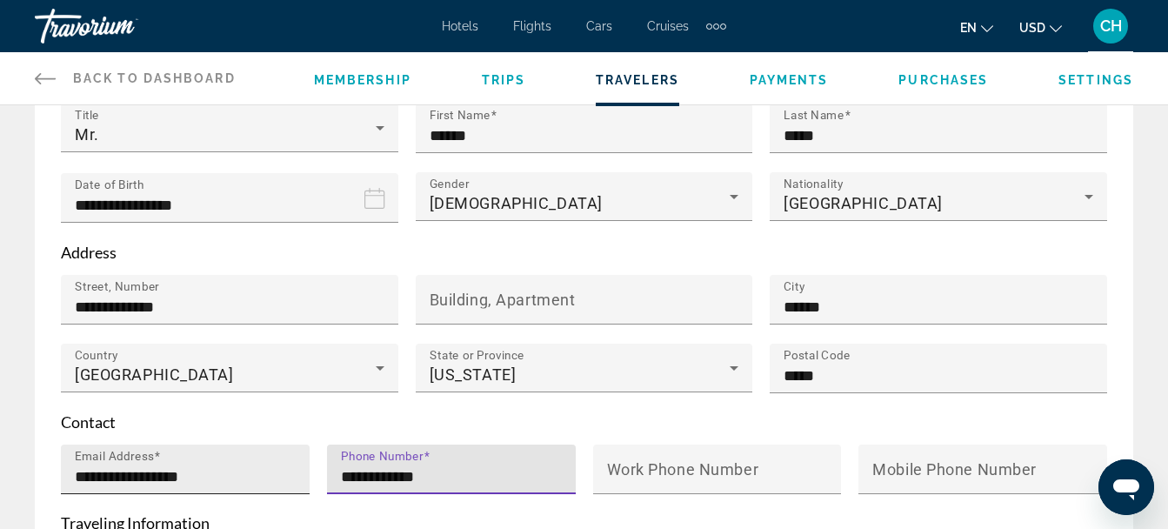
type input "**********"
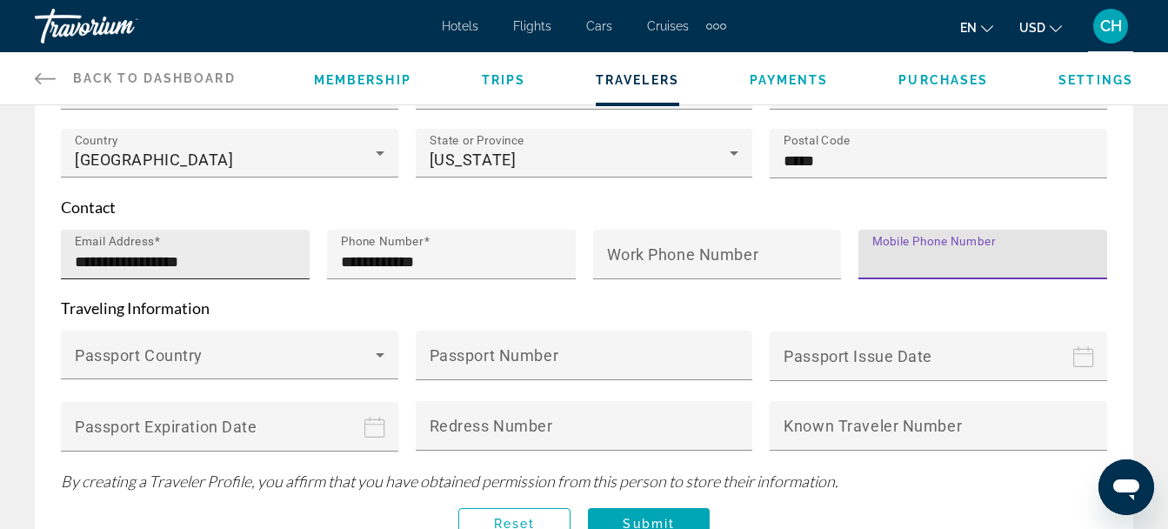
scroll to position [512, 0]
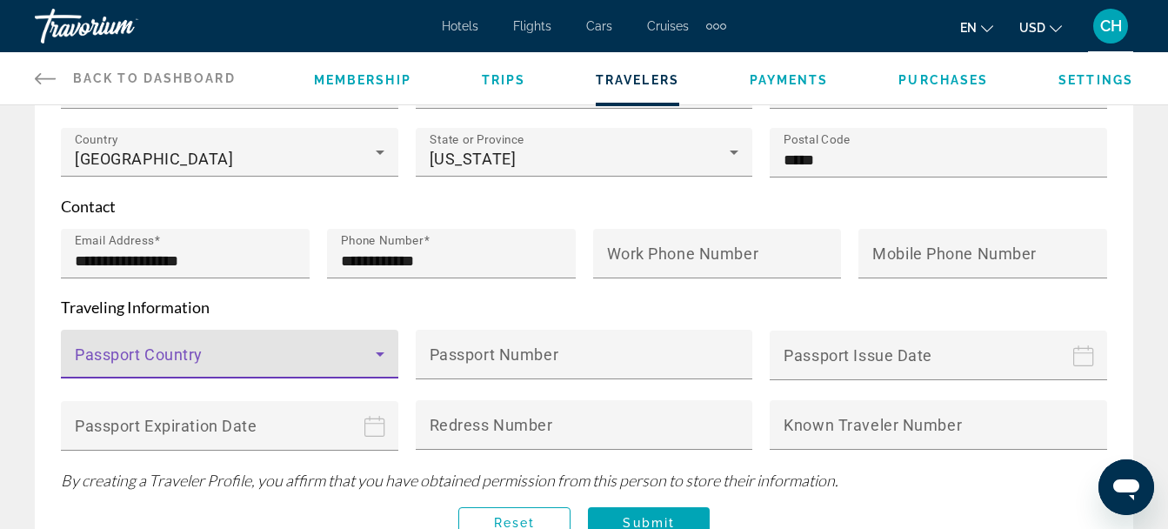
click at [388, 354] on icon "Main content" at bounding box center [380, 354] width 21 height 21
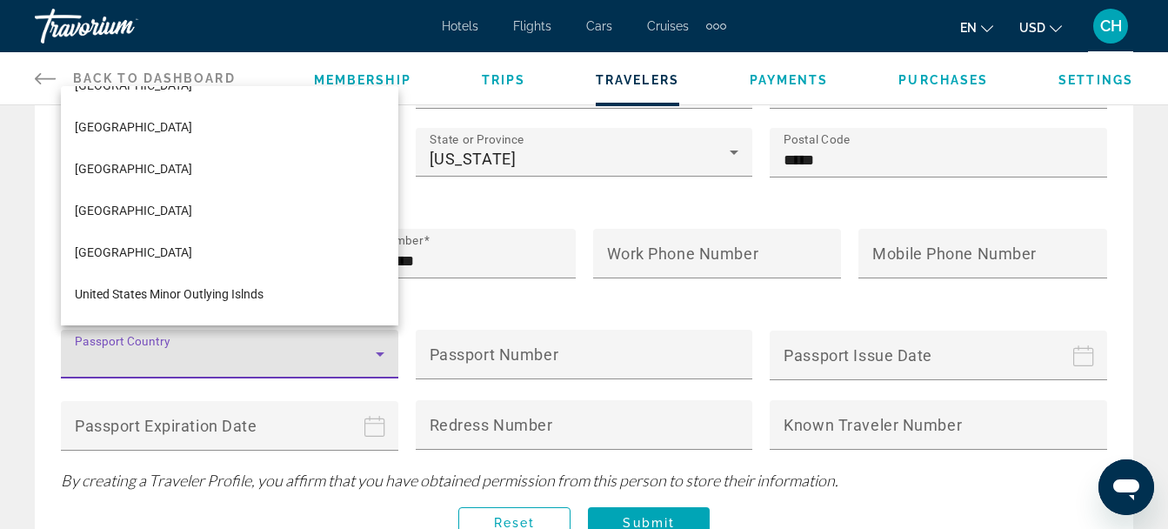
scroll to position [9964, 0]
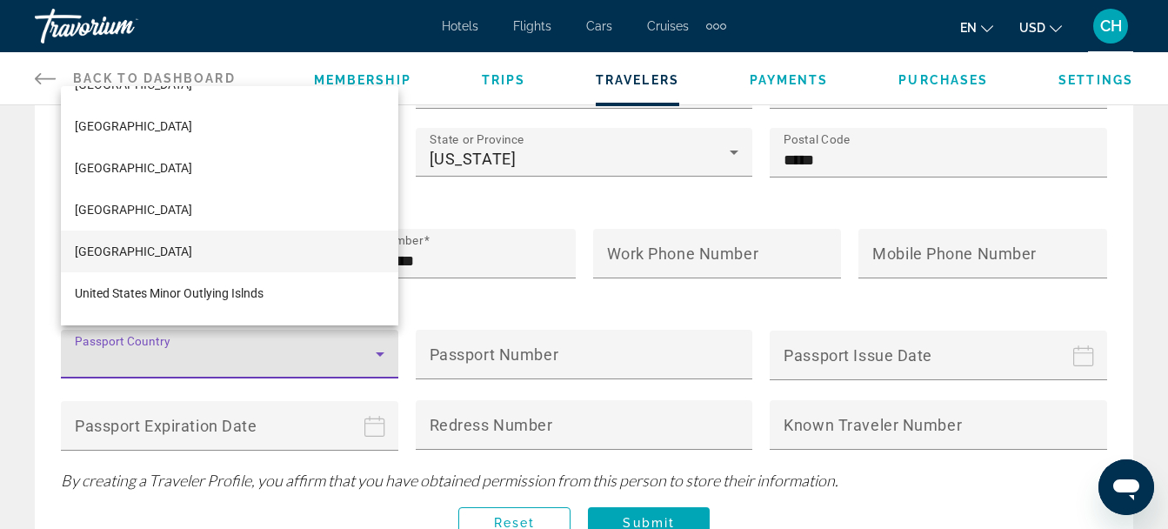
click at [160, 260] on span "United States of America" at bounding box center [133, 251] width 117 height 21
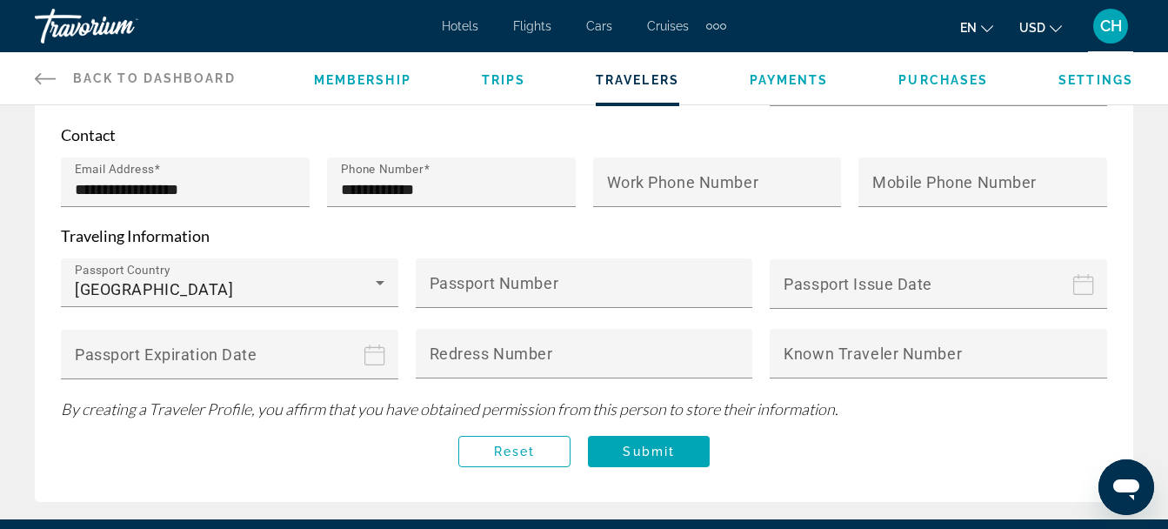
scroll to position [585, 0]
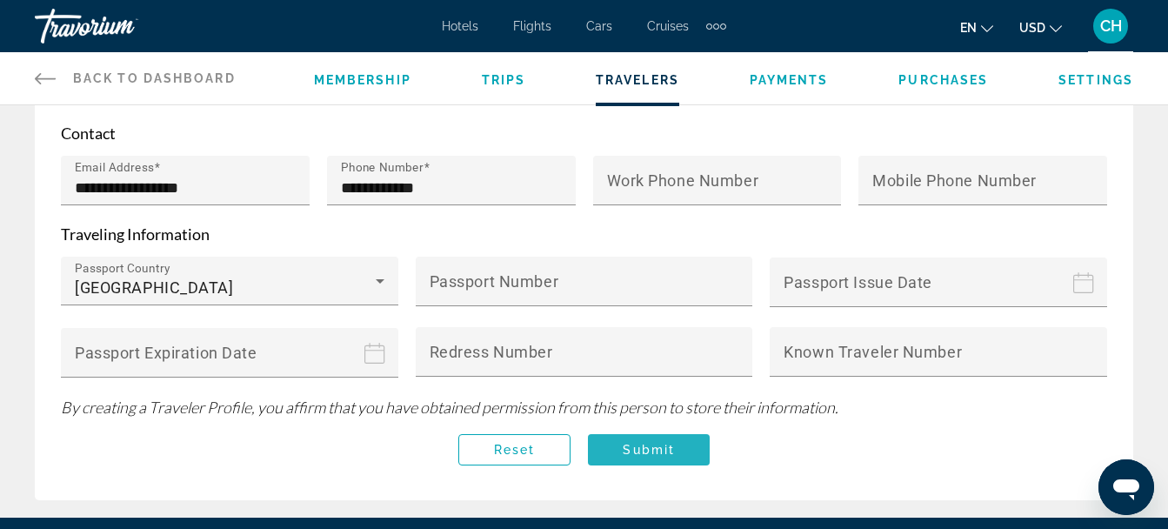
click at [649, 446] on span "Submit" at bounding box center [649, 450] width 52 height 14
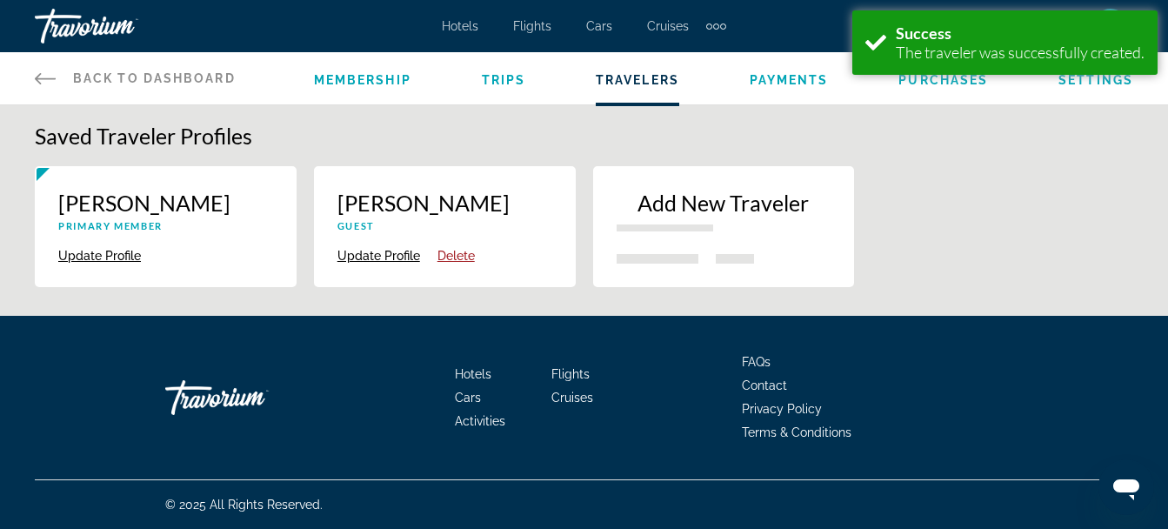
scroll to position [0, 0]
click at [482, 25] on span "Hotels" at bounding box center [467, 26] width 37 height 14
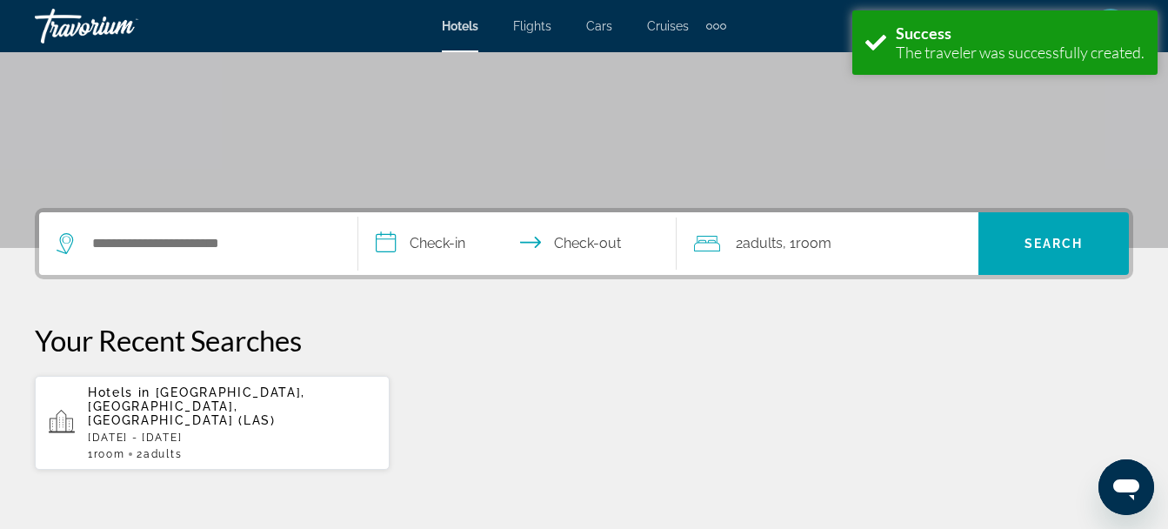
scroll to position [276, 0]
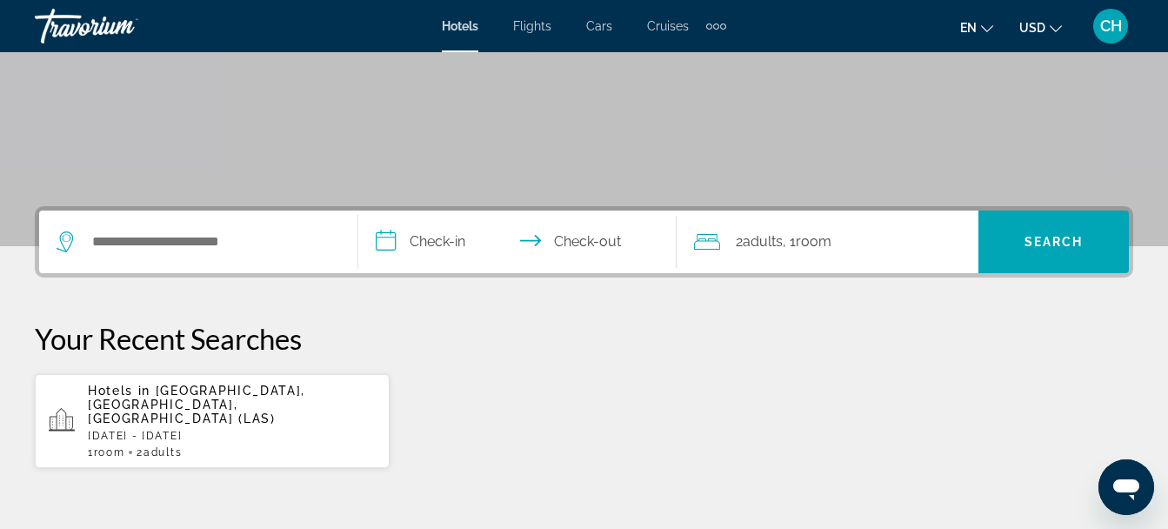
click at [163, 430] on p "[DATE] - [DATE]" at bounding box center [232, 436] width 288 height 12
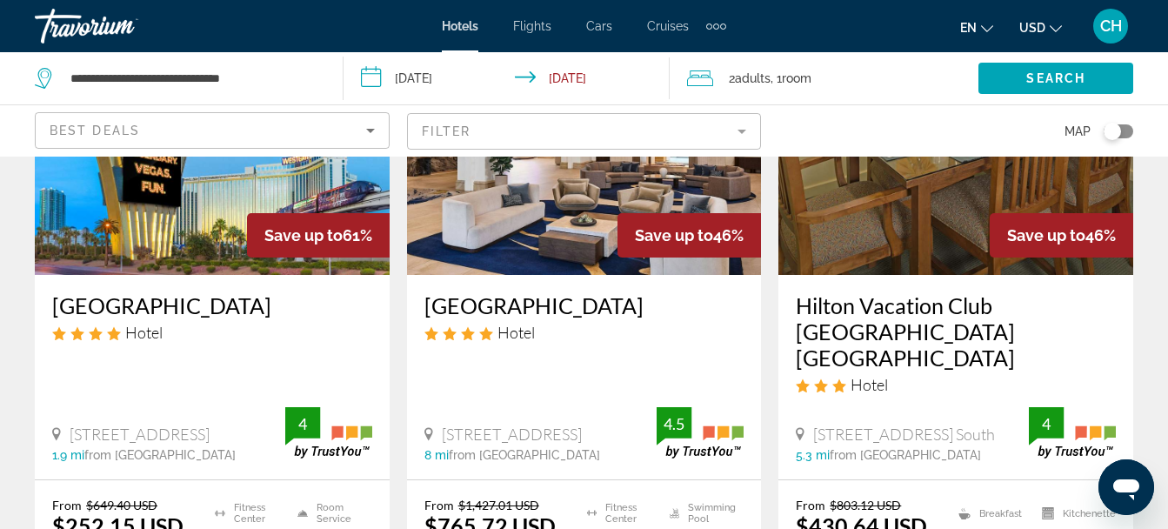
scroll to position [222, 0]
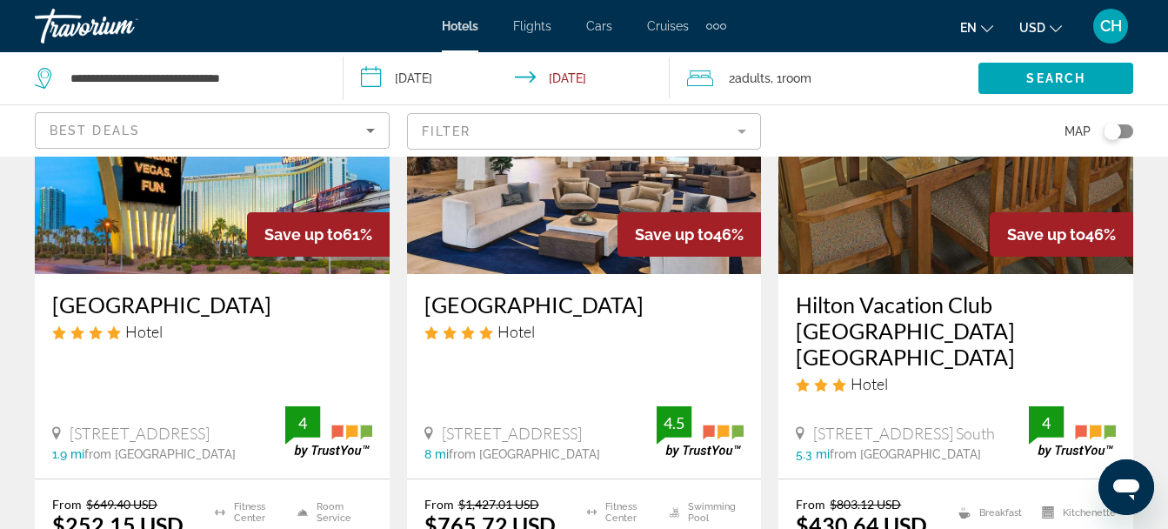
click at [190, 341] on div "Hotel" at bounding box center [212, 331] width 320 height 19
click at [196, 230] on img "Main content" at bounding box center [212, 135] width 355 height 278
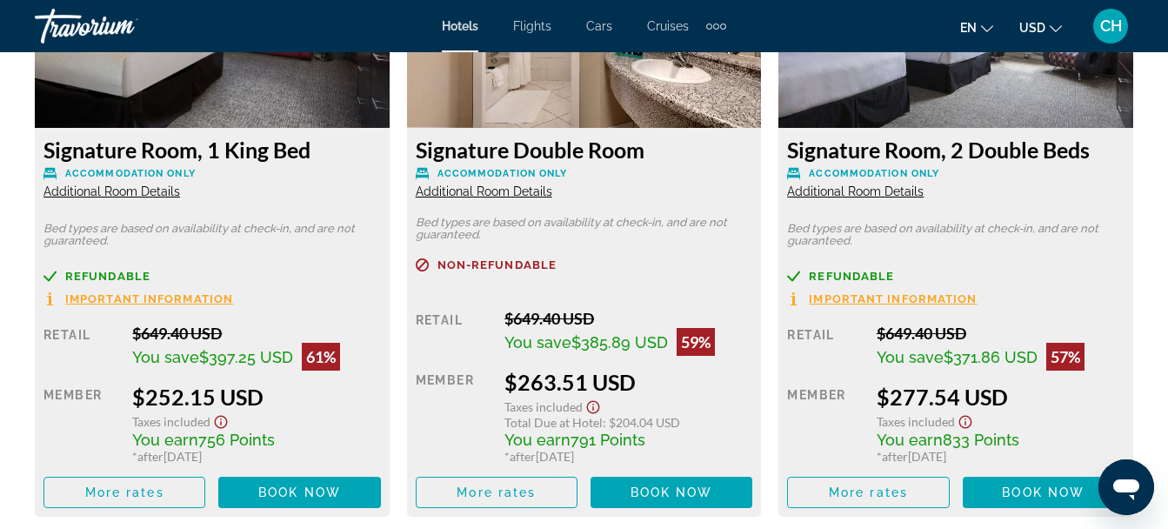
scroll to position [2847, 0]
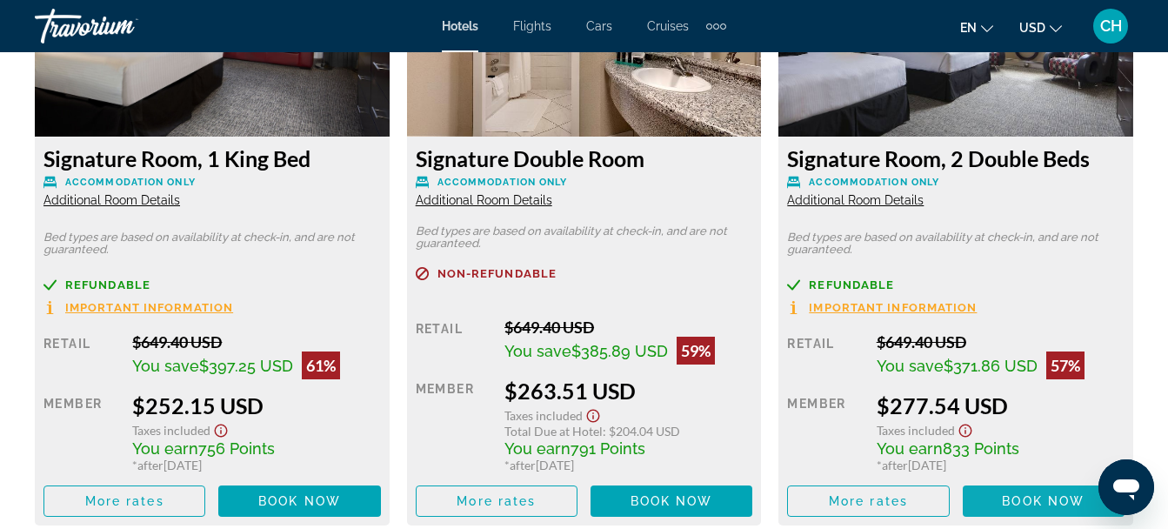
click at [1024, 495] on span "Book now" at bounding box center [1043, 501] width 83 height 14
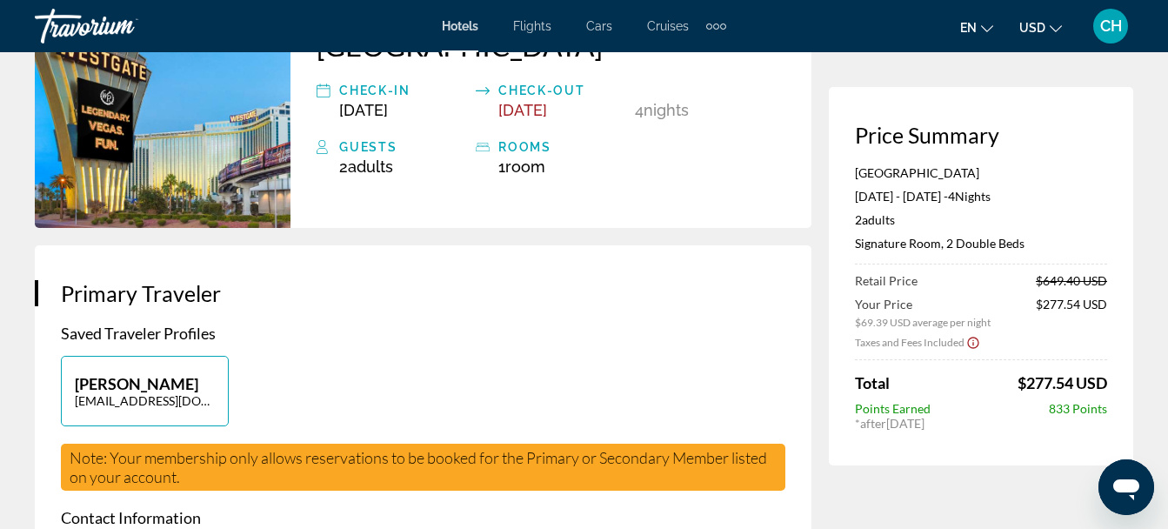
scroll to position [169, 0]
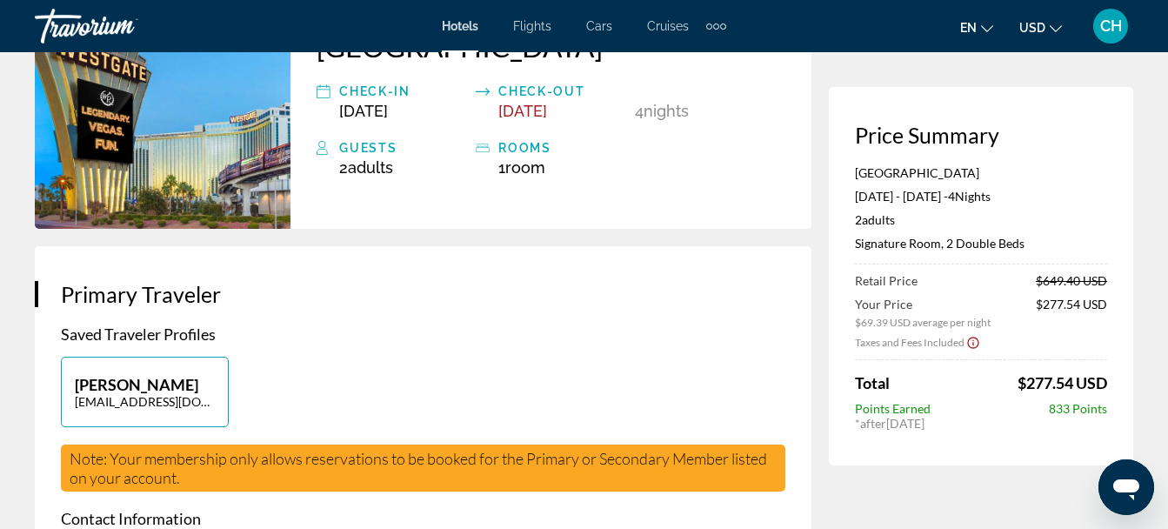
drag, startPoint x: 38, startPoint y: 315, endPoint x: 51, endPoint y: 277, distance: 40.4
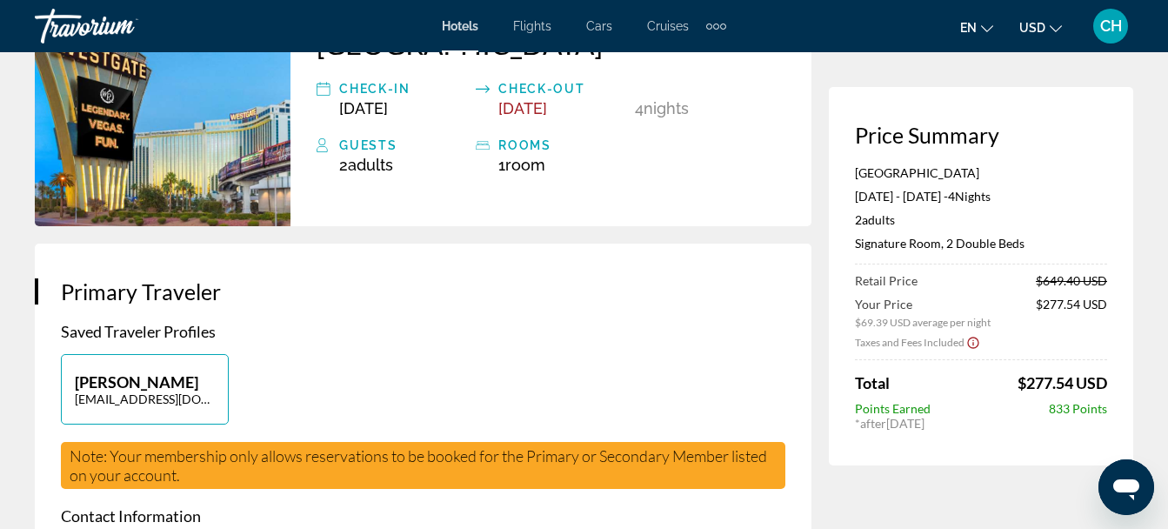
scroll to position [125, 0]
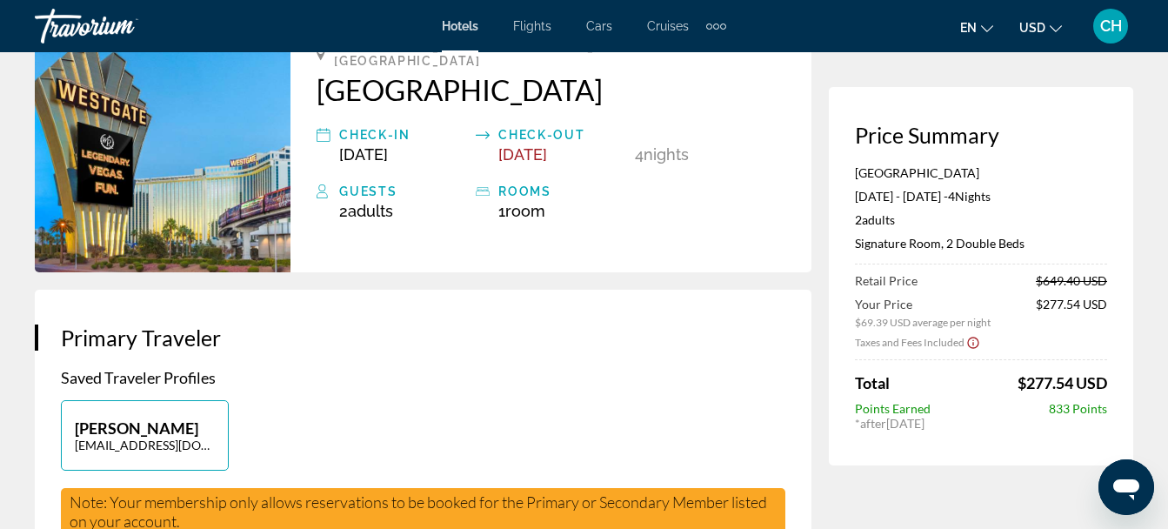
click at [651, 387] on p "Saved Traveler Profiles" at bounding box center [423, 377] width 724 height 19
click at [195, 437] on p "Connell Hymes" at bounding box center [145, 427] width 140 height 19
type input "*******"
type input "*****"
type input "**********"
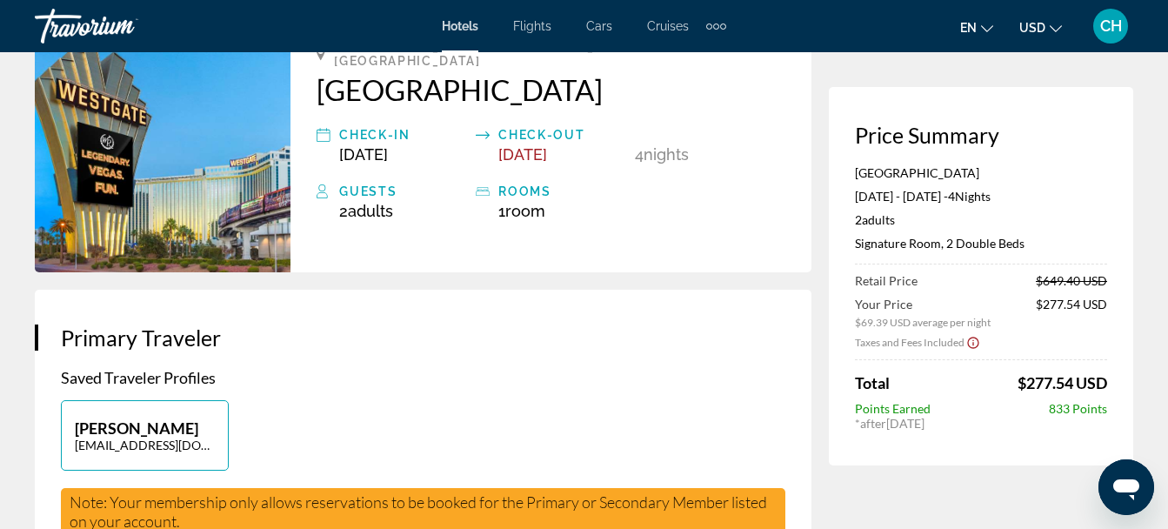
type input "**********"
type input "********"
type input "*****"
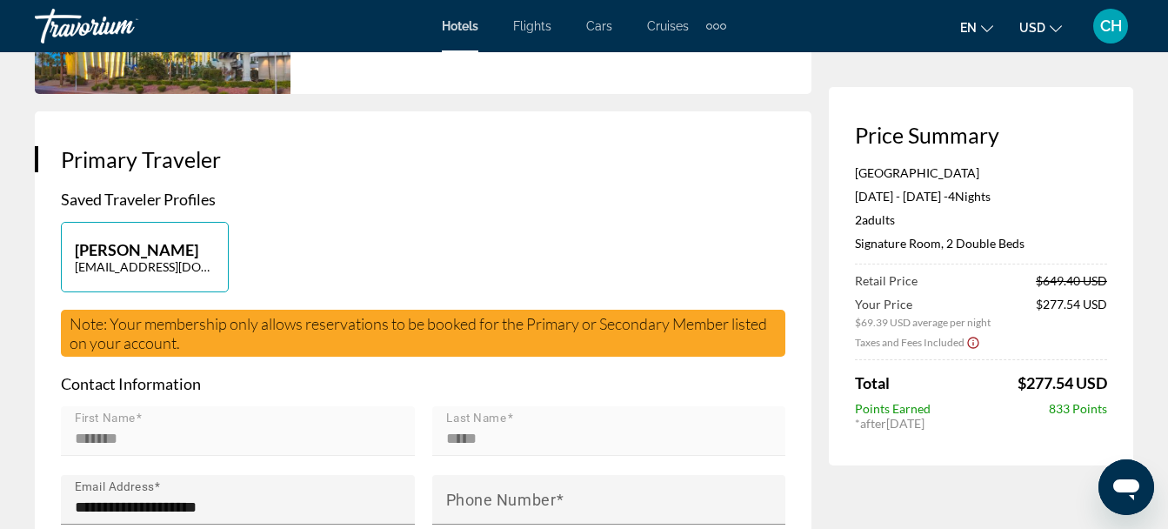
scroll to position [302, 0]
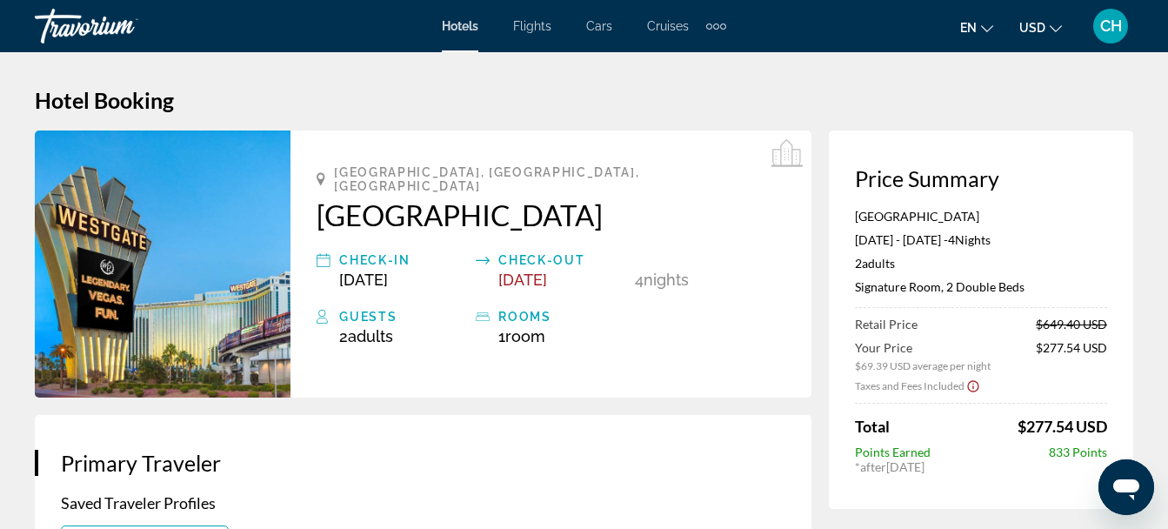
click at [1113, 36] on div "CH" at bounding box center [1110, 26] width 35 height 35
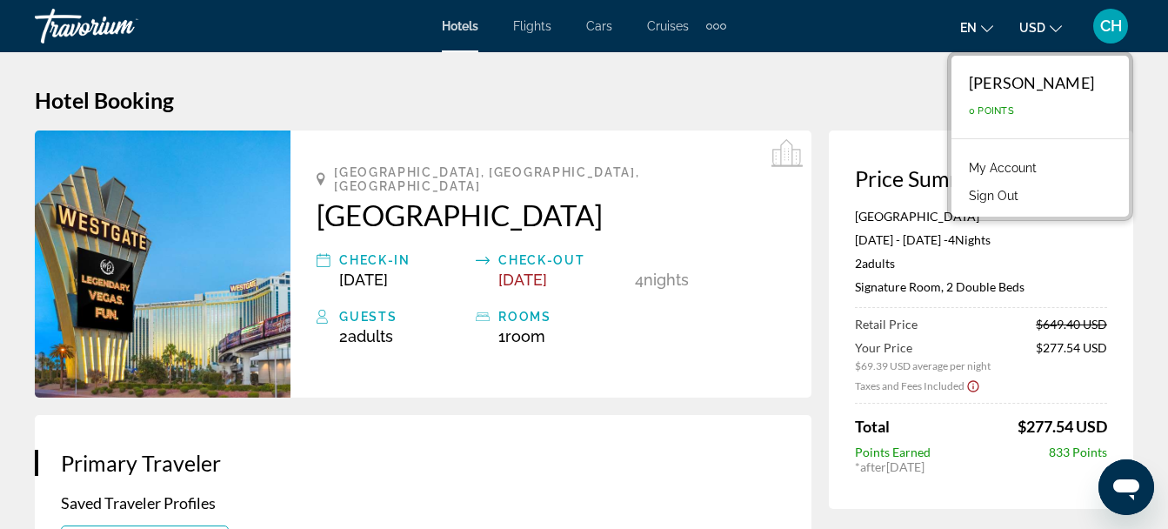
click at [1037, 165] on link "My Account" at bounding box center [1002, 168] width 85 height 23
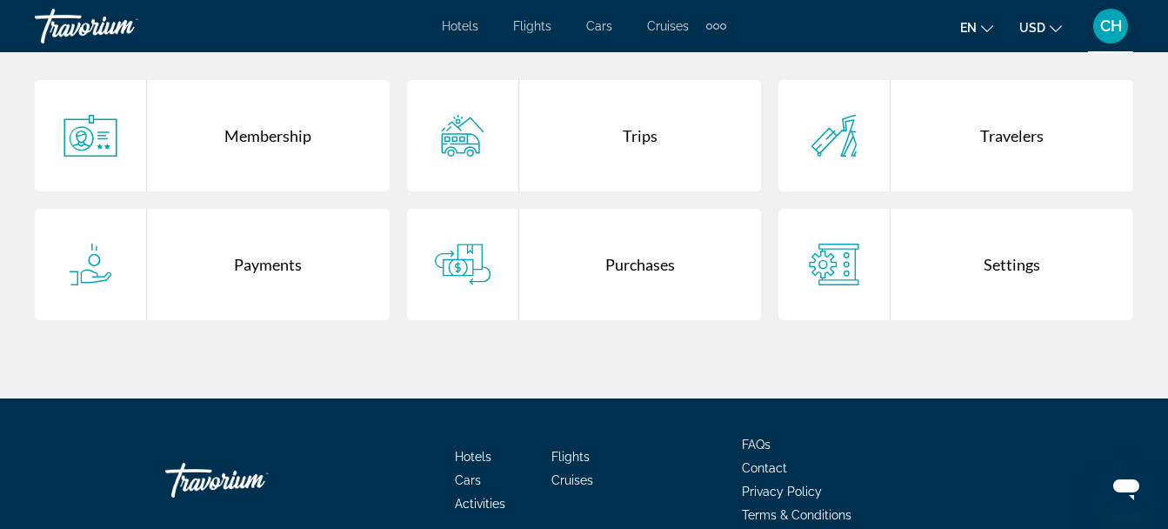
scroll to position [371, 0]
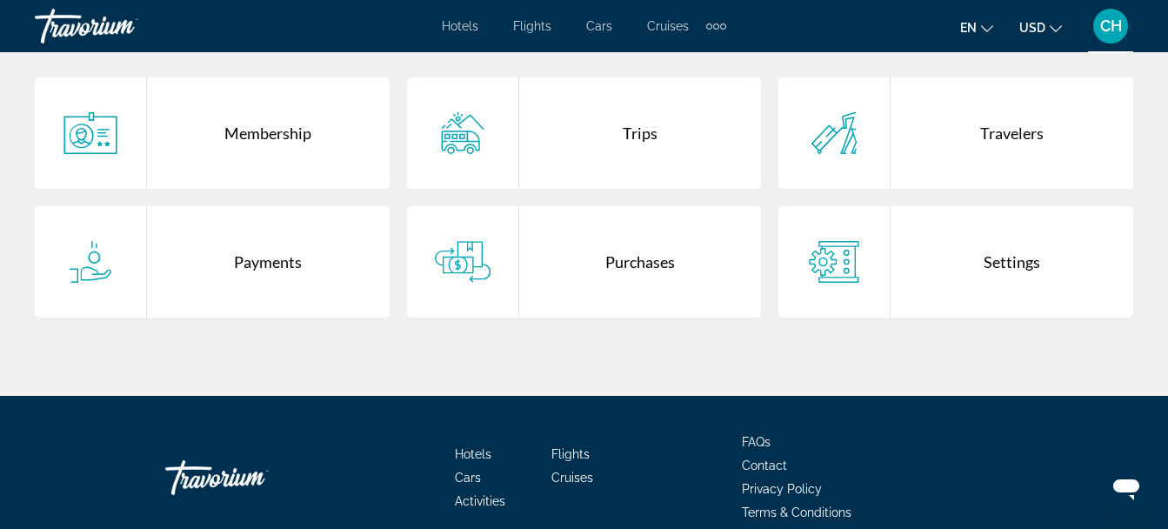
click at [853, 106] on div "Main content" at bounding box center [834, 132] width 112 height 111
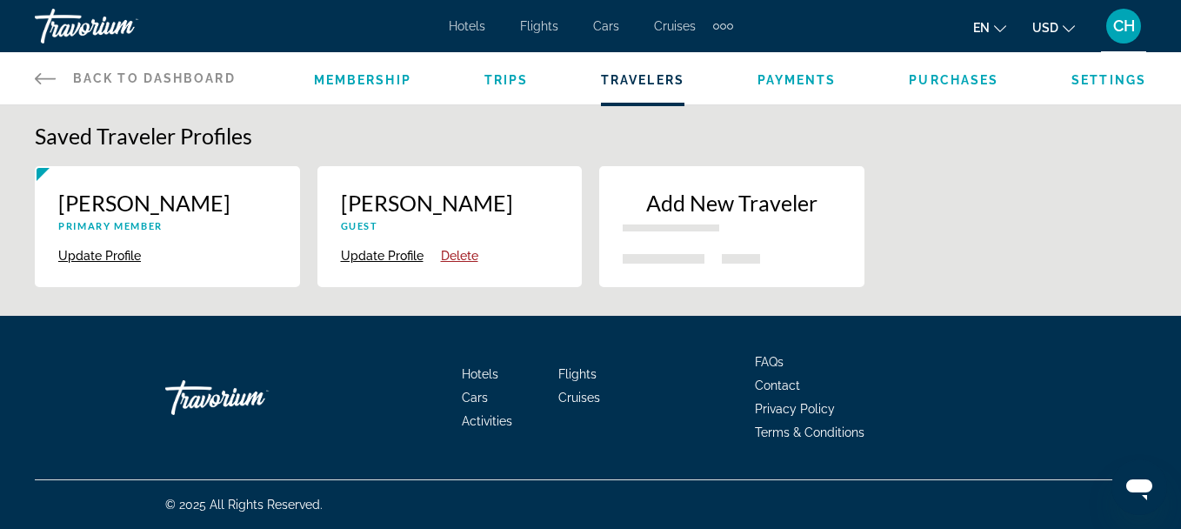
click at [534, 204] on p "Horace Hymes" at bounding box center [450, 203] width 218 height 26
click at [780, 80] on span "Payments" at bounding box center [796, 80] width 79 height 14
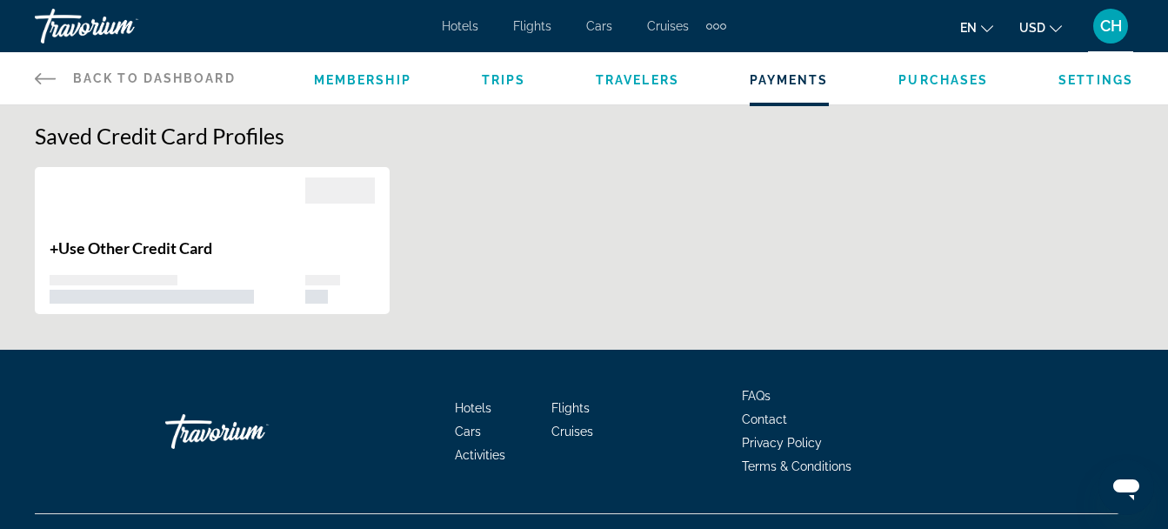
click at [627, 77] on span "Travelers" at bounding box center [637, 80] width 83 height 14
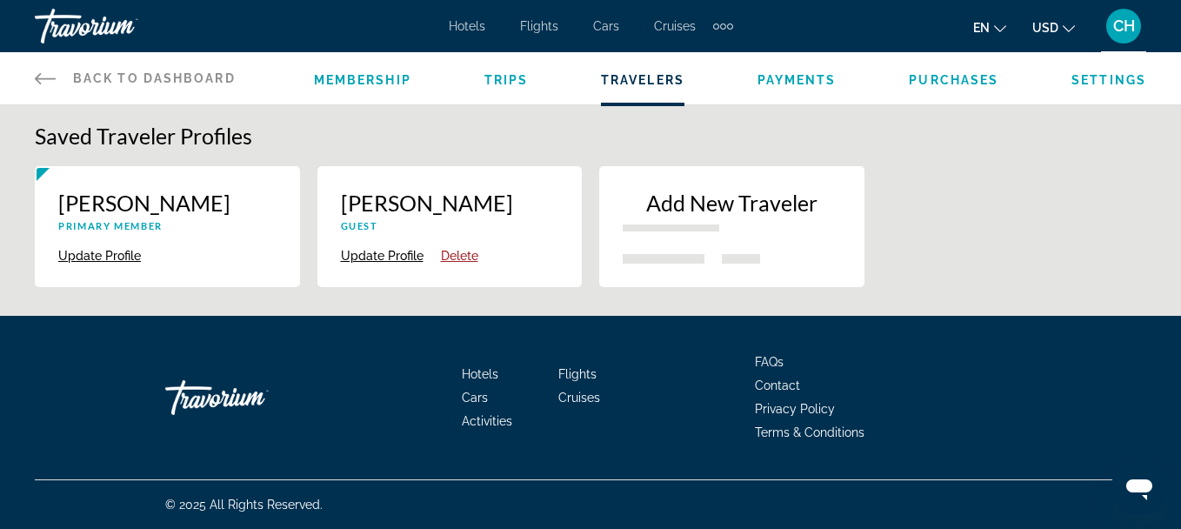
click at [417, 203] on p "Horace Hymes" at bounding box center [450, 203] width 218 height 26
drag, startPoint x: 417, startPoint y: 203, endPoint x: 392, endPoint y: 231, distance: 37.6
click at [392, 231] on div "Horace Hymes Guest" at bounding box center [450, 217] width 218 height 55
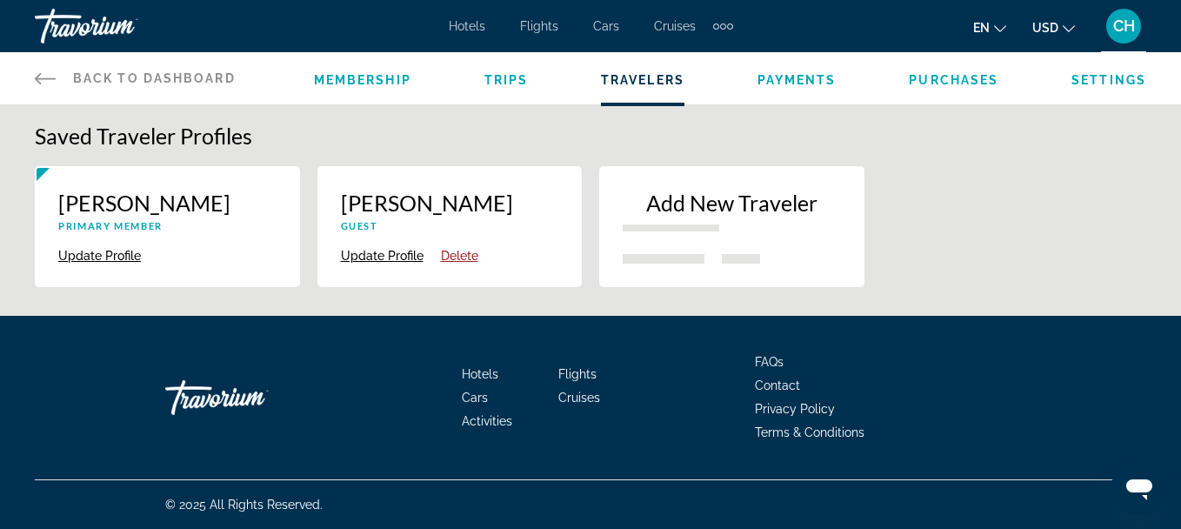
click at [356, 255] on button "Update Profile" at bounding box center [382, 256] width 83 height 16
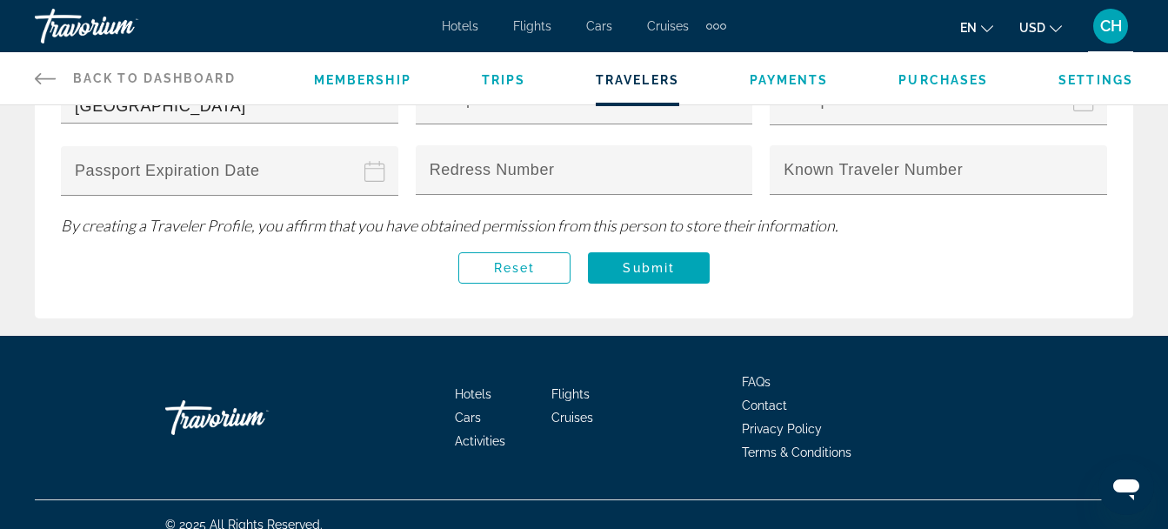
scroll to position [768, 0]
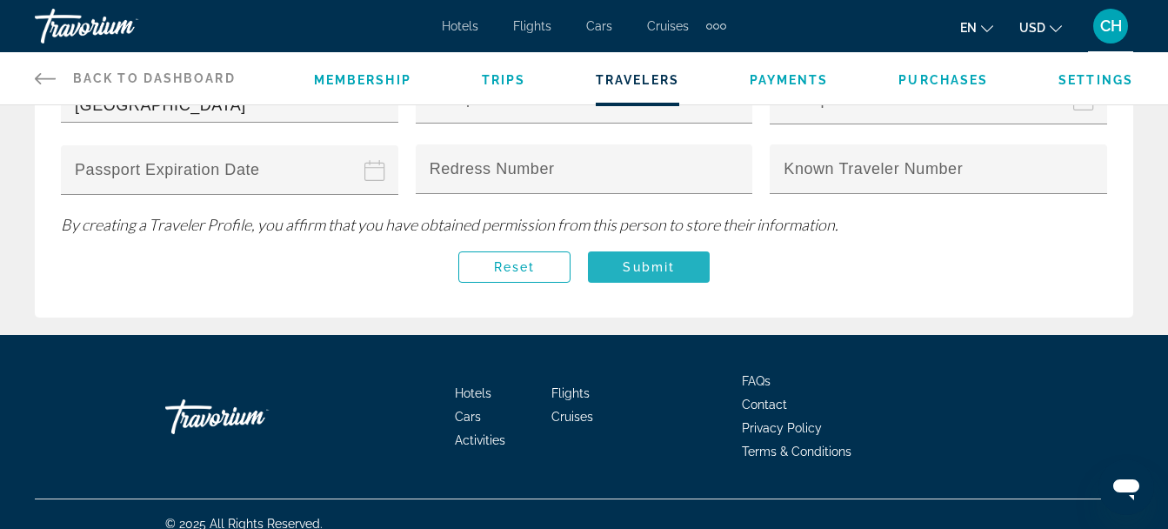
click at [664, 250] on span "Main content" at bounding box center [649, 267] width 122 height 42
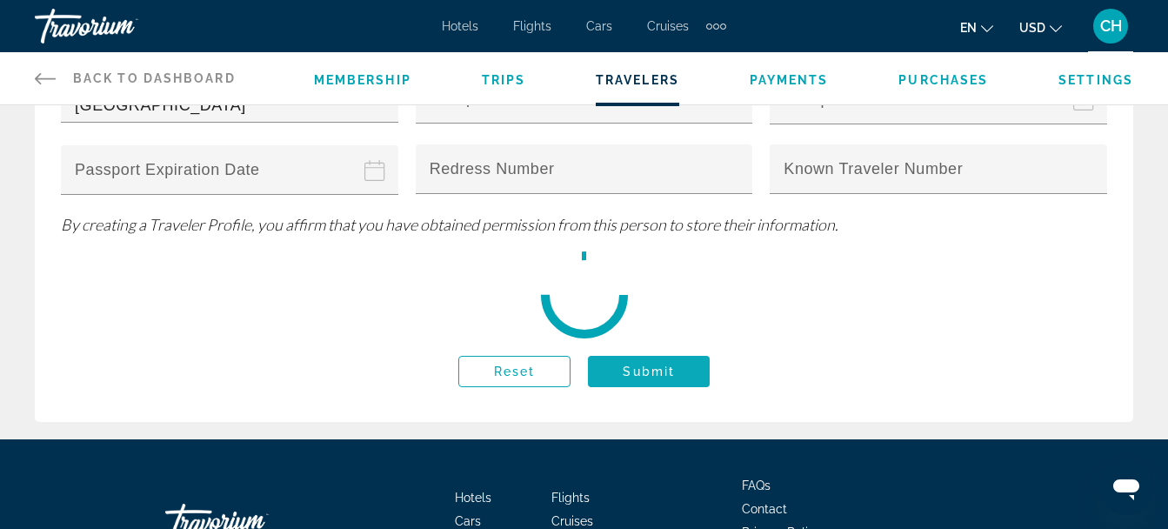
scroll to position [0, 0]
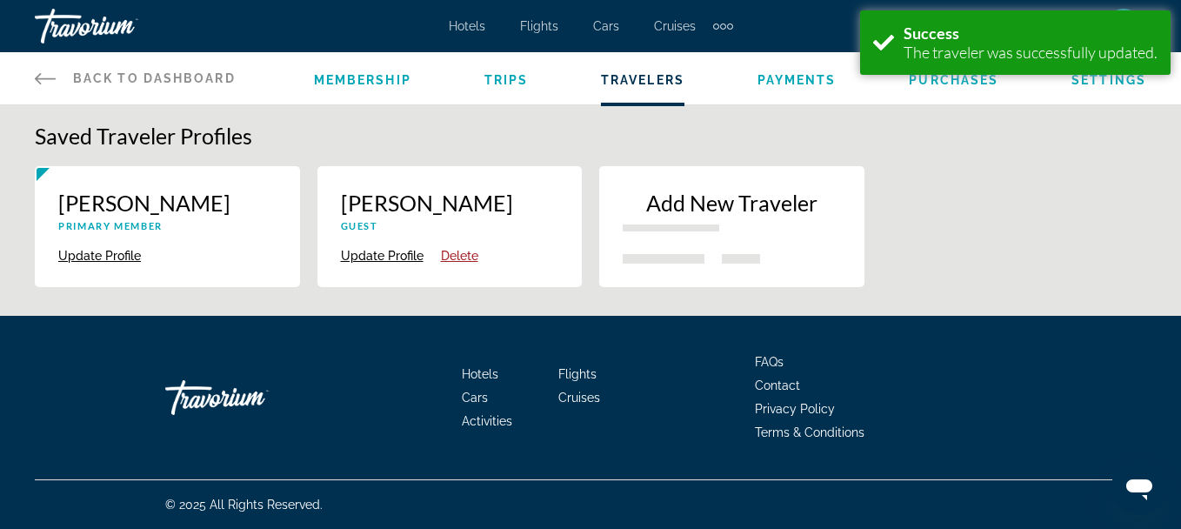
click at [494, 78] on span "Trips" at bounding box center [506, 80] width 44 height 14
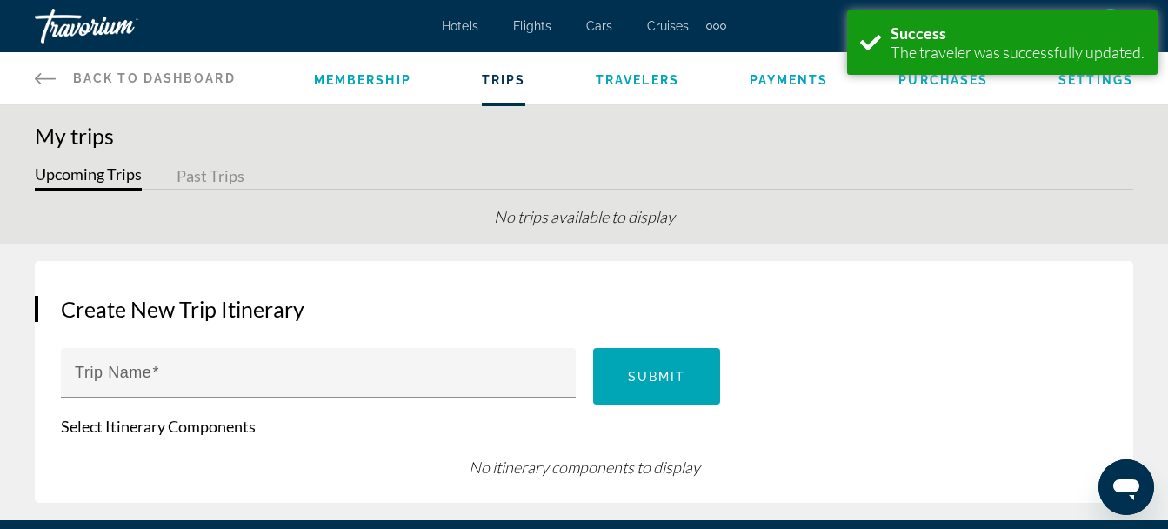
click at [344, 79] on span "Membership" at bounding box center [362, 80] width 97 height 14
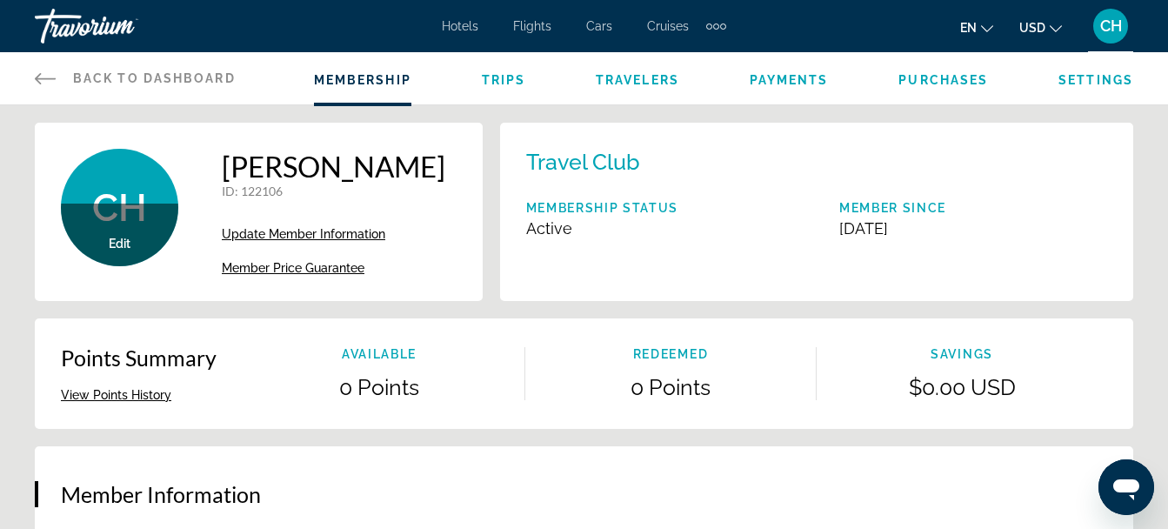
click at [308, 230] on span "Update Member Information" at bounding box center [303, 234] width 163 height 14
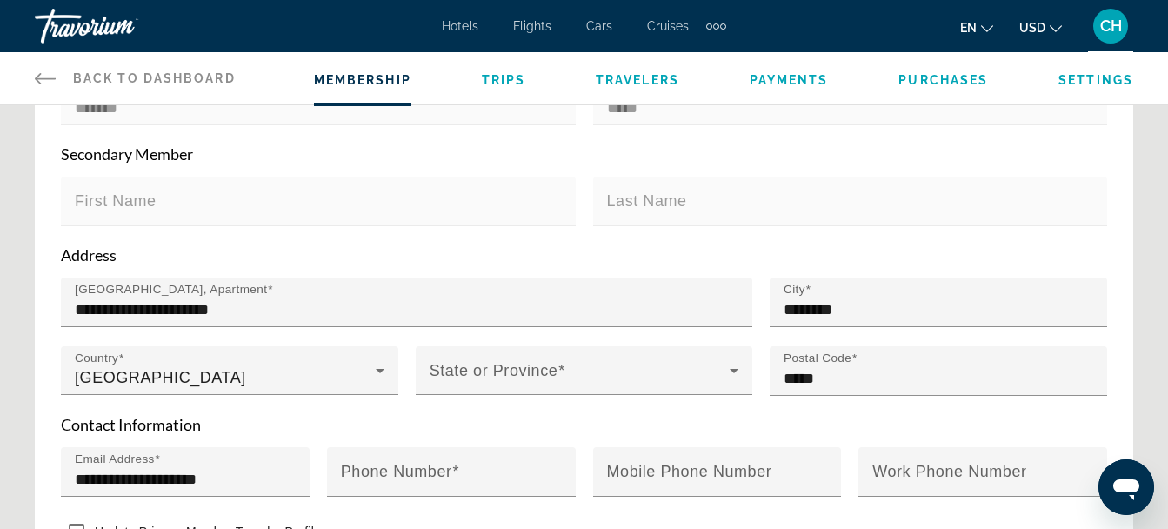
scroll to position [490, 0]
click at [1091, 78] on span "Settings" at bounding box center [1095, 80] width 75 height 14
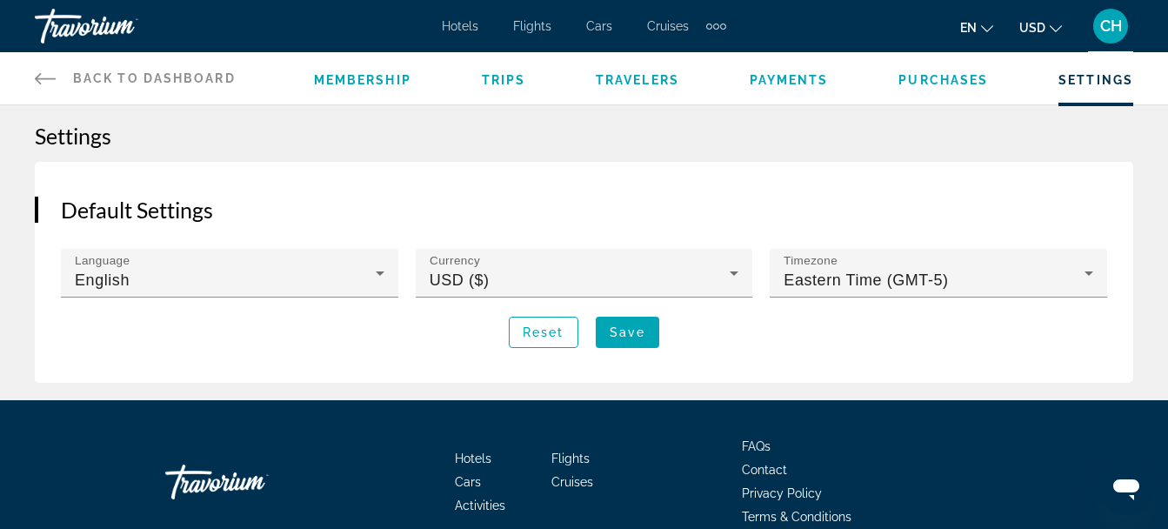
click at [394, 83] on span "Membership" at bounding box center [362, 80] width 97 height 14
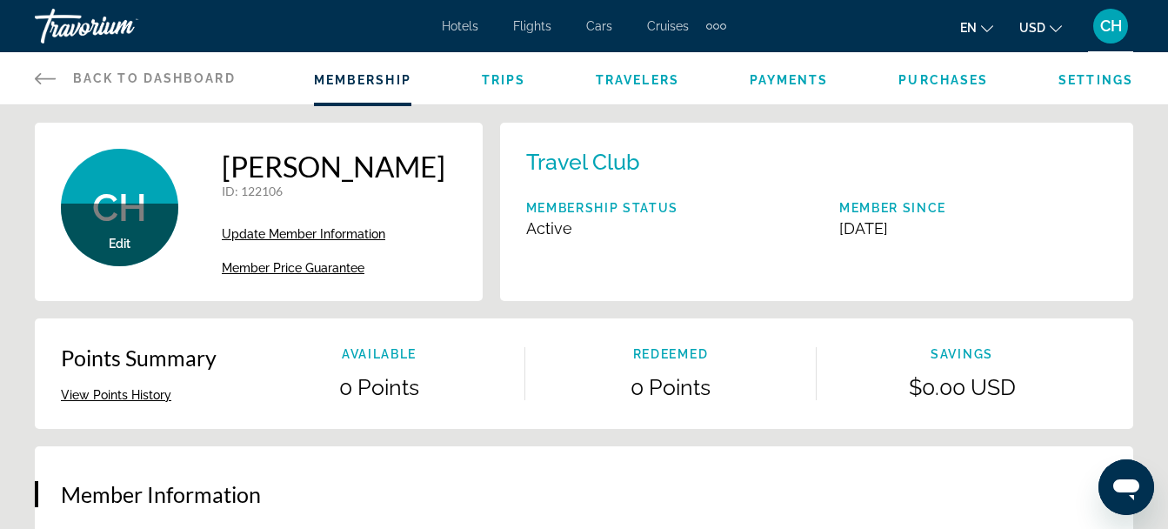
click at [117, 245] on span "Edit" at bounding box center [120, 244] width 22 height 14
click at [114, 241] on span "Edit" at bounding box center [120, 244] width 22 height 14
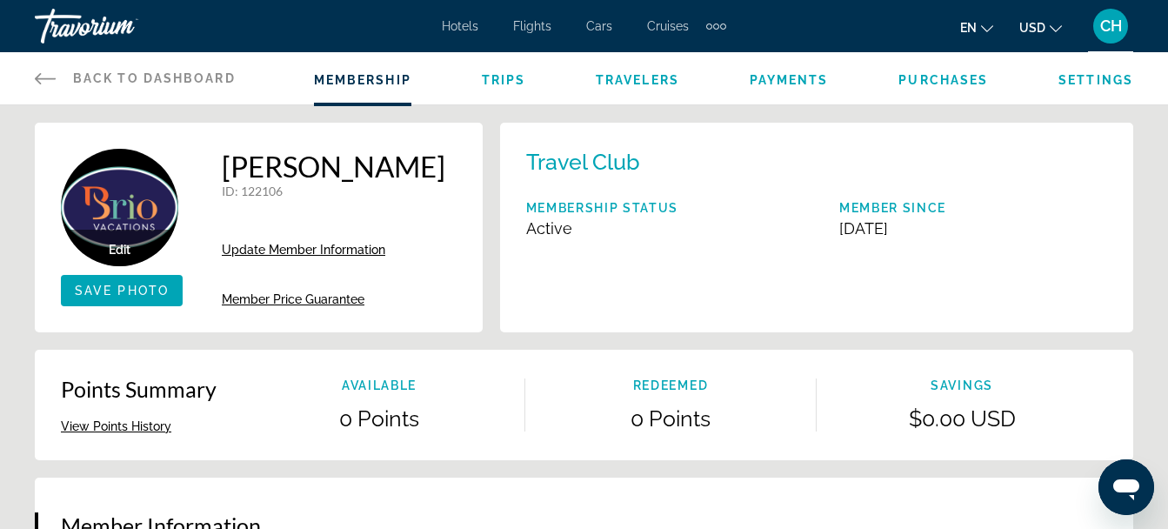
click at [120, 245] on span "Edit" at bounding box center [120, 250] width 22 height 14
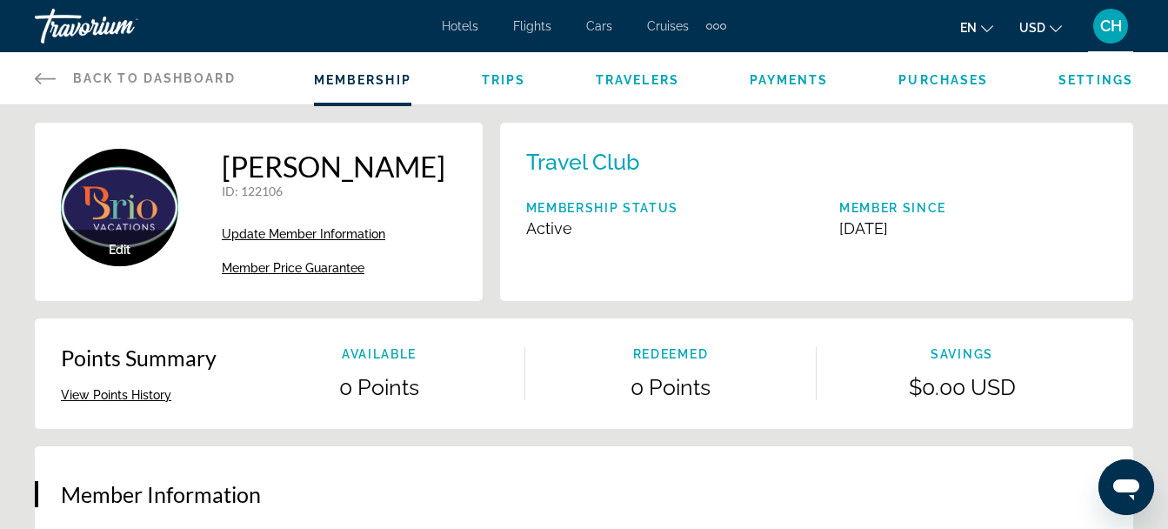
click at [113, 252] on span "Edit" at bounding box center [120, 250] width 22 height 14
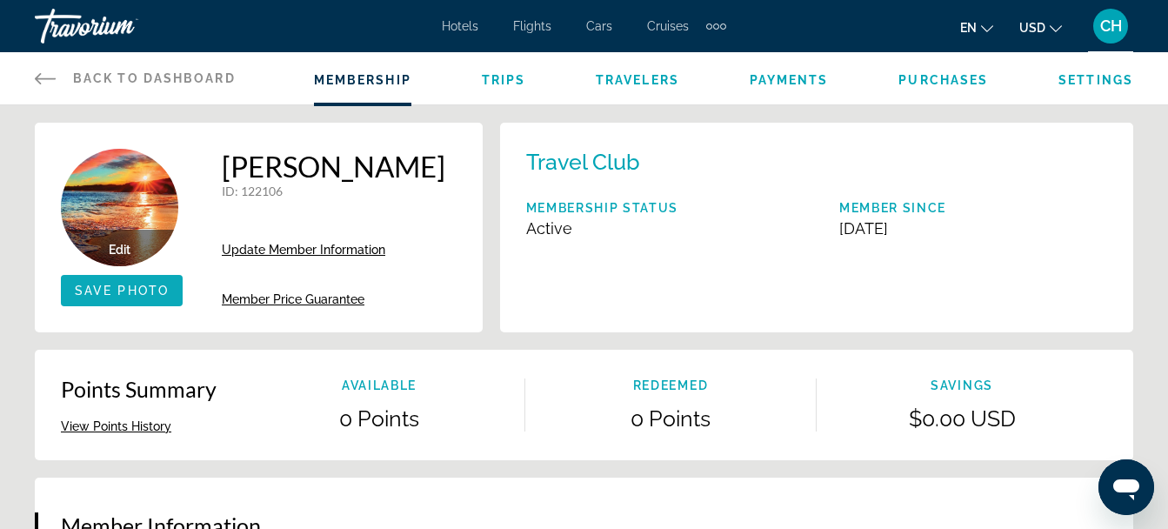
click at [123, 284] on span "Save Photo" at bounding box center [122, 291] width 94 height 14
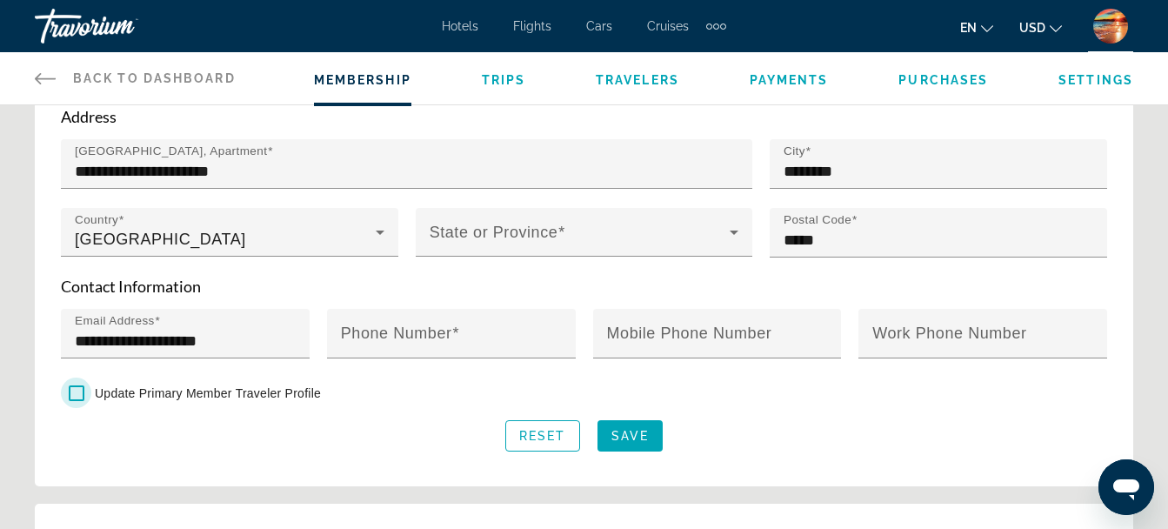
scroll to position [629, 0]
click at [630, 435] on span "Save" at bounding box center [629, 435] width 37 height 14
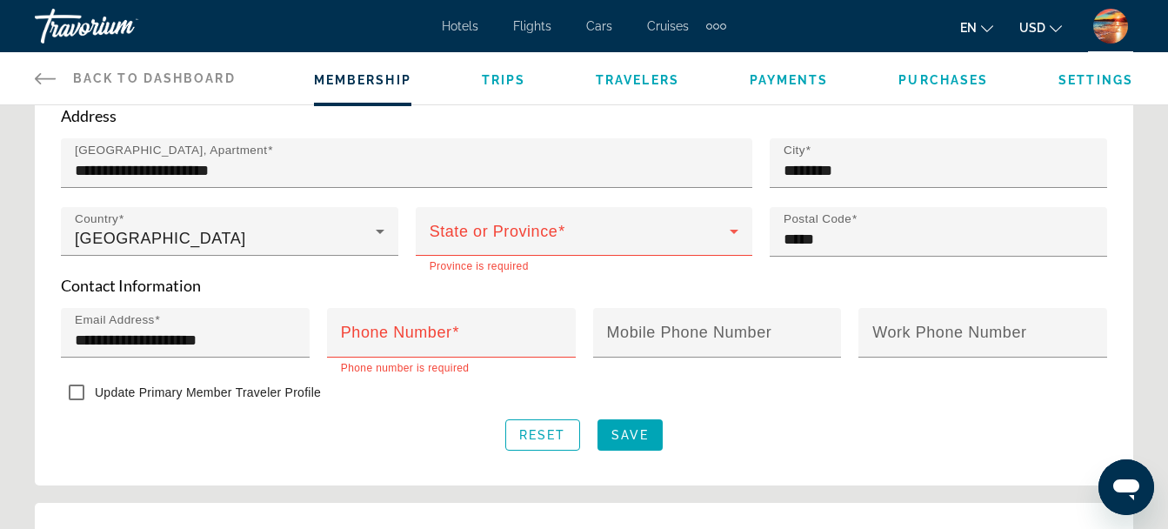
click at [373, 408] on form "**********" at bounding box center [584, 177] width 1046 height 546
click at [615, 429] on span "Save" at bounding box center [629, 435] width 37 height 14
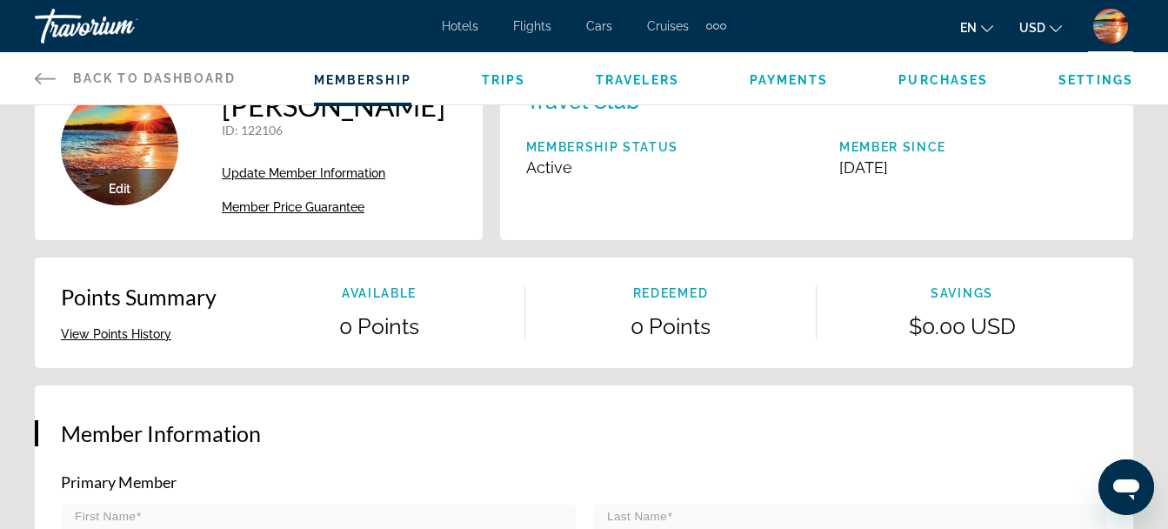
scroll to position [60, 0]
click at [653, 85] on span "Travelers" at bounding box center [637, 80] width 83 height 14
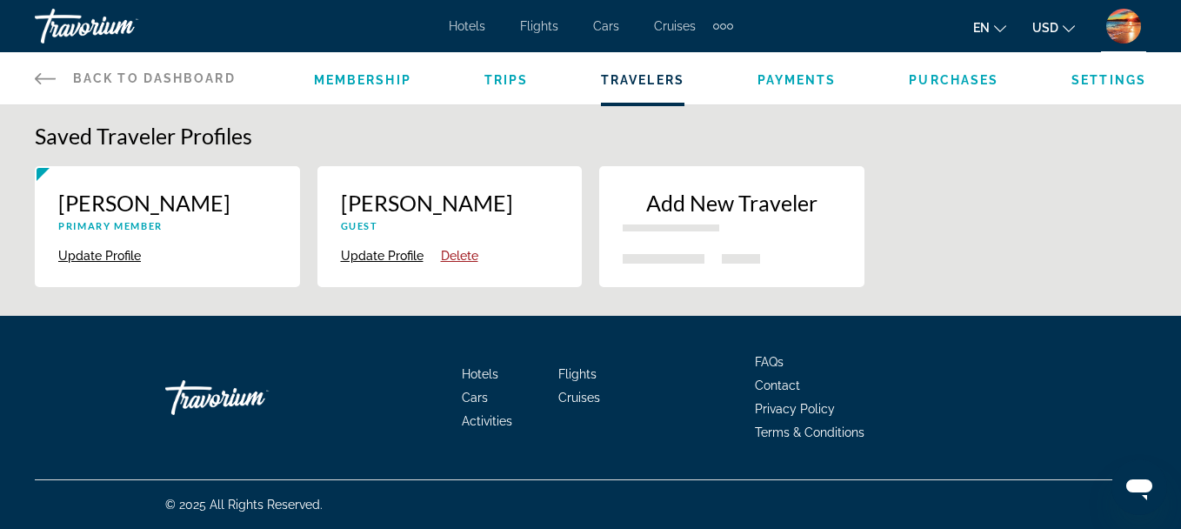
click at [505, 80] on span "Trips" at bounding box center [506, 80] width 44 height 14
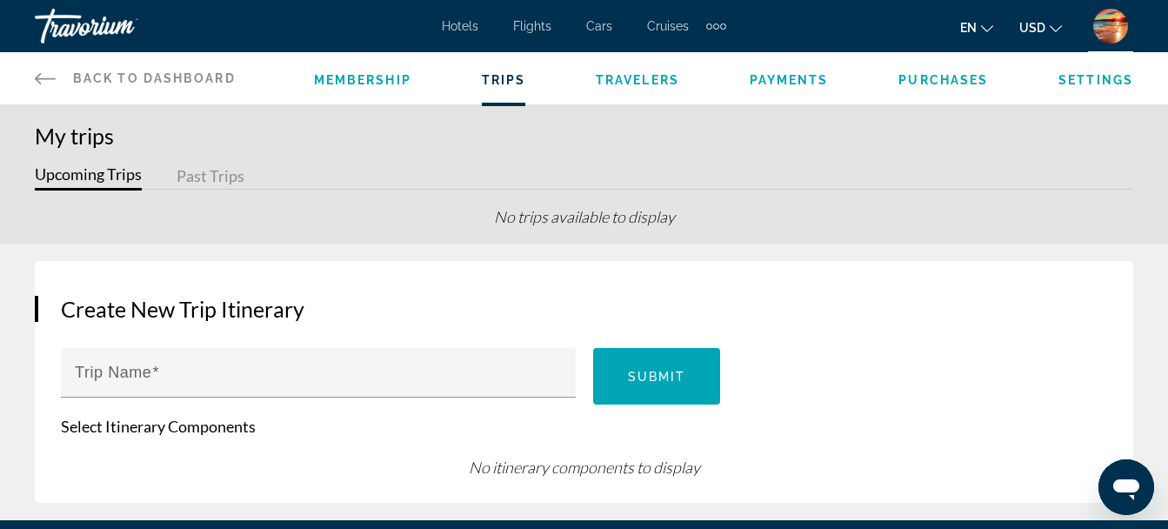
click at [754, 78] on span "Payments" at bounding box center [789, 80] width 79 height 14
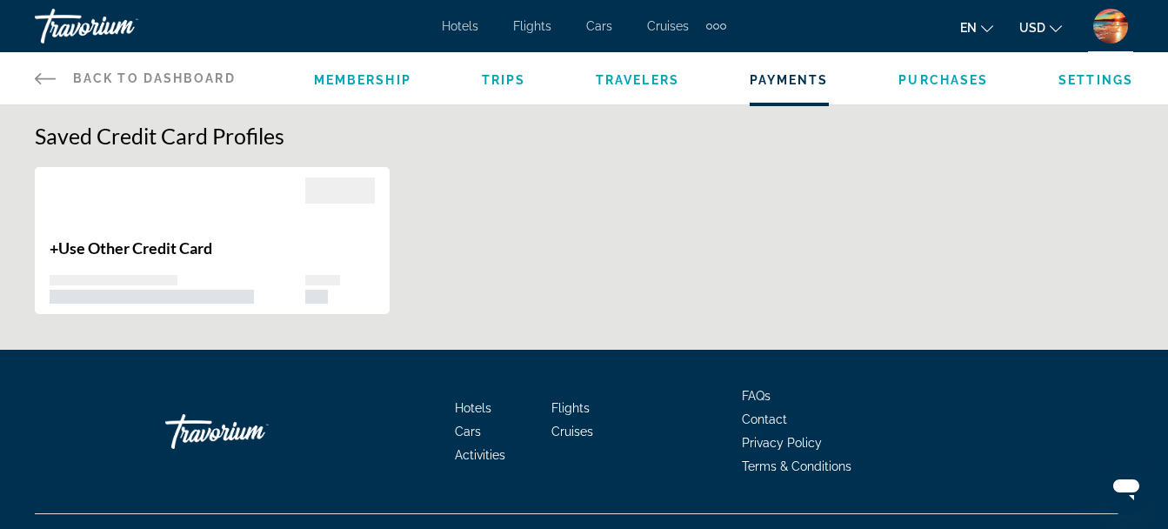
click at [926, 86] on span "Purchases" at bounding box center [943, 80] width 90 height 14
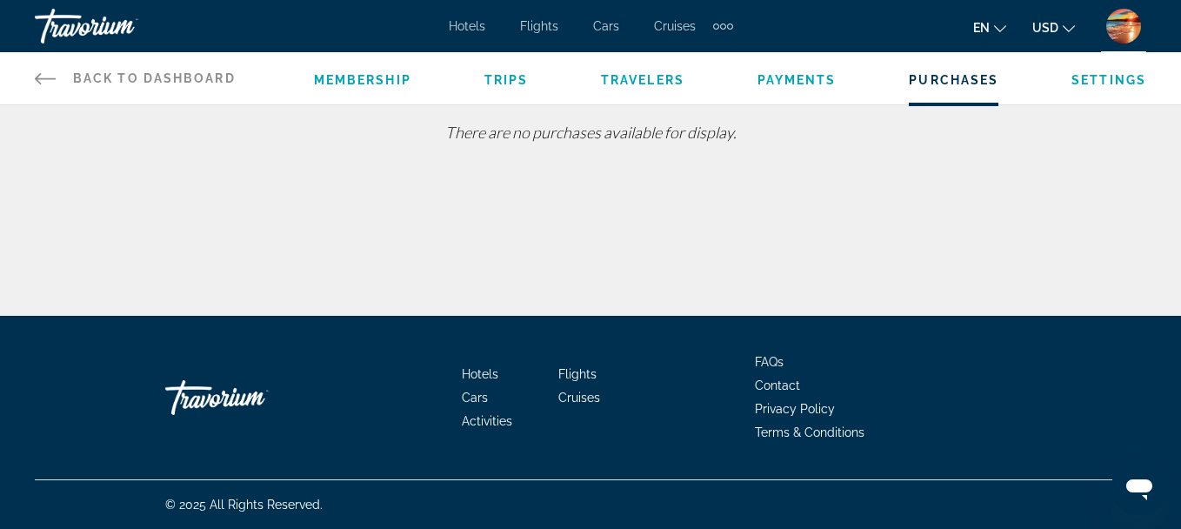
click at [1102, 86] on span "Settings" at bounding box center [1108, 80] width 75 height 14
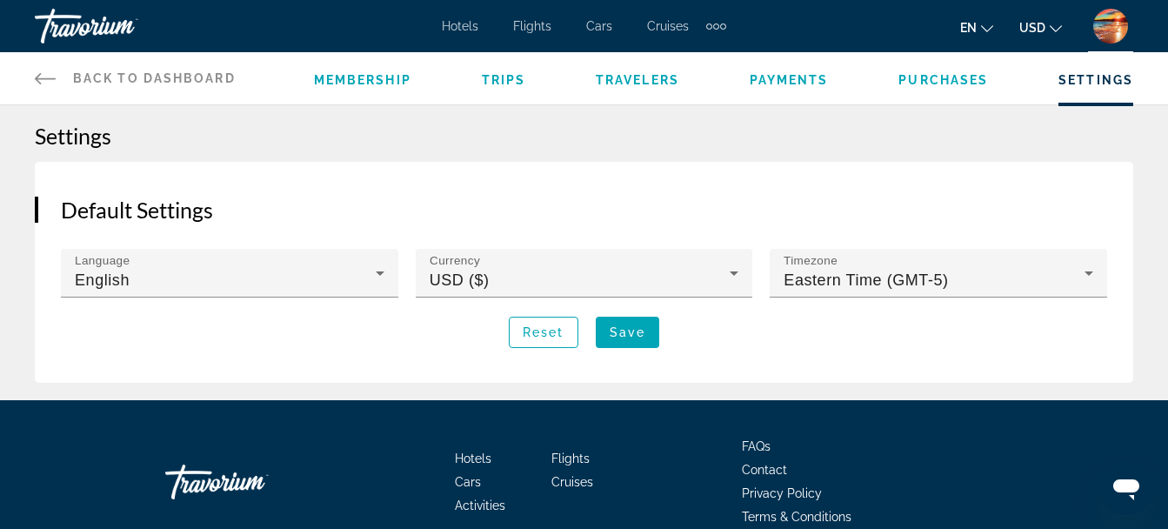
scroll to position [84, 0]
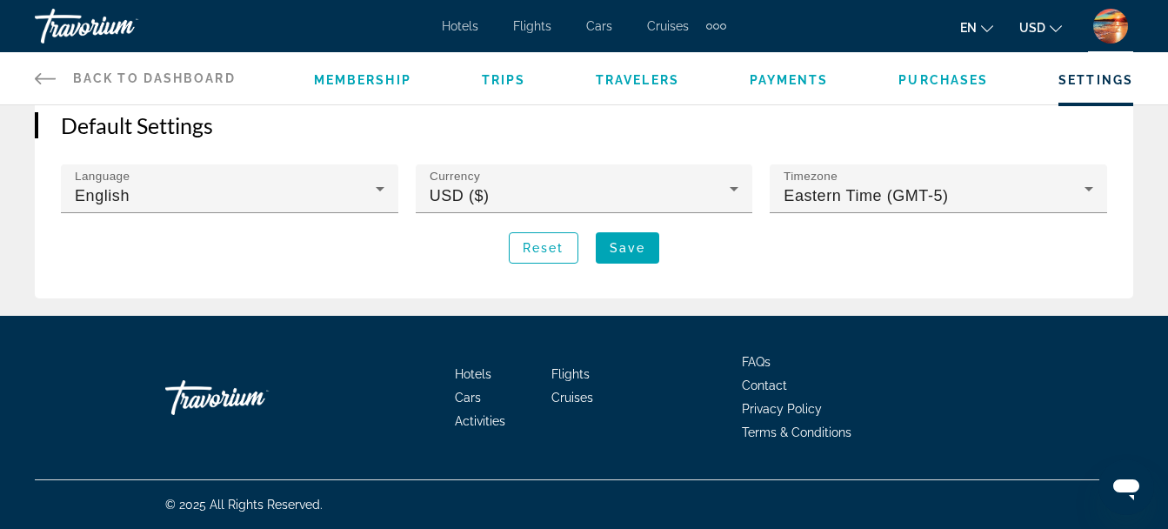
click at [340, 74] on span "Membership" at bounding box center [362, 80] width 97 height 14
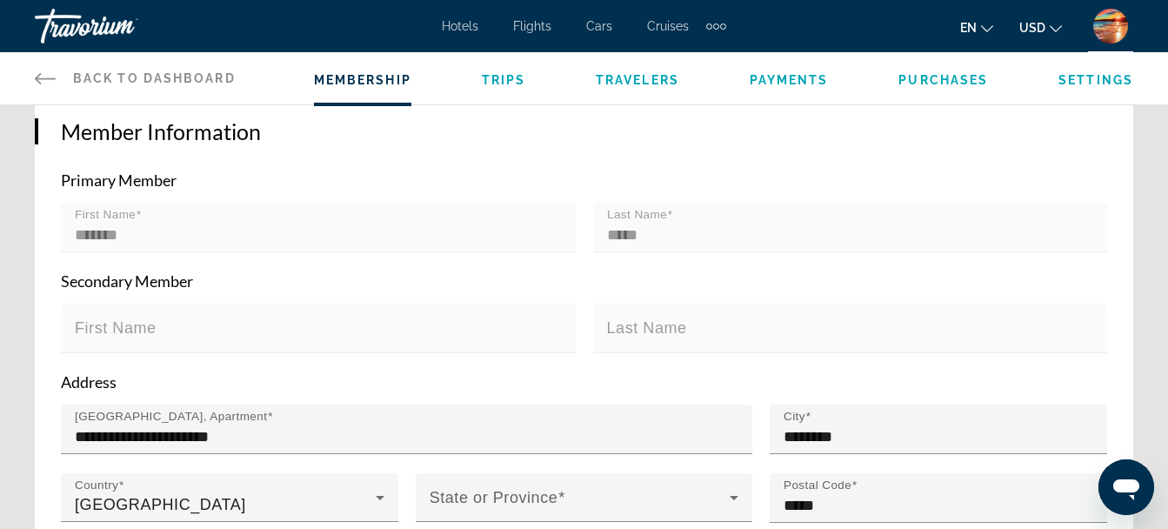
scroll to position [366, 0]
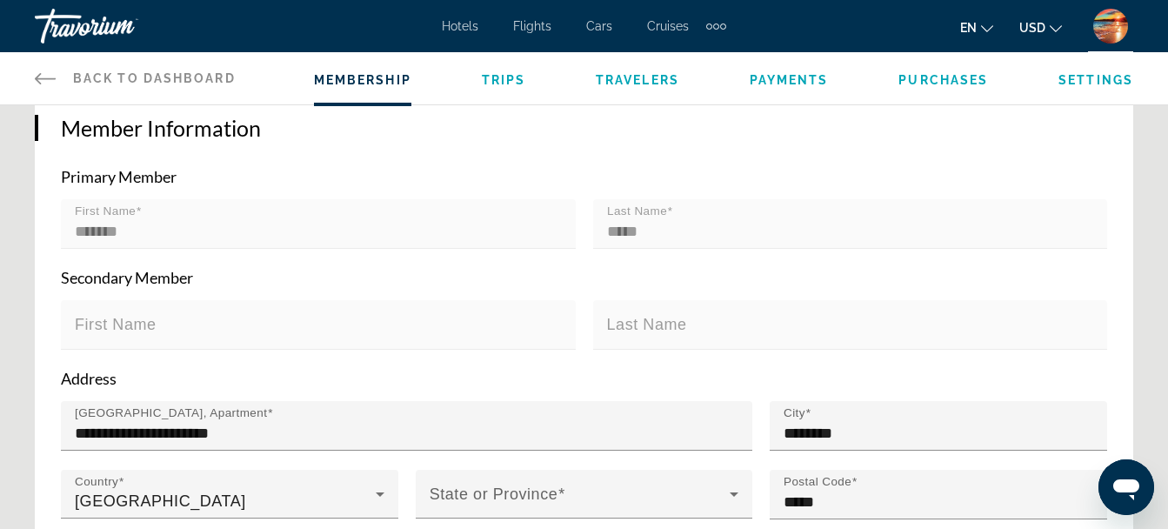
click at [460, 23] on span "Hotels" at bounding box center [460, 26] width 37 height 14
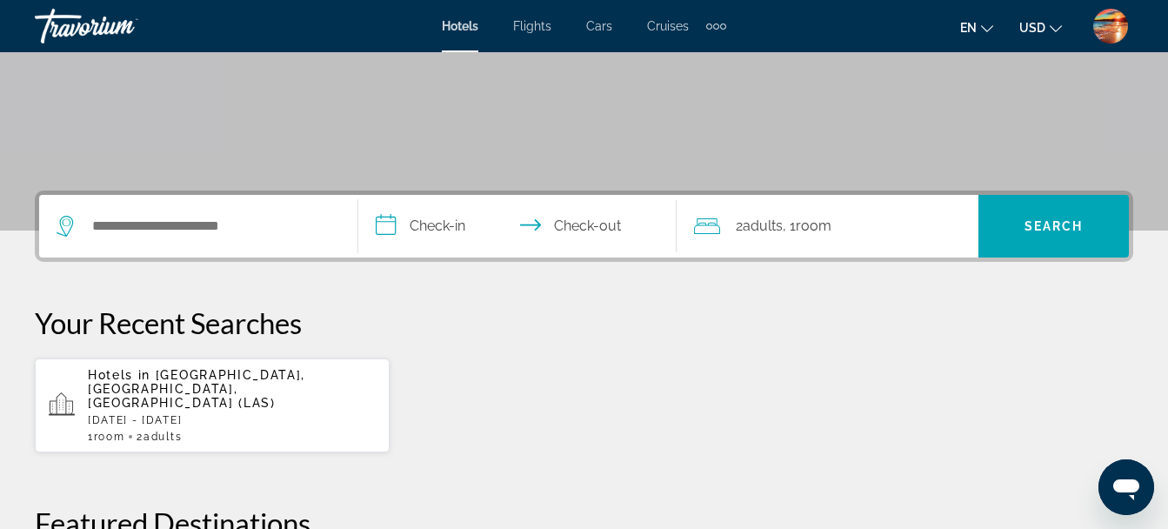
scroll to position [290, 0]
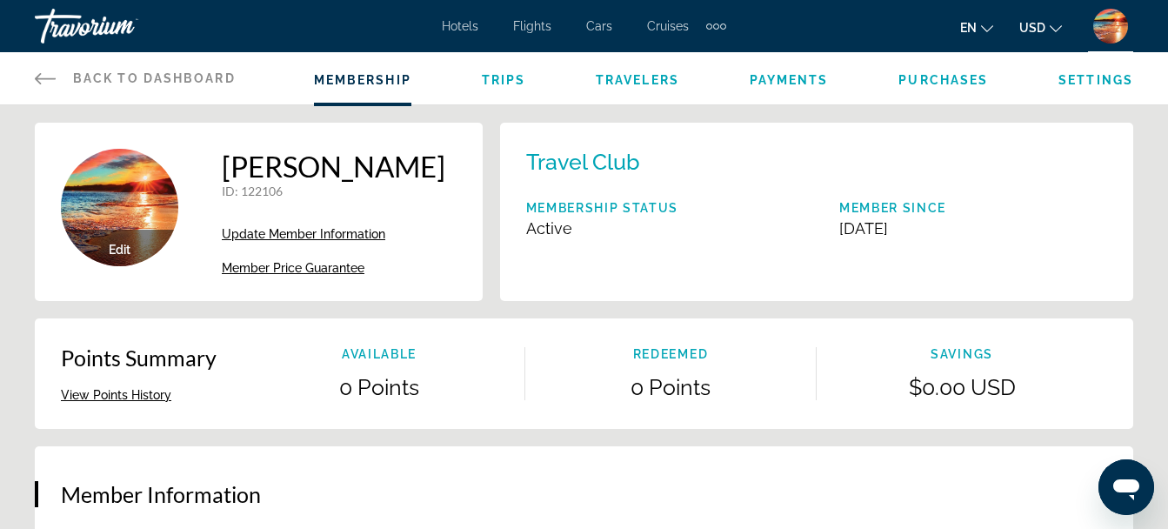
click at [128, 83] on span "Back to Dashboard" at bounding box center [154, 78] width 163 height 14
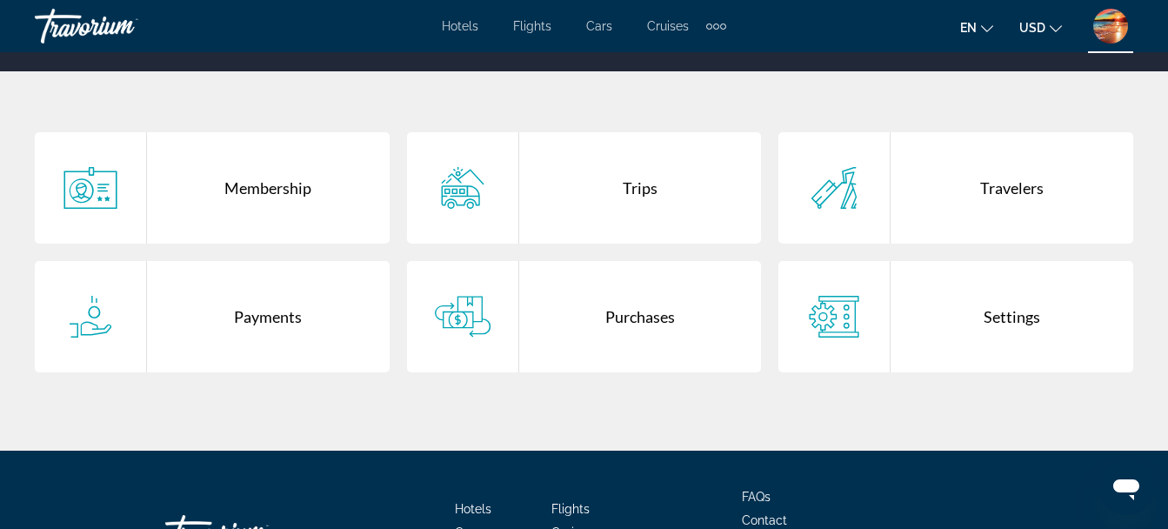
scroll to position [317, 0]
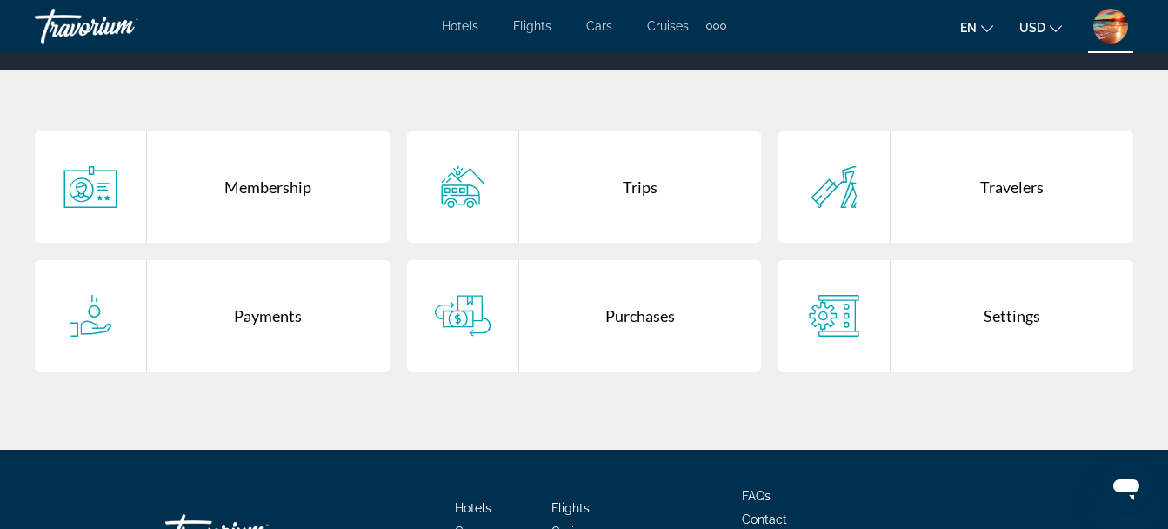
click at [1002, 315] on div "Settings" at bounding box center [1012, 315] width 243 height 111
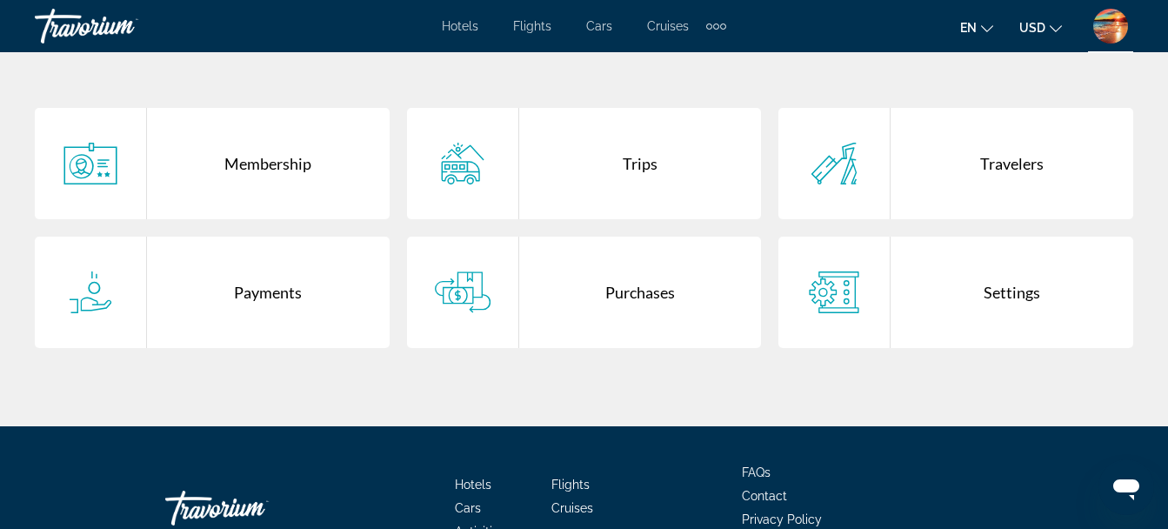
scroll to position [342, 0]
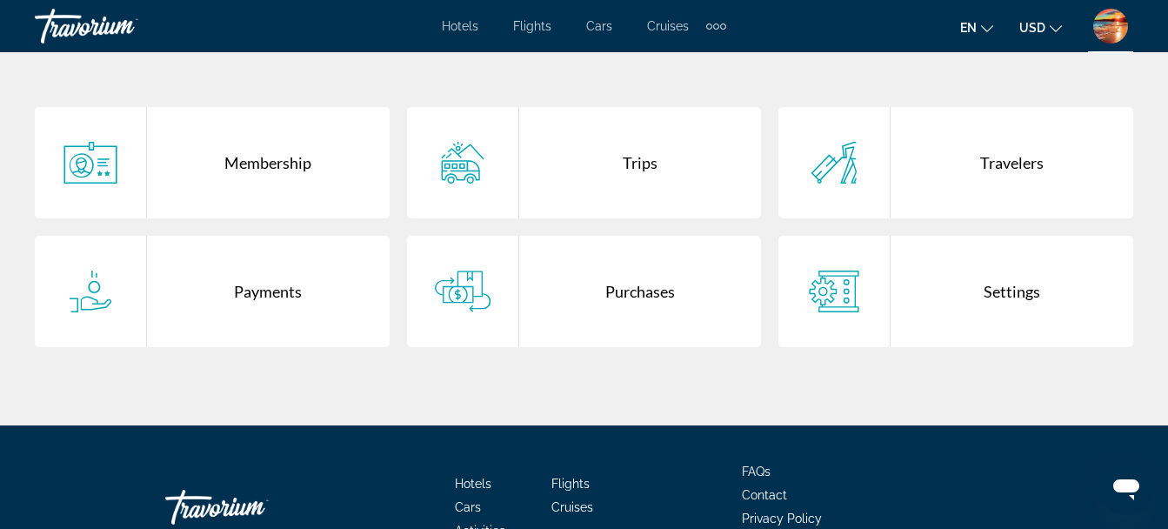
click at [482, 284] on icon "Main content" at bounding box center [463, 290] width 56 height 41
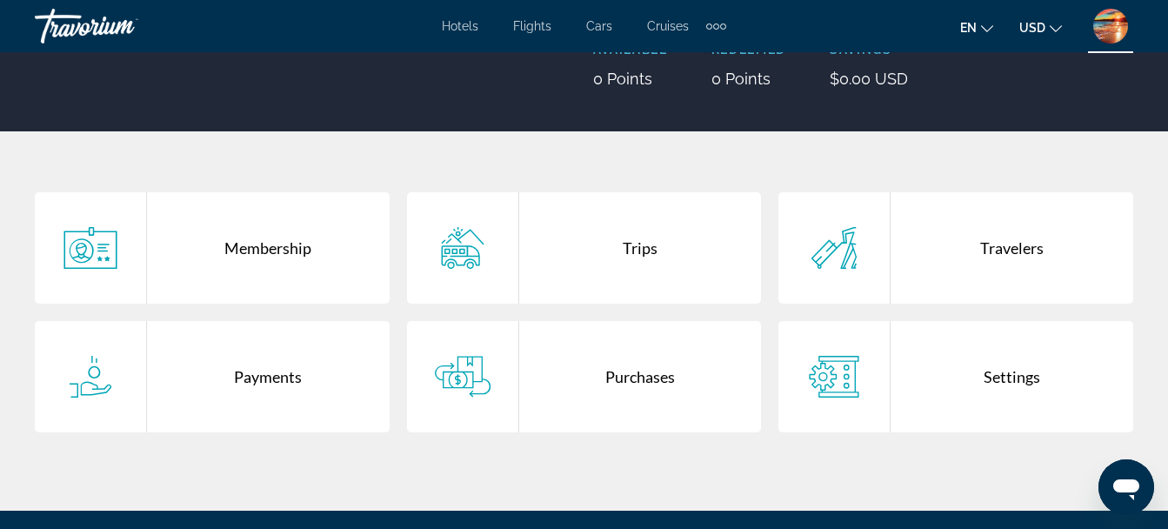
scroll to position [257, 0]
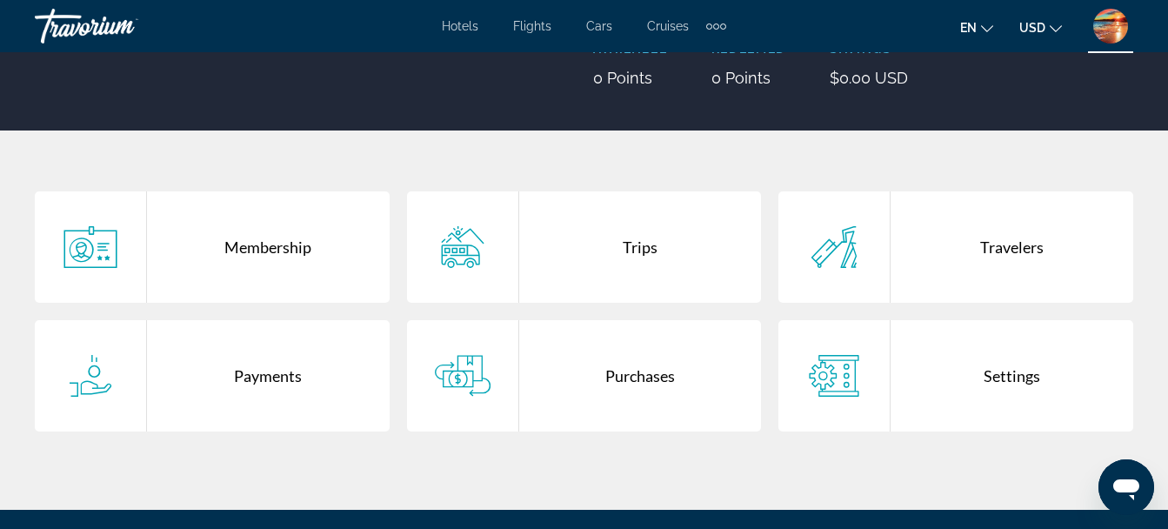
click at [966, 243] on div "Travelers" at bounding box center [1012, 246] width 243 height 111
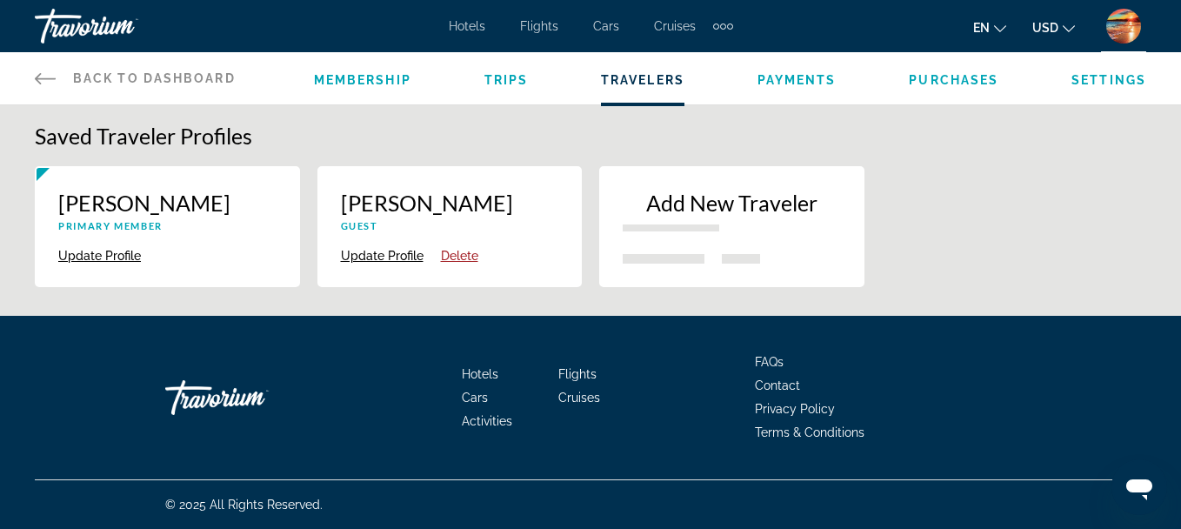
click at [41, 177] on div "Connell Hymes Primary Member Update Profile Delete" at bounding box center [167, 226] width 265 height 121
click at [357, 78] on span "Membership" at bounding box center [362, 80] width 97 height 14
